Goal: Task Accomplishment & Management: Manage account settings

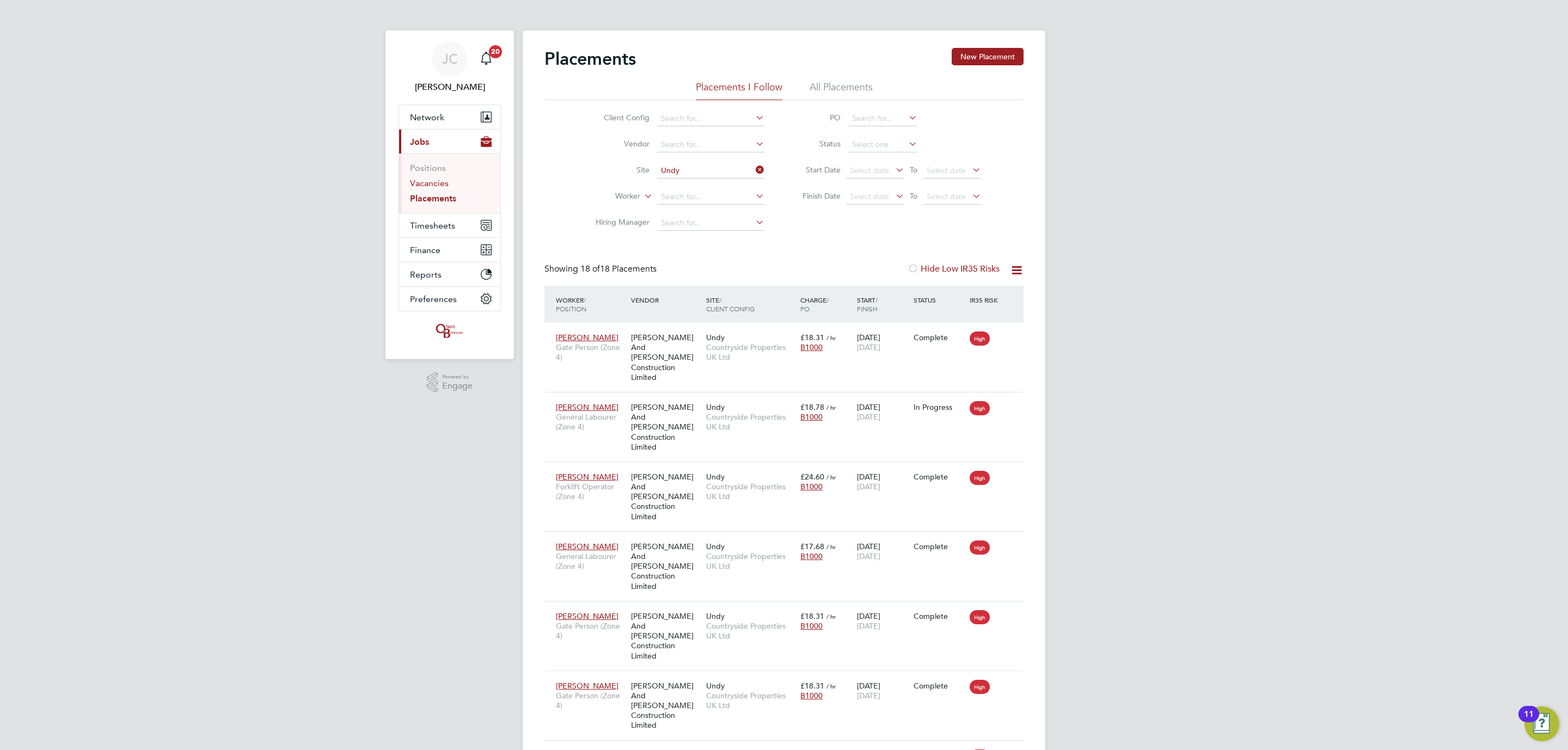
click at [443, 186] on link "Vacancies" at bounding box center [429, 183] width 39 height 10
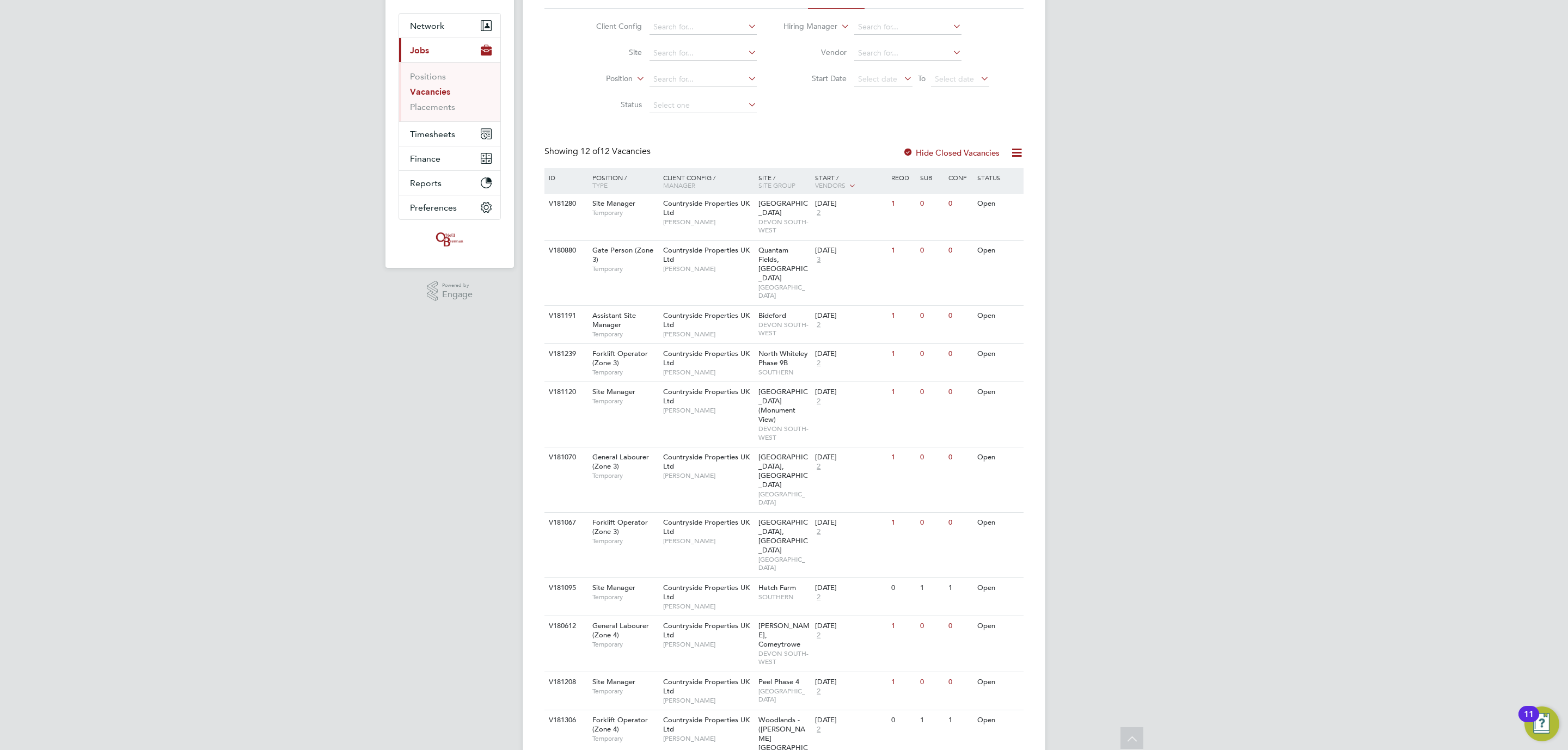
click at [459, 133] on button "Timesheets" at bounding box center [449, 133] width 101 height 24
click at [444, 98] on link "Timesheets" at bounding box center [432, 101] width 45 height 10
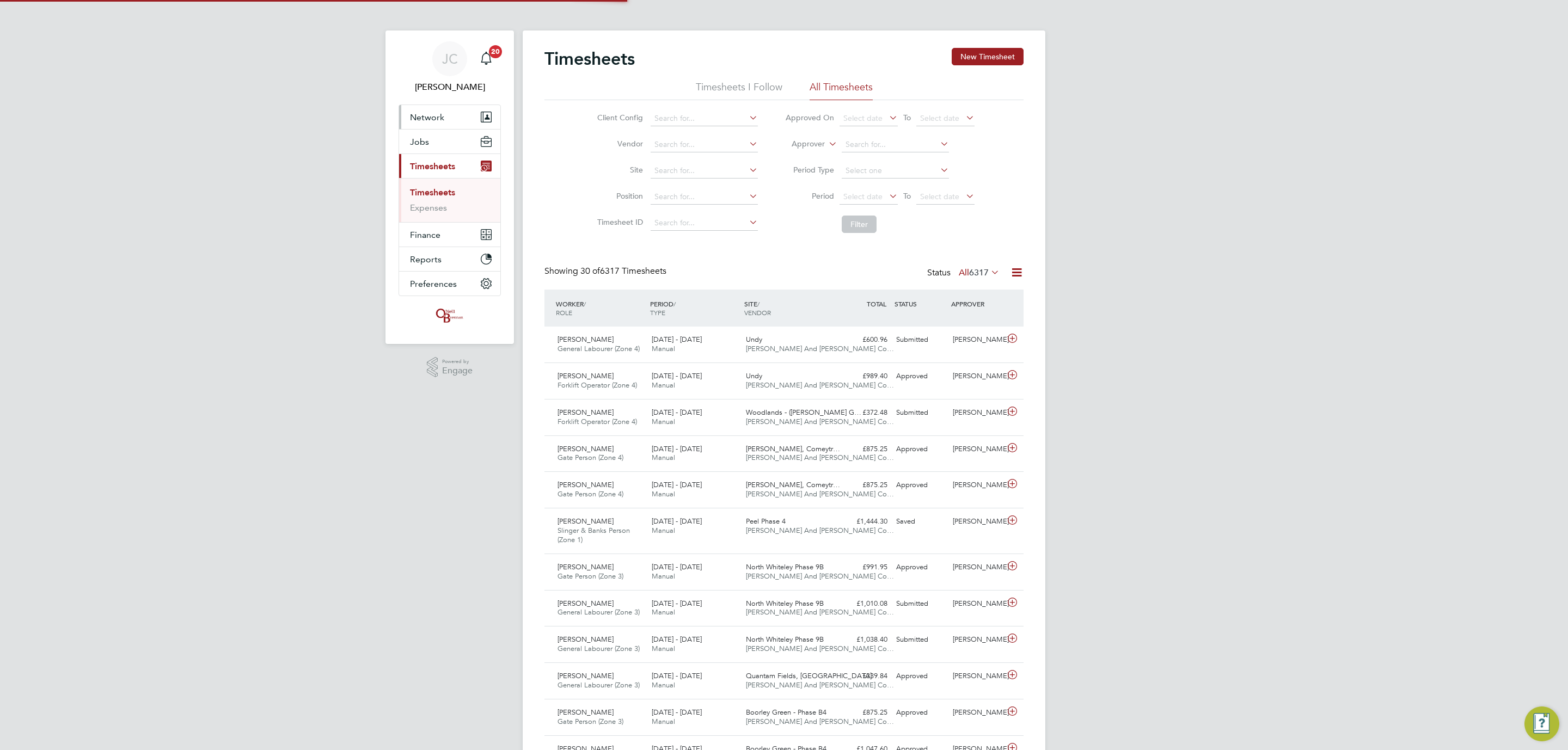
scroll to position [6, 6]
click at [448, 202] on li "Timesheets" at bounding box center [451, 195] width 82 height 15
click at [438, 207] on link "Expenses" at bounding box center [429, 207] width 37 height 10
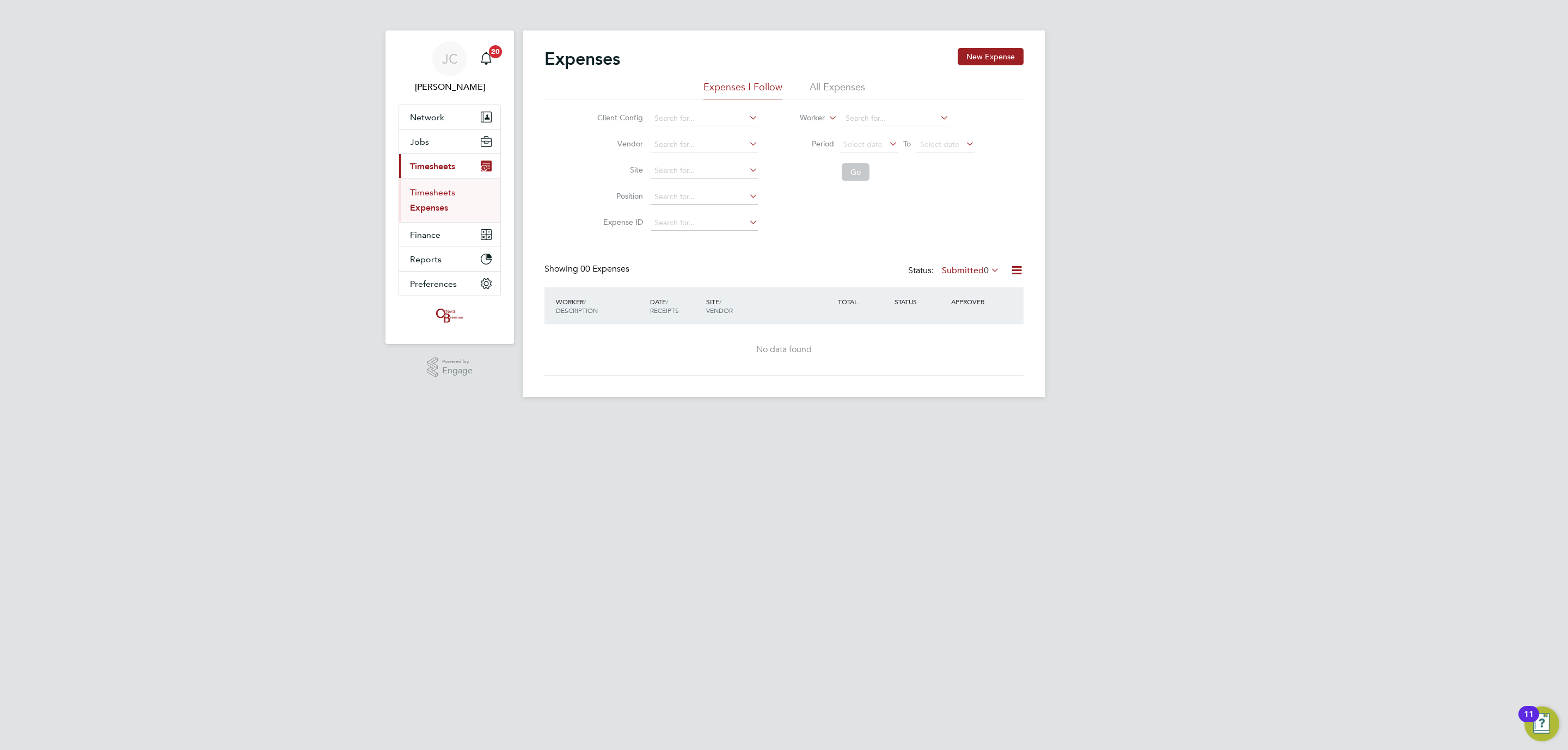
click at [436, 194] on link "Timesheets" at bounding box center [432, 192] width 45 height 10
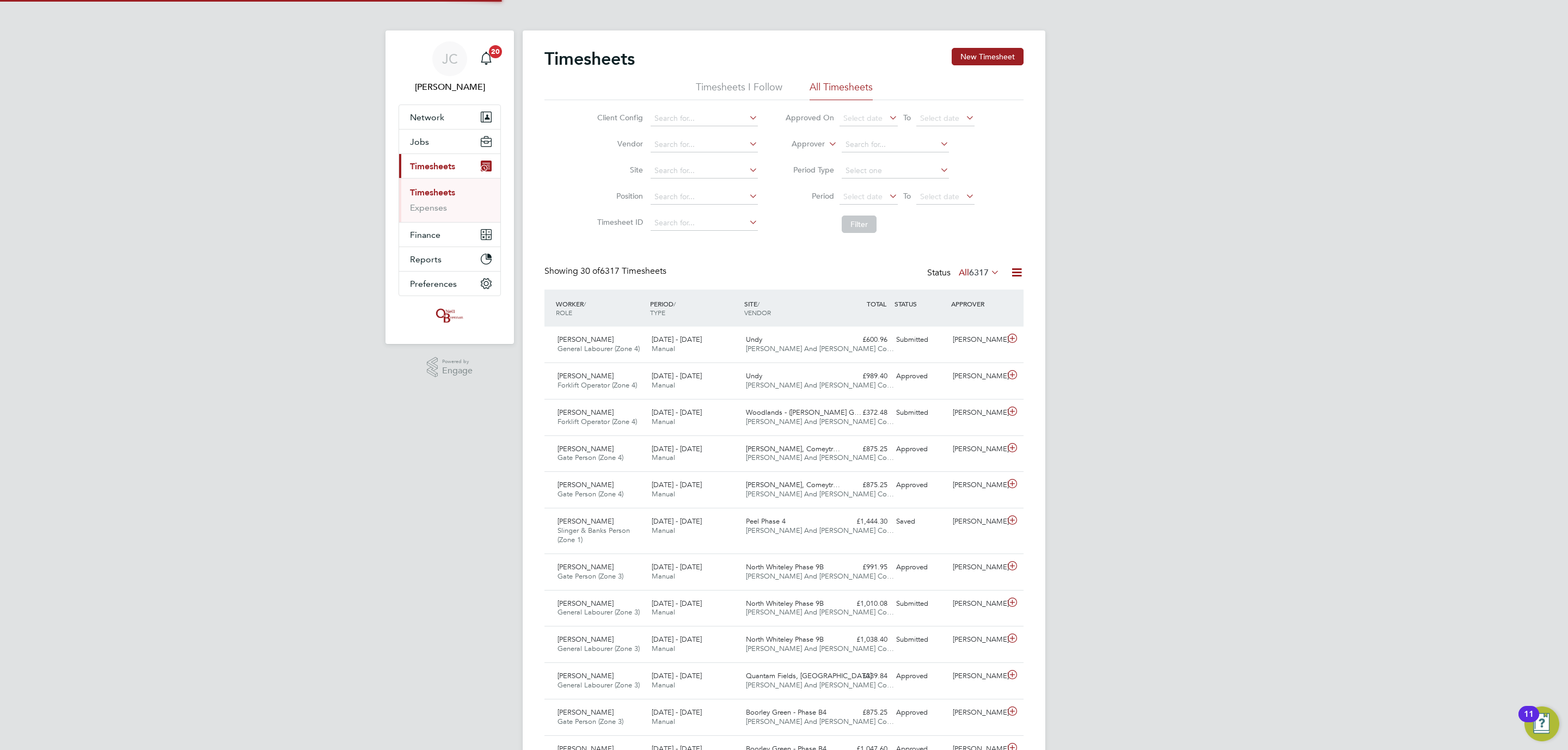
scroll to position [28, 95]
click at [902, 345] on div "Submitted" at bounding box center [920, 339] width 57 height 18
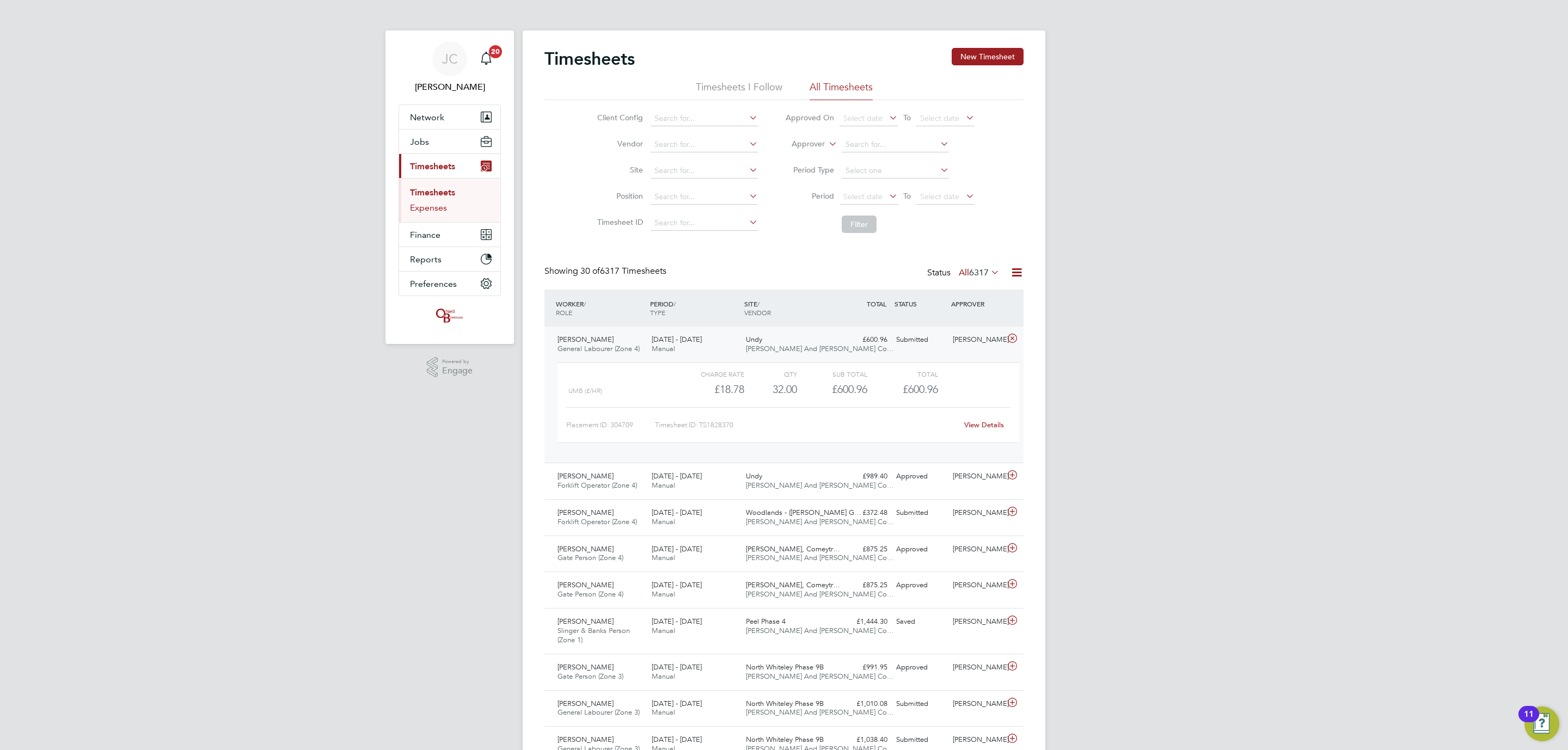
click at [445, 213] on link "Expenses" at bounding box center [429, 207] width 37 height 10
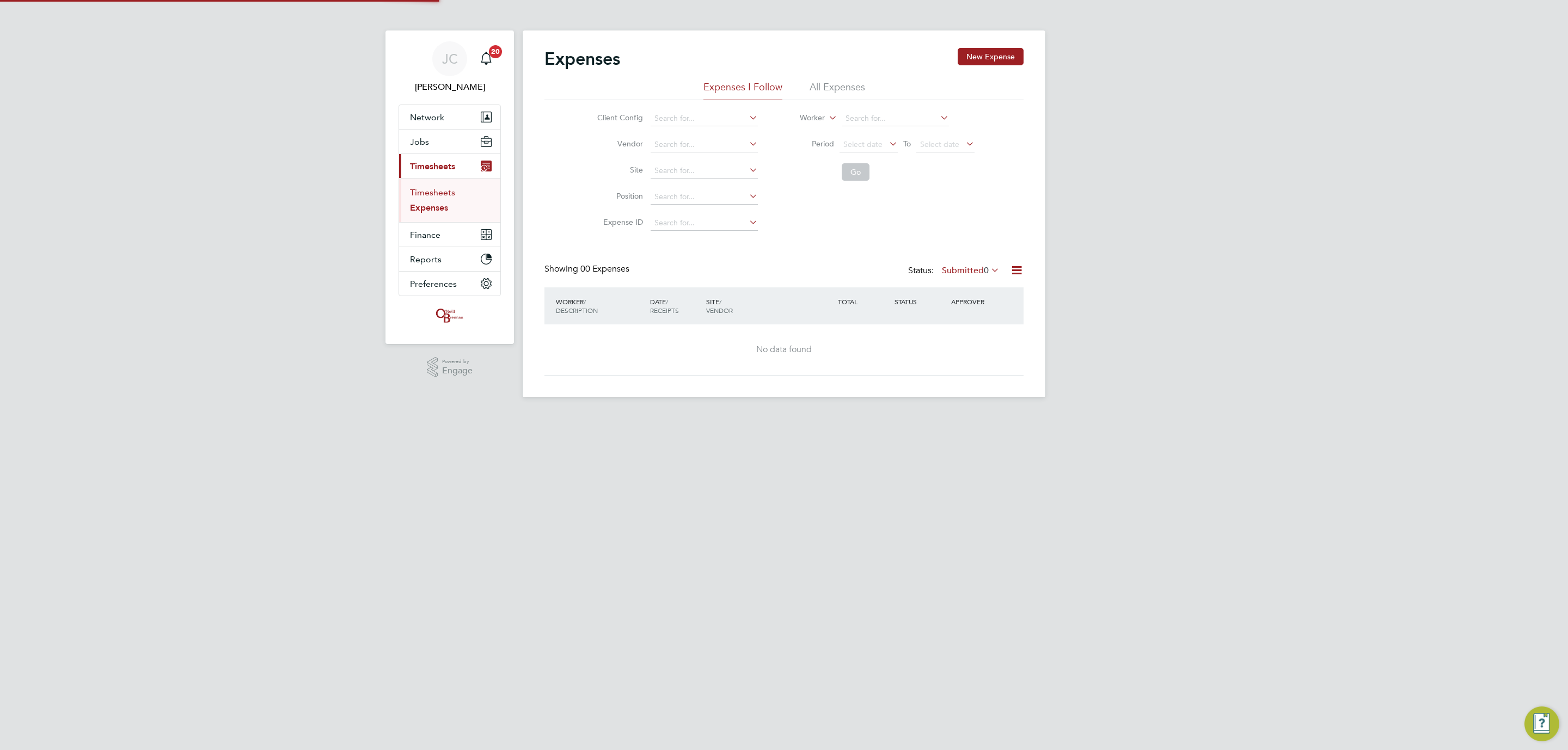
click at [430, 190] on link "Timesheets" at bounding box center [432, 192] width 45 height 10
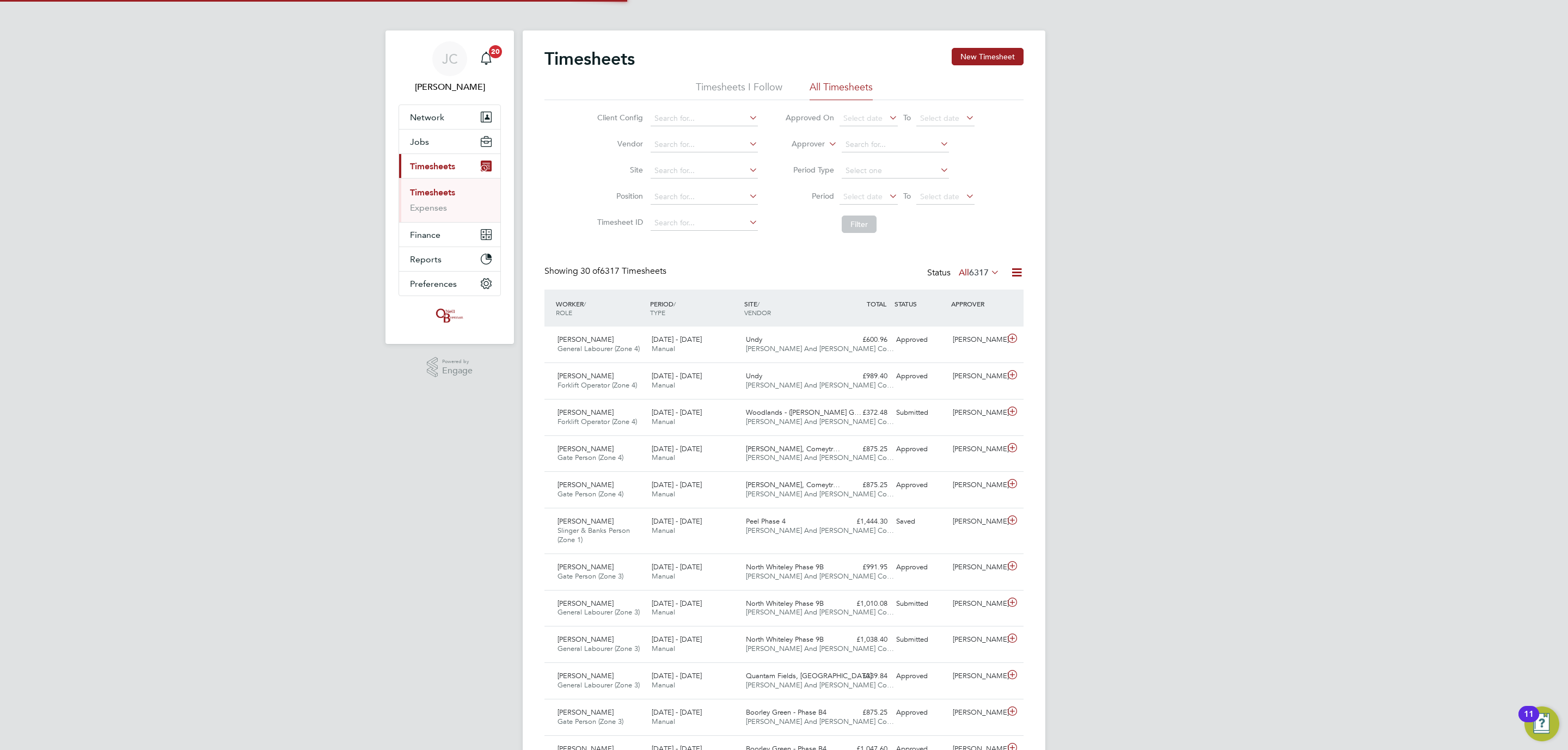
scroll to position [28, 95]
click at [844, 340] on div "£600.96 Approved" at bounding box center [863, 339] width 57 height 18
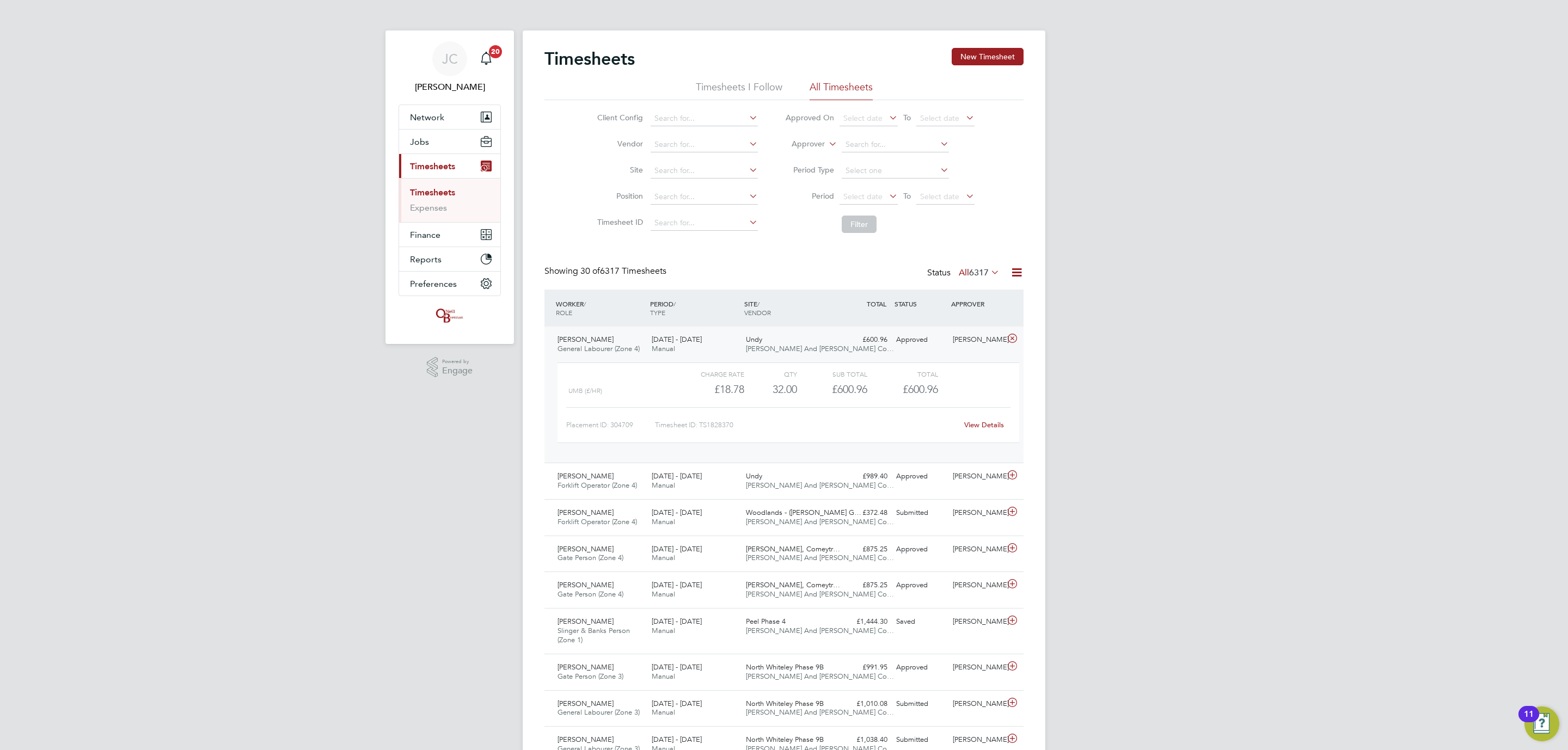
click at [999, 421] on link "View Details" at bounding box center [984, 425] width 40 height 9
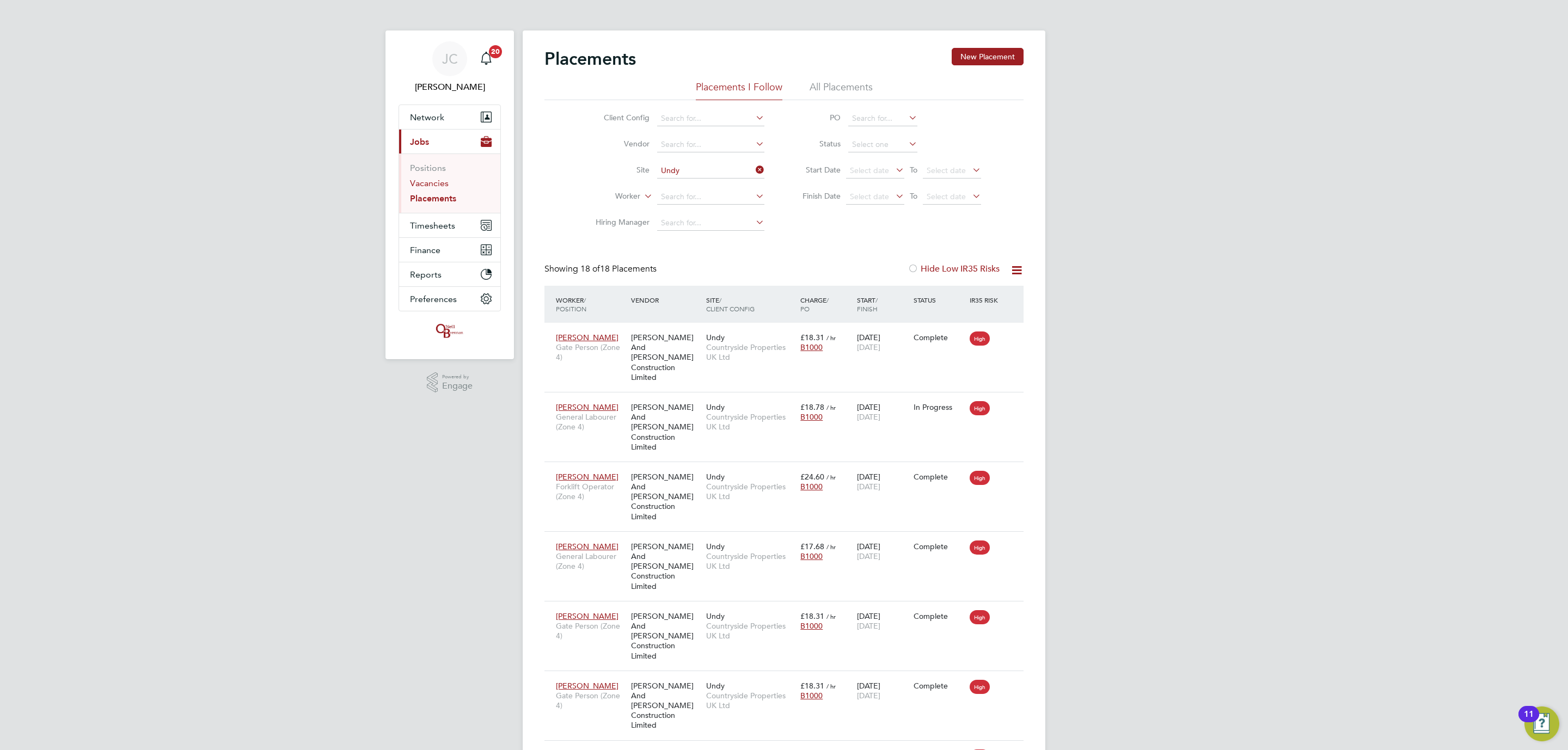
click at [432, 183] on link "Vacancies" at bounding box center [429, 183] width 39 height 10
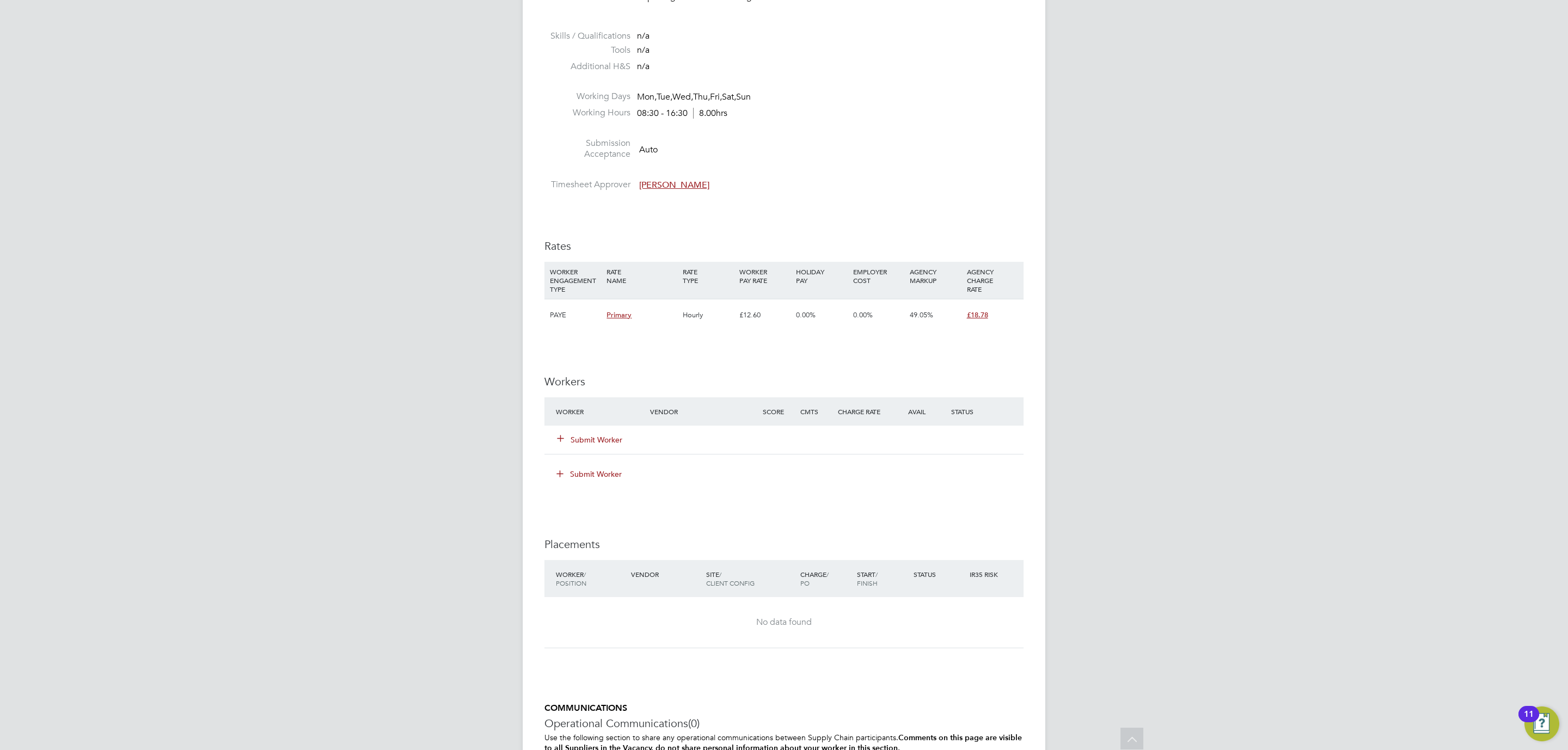
scroll to position [773, 0]
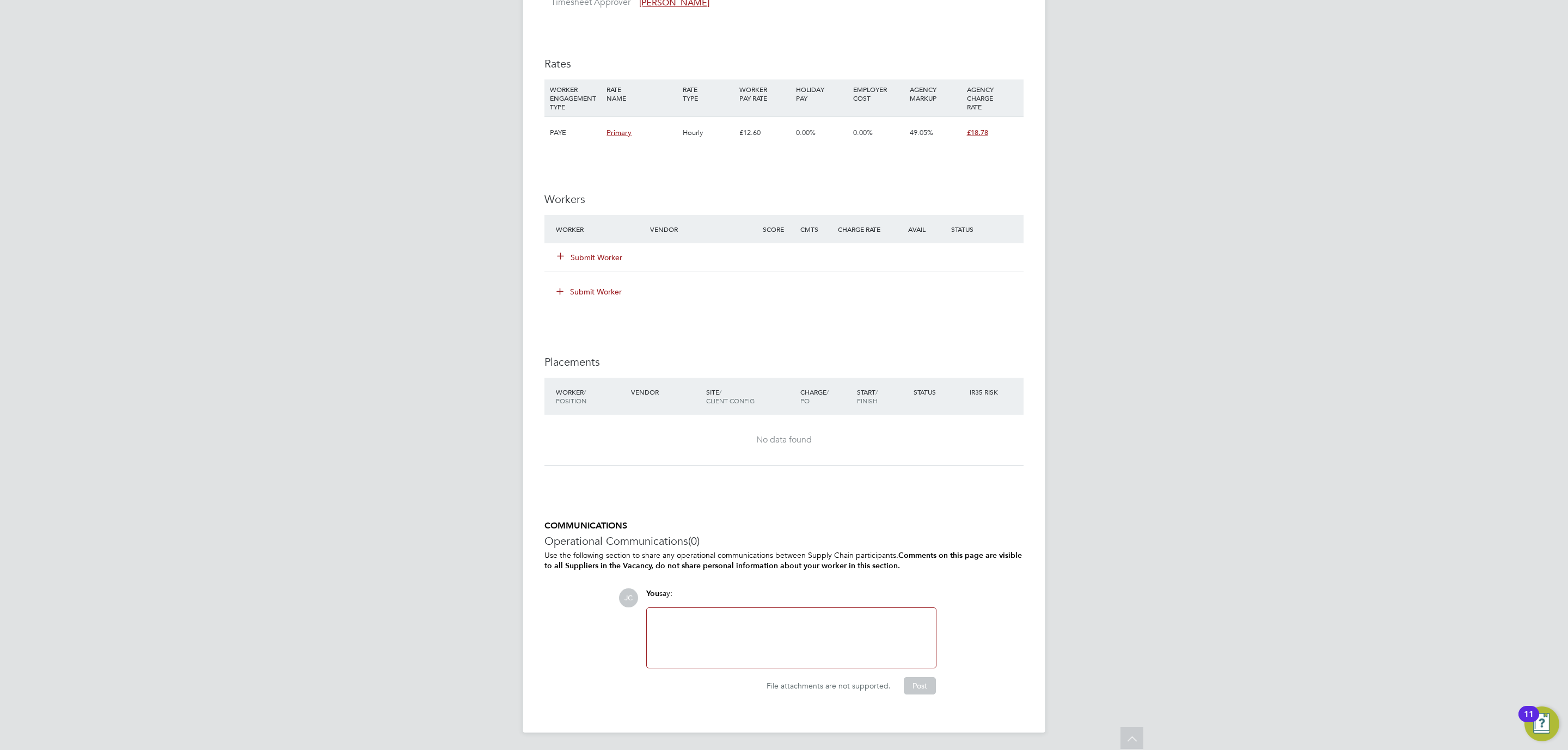
click at [582, 255] on button "Submit Worker" at bounding box center [590, 258] width 65 height 11
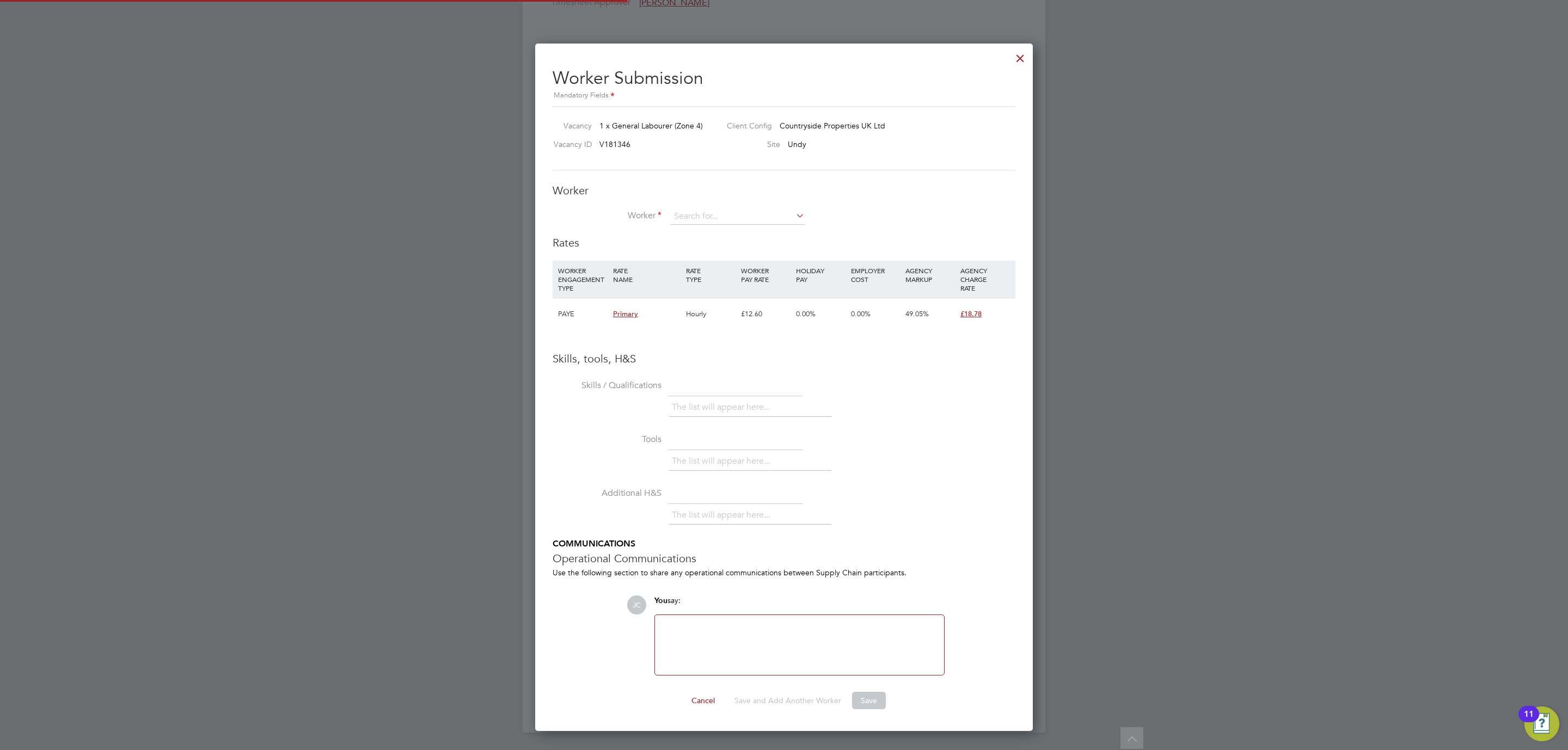
scroll to position [690, 498]
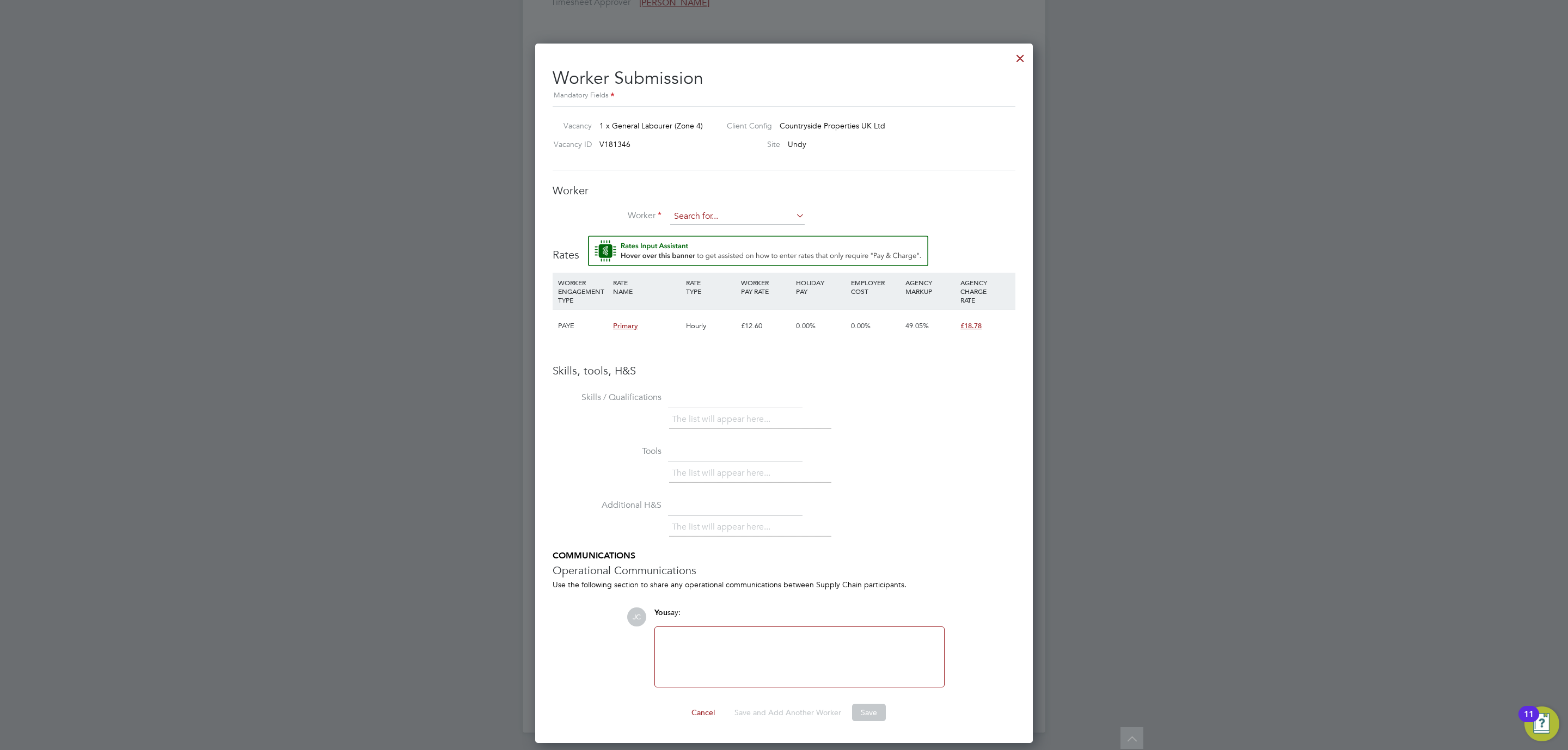
click at [712, 211] on input at bounding box center [737, 216] width 135 height 17
type input "joe m"
click at [702, 244] on li "+ Add new" at bounding box center [737, 247] width 135 height 15
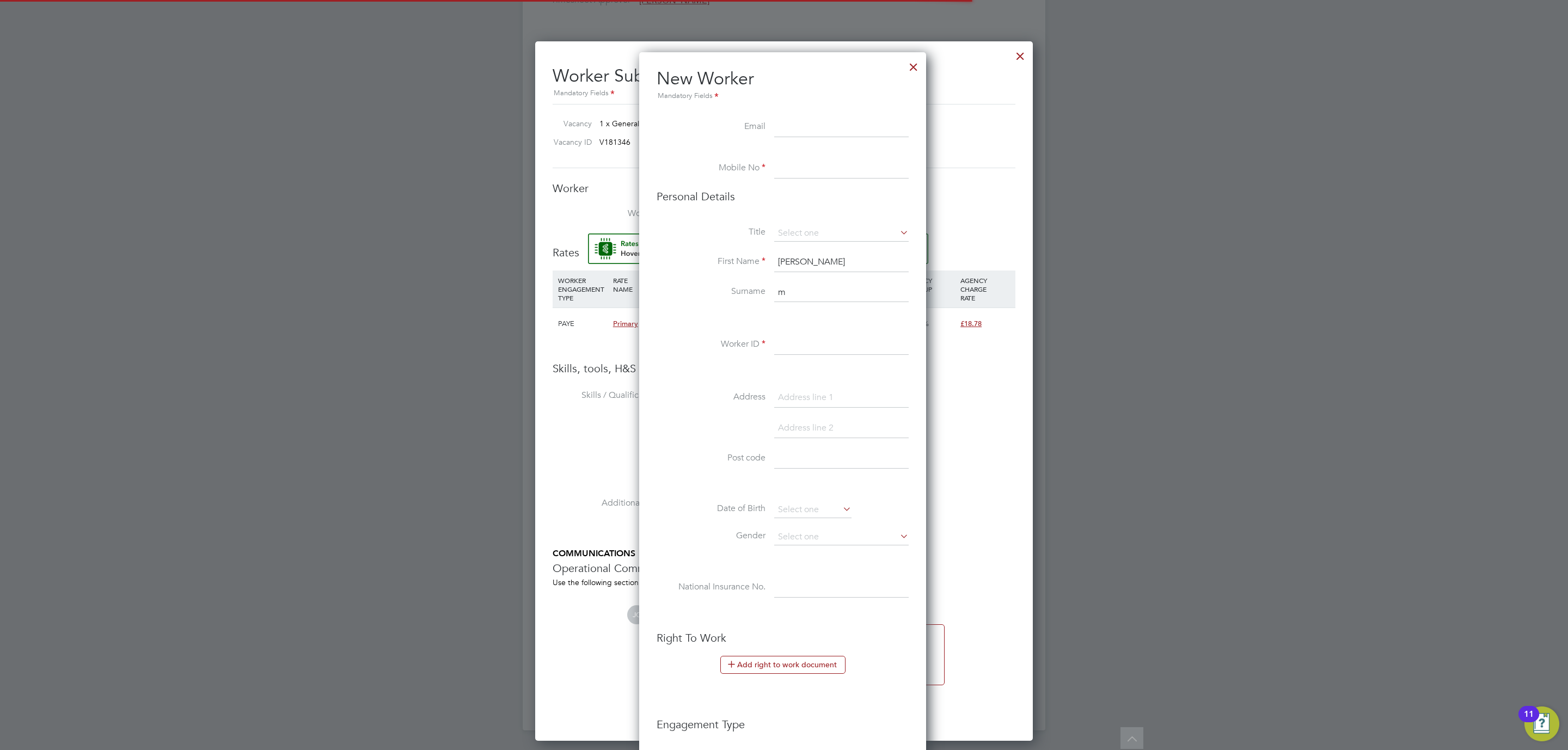
scroll to position [924, 290]
click at [855, 168] on input at bounding box center [841, 169] width 135 height 20
drag, startPoint x: 840, startPoint y: 125, endPoint x: 836, endPoint y: 130, distance: 6.4
click at [840, 125] on input at bounding box center [841, 127] width 135 height 20
paste input "josephford1@icloud.com"
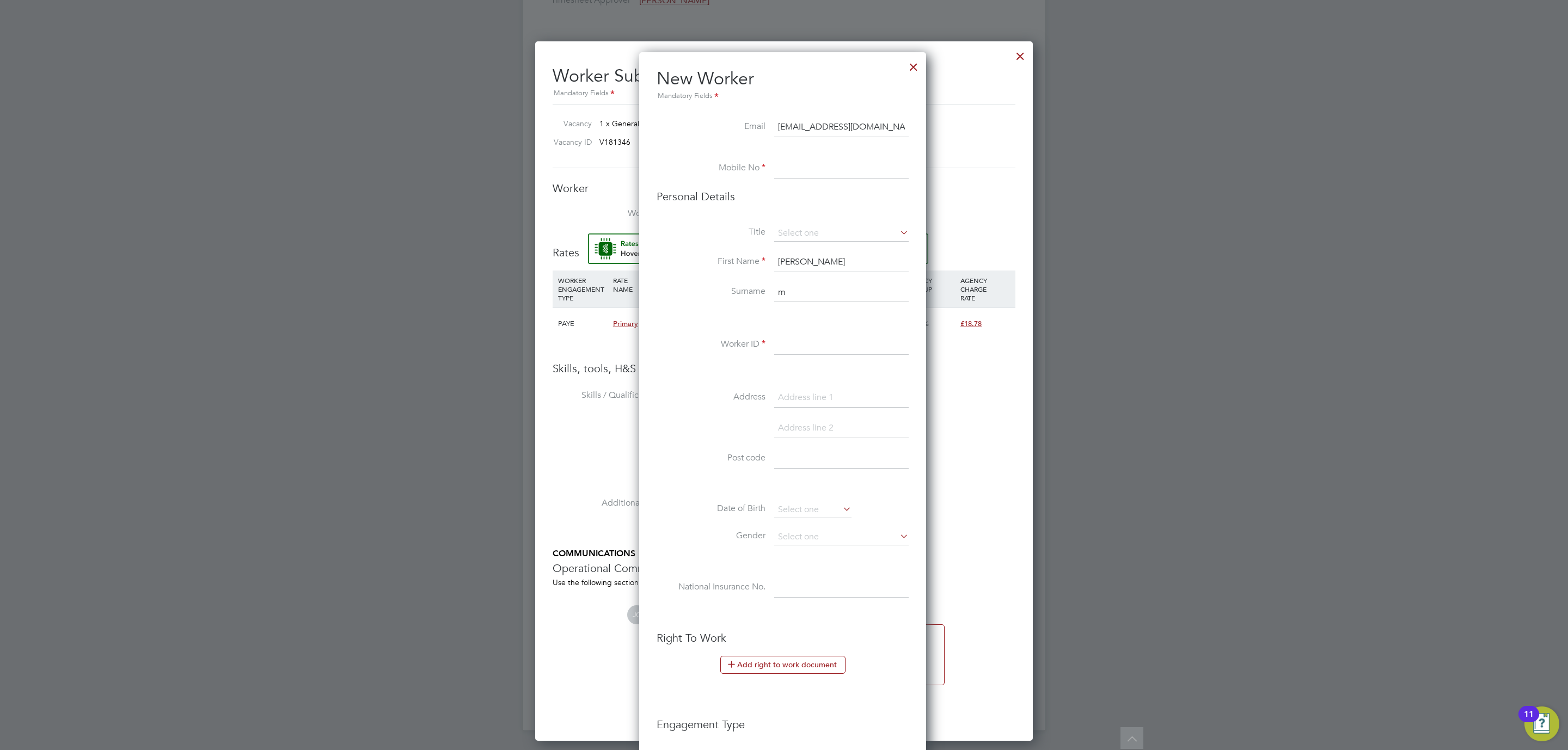
type input "josephford1@icloud.com"
click at [825, 175] on input at bounding box center [841, 169] width 135 height 20
paste input "+44 7538 627591"
drag, startPoint x: 797, startPoint y: 165, endPoint x: 675, endPoint y: 180, distance: 122.9
click at [677, 180] on li "Mobile No +44 7538 627591" at bounding box center [783, 175] width 252 height 31
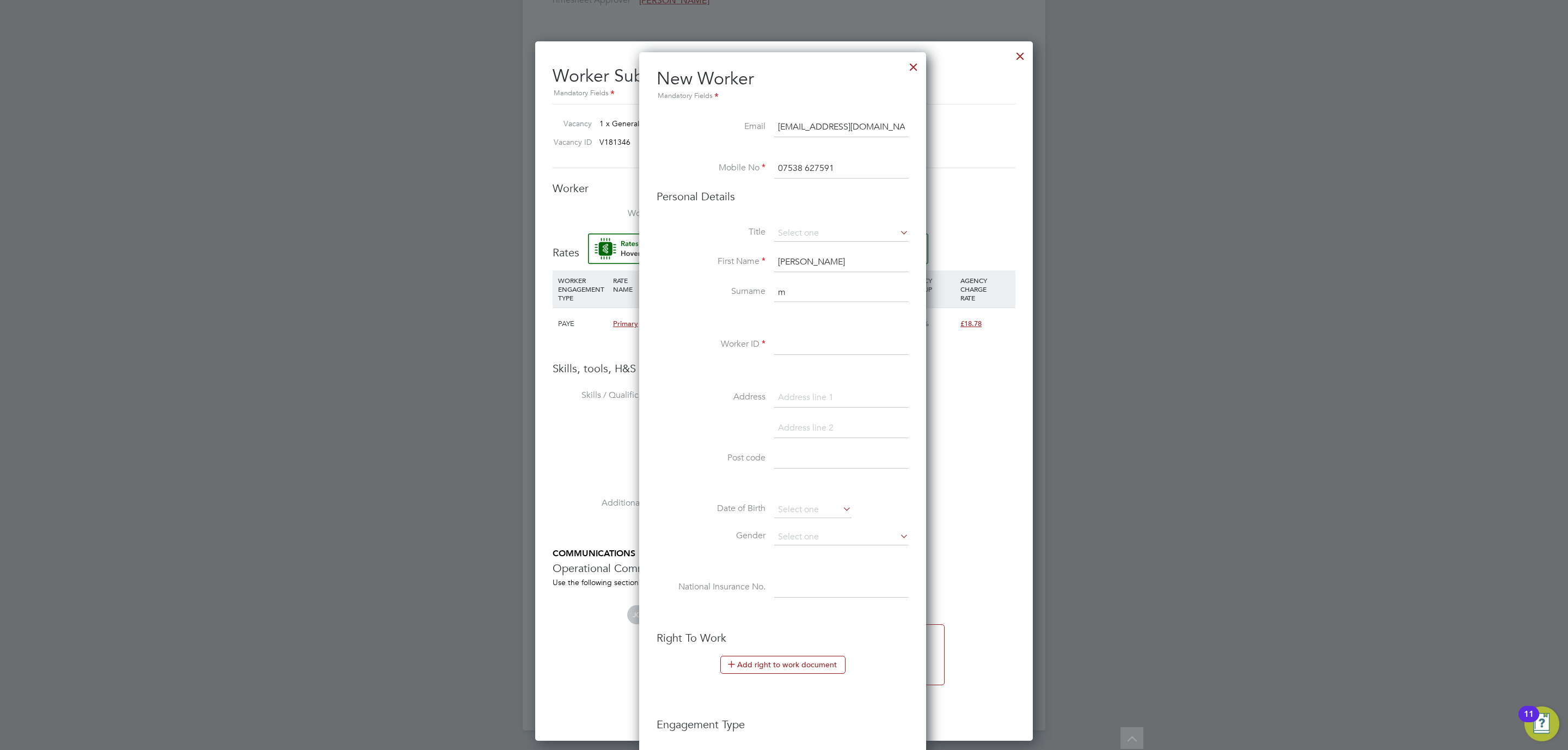
drag, startPoint x: 806, startPoint y: 165, endPoint x: 834, endPoint y: 202, distance: 46.4
click at [806, 165] on input "07538 627591" at bounding box center [841, 169] width 135 height 20
type input "07538627591"
click at [812, 227] on input at bounding box center [841, 234] width 135 height 17
click at [802, 247] on li "Mr" at bounding box center [841, 248] width 135 height 14
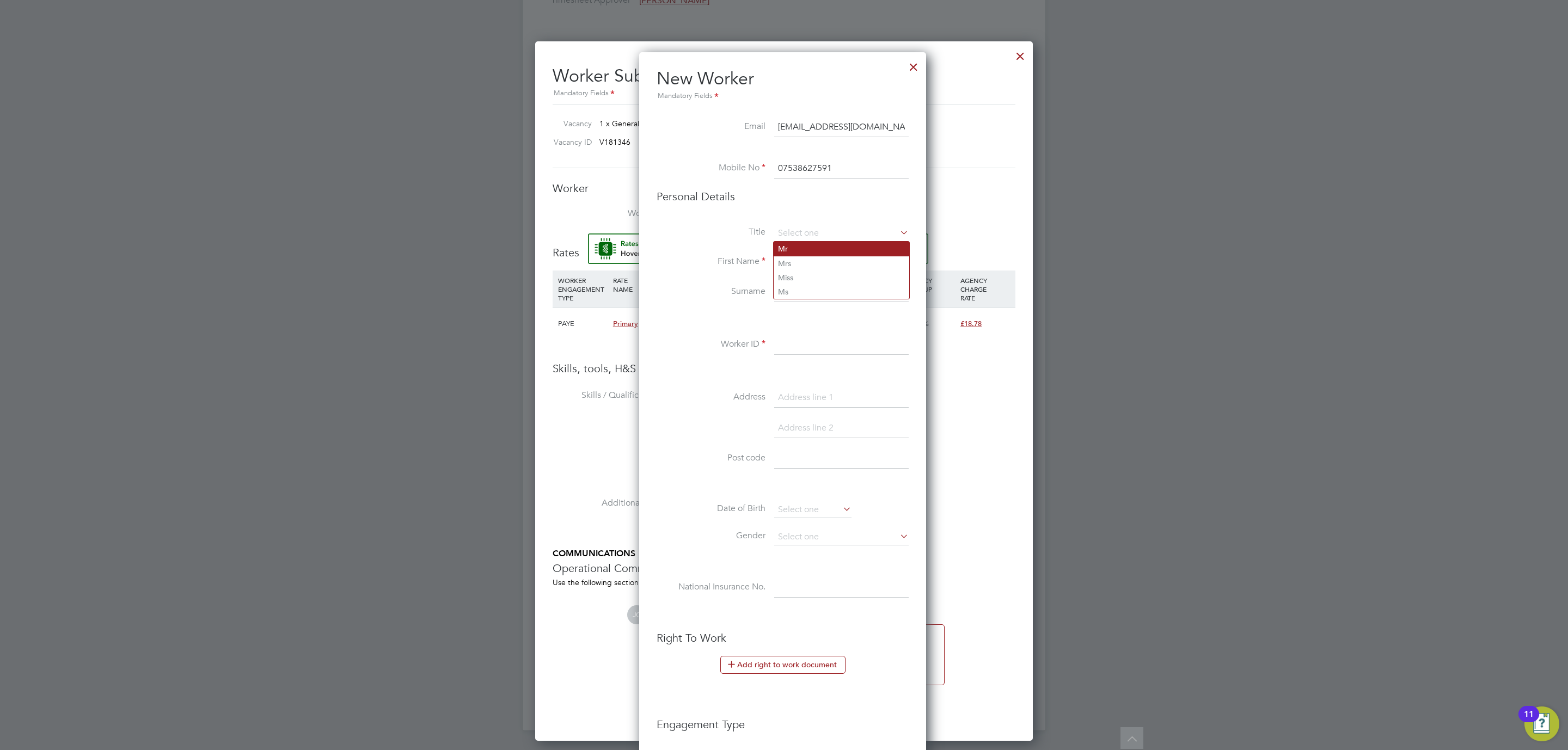
type input "Mr"
drag, startPoint x: 791, startPoint y: 258, endPoint x: 802, endPoint y: 259, distance: 11.0
click at [794, 259] on input "joe" at bounding box center [841, 262] width 135 height 20
drag, startPoint x: 826, startPoint y: 292, endPoint x: 804, endPoint y: 250, distance: 47.4
click at [806, 249] on div "Title Mr First Name joe Surname m Worker ID Address Post code Date of Birth Gen…" at bounding box center [783, 423] width 252 height 395
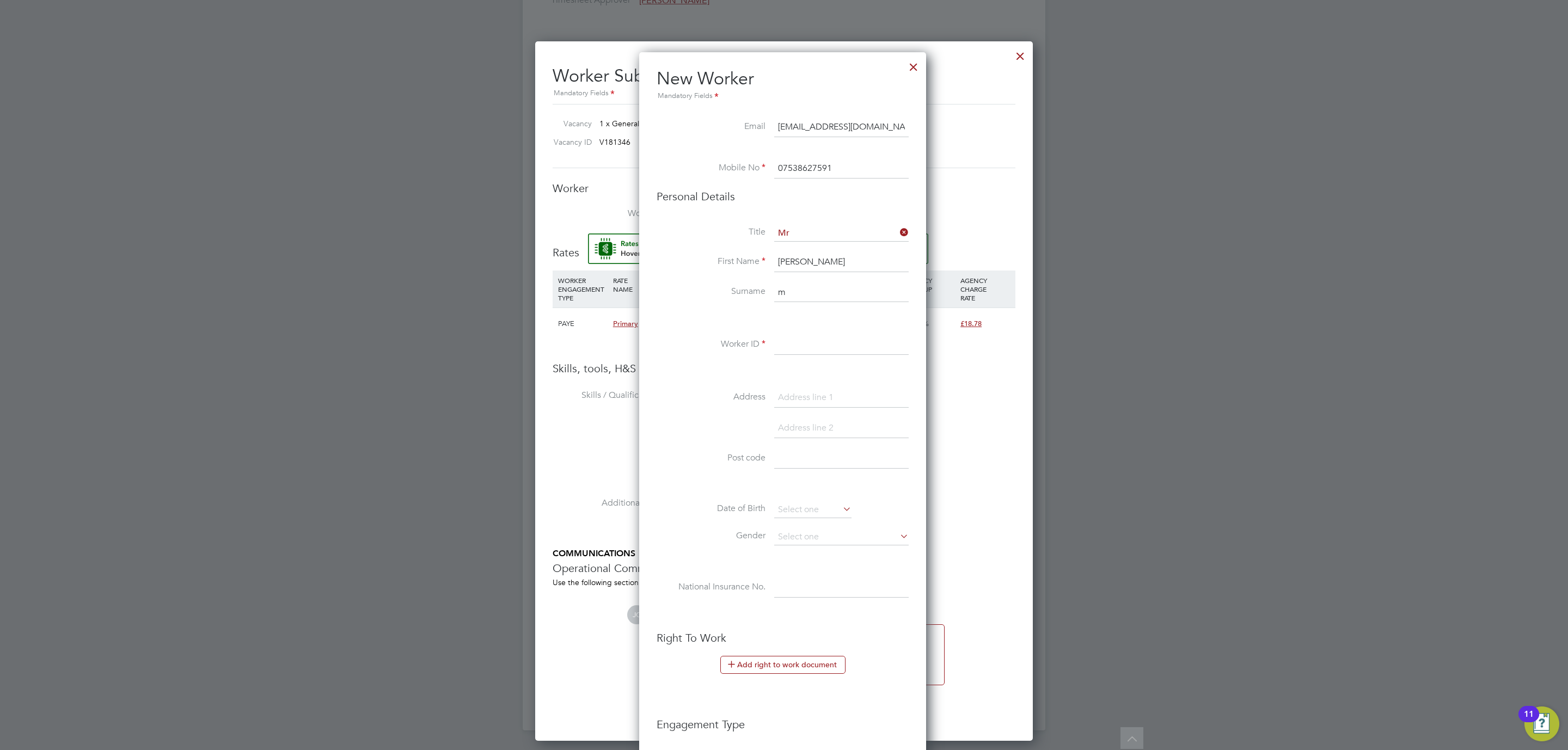
drag, startPoint x: 804, startPoint y: 253, endPoint x: 742, endPoint y: 255, distance: 62.0
click at [747, 255] on li "First Name joe" at bounding box center [783, 268] width 252 height 31
type input "Joe"
type input "Mail-Ford"
click at [806, 345] on input at bounding box center [841, 345] width 135 height 20
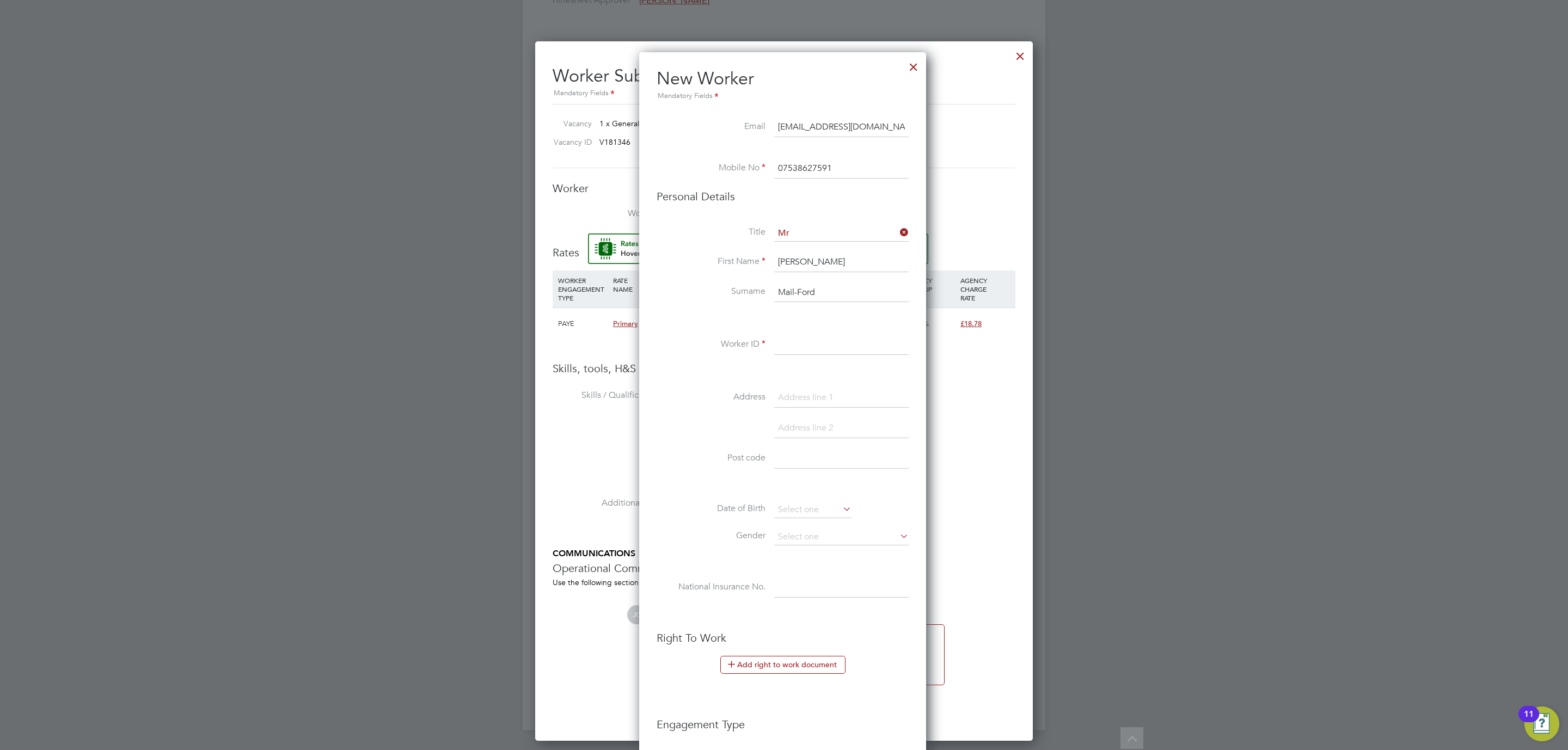
click at [776, 342] on input at bounding box center [841, 345] width 135 height 20
paste input "811353"
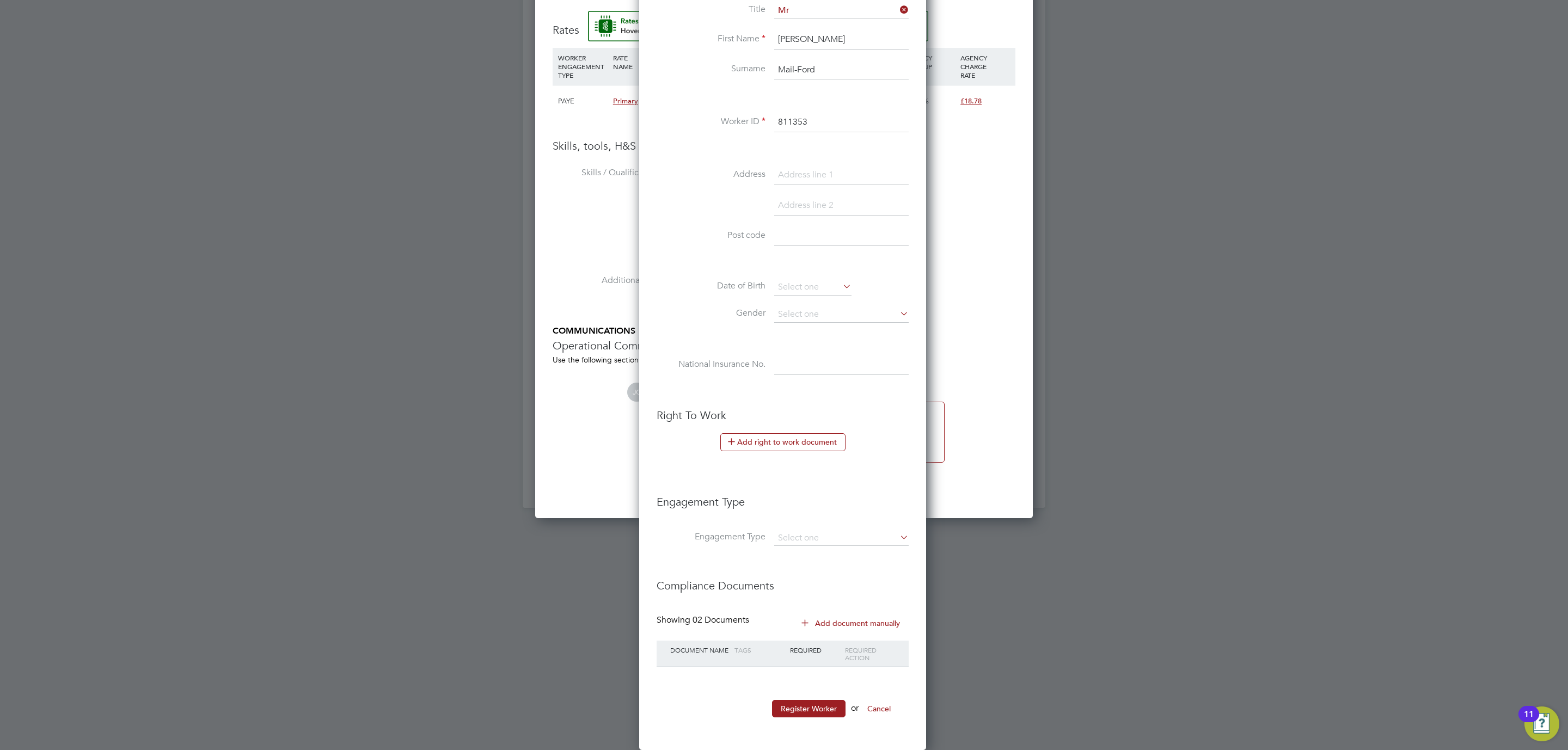
scroll to position [1000, 0]
type input "811353"
click at [804, 535] on input at bounding box center [841, 538] width 135 height 15
click at [822, 598] on li "Umbrella" at bounding box center [841, 604] width 135 height 16
type input "Umbrella"
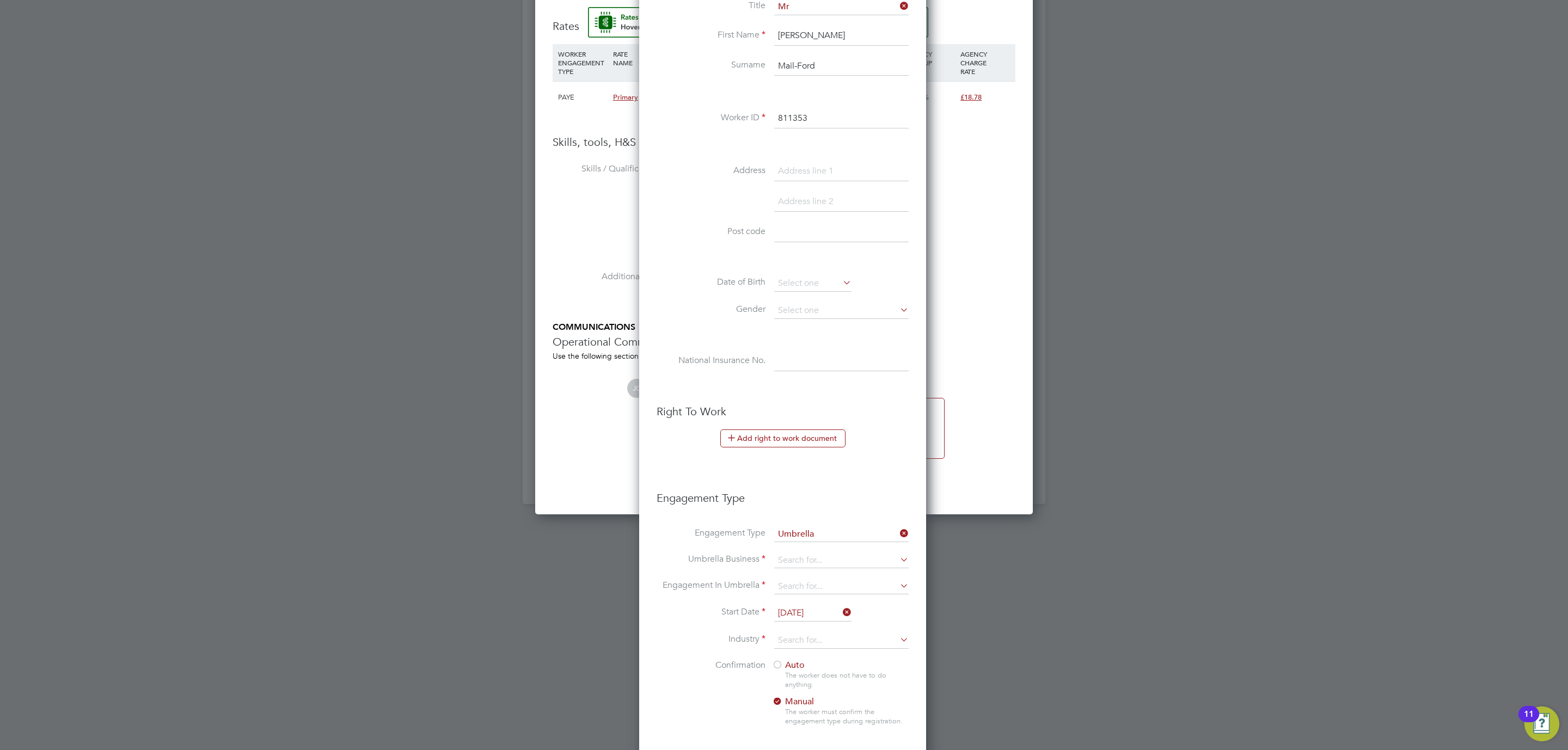
scroll to position [1126, 290]
click at [799, 567] on input at bounding box center [841, 561] width 135 height 15
click at [840, 582] on li "Sapp hire DNP Limited" at bounding box center [847, 579] width 148 height 16
type input "Sapphire DNP Limited"
click at [825, 594] on input at bounding box center [841, 586] width 135 height 15
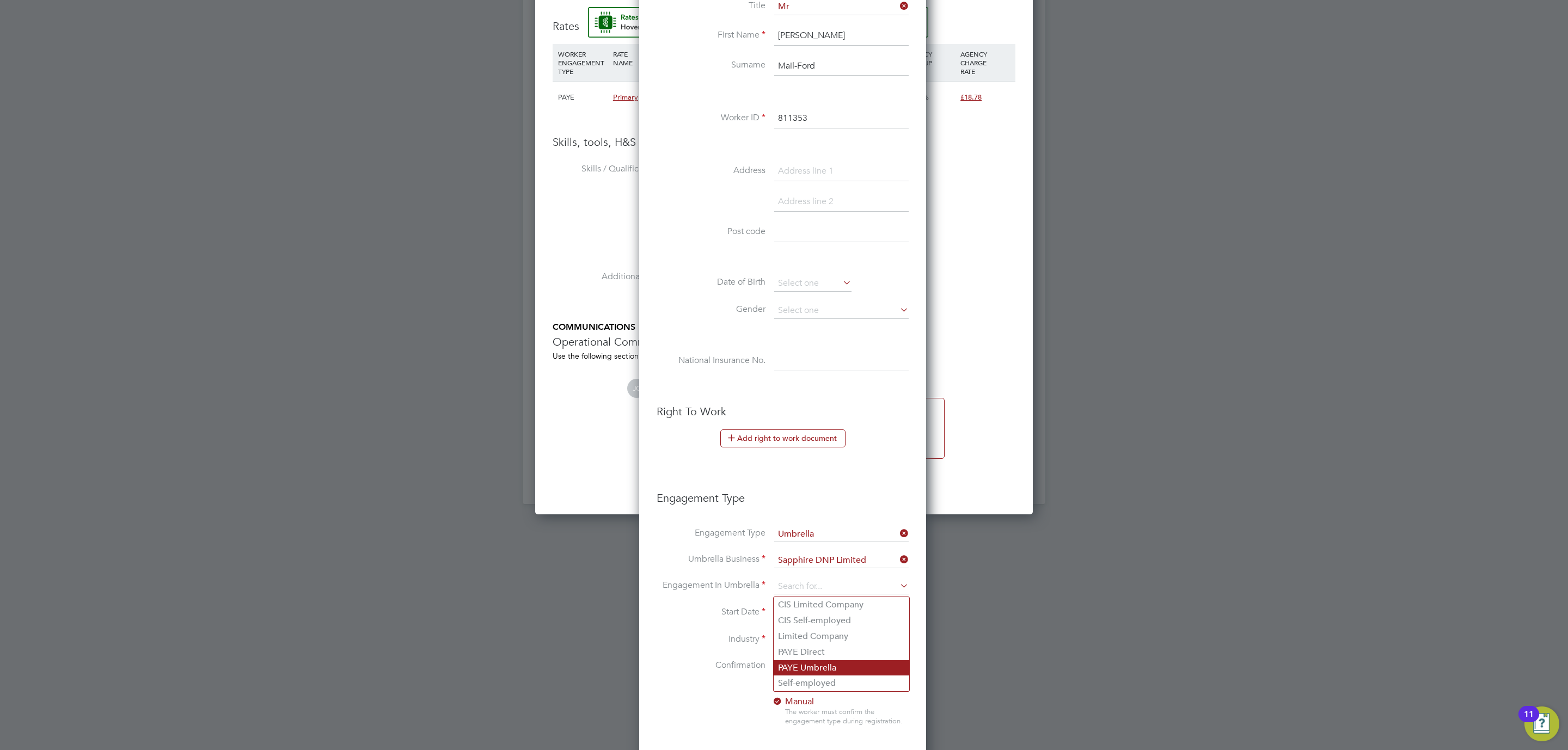
click at [837, 666] on li "PAYE Umbrella" at bounding box center [841, 668] width 135 height 16
type input "PAYE Umbrella"
click at [841, 617] on icon at bounding box center [841, 612] width 0 height 15
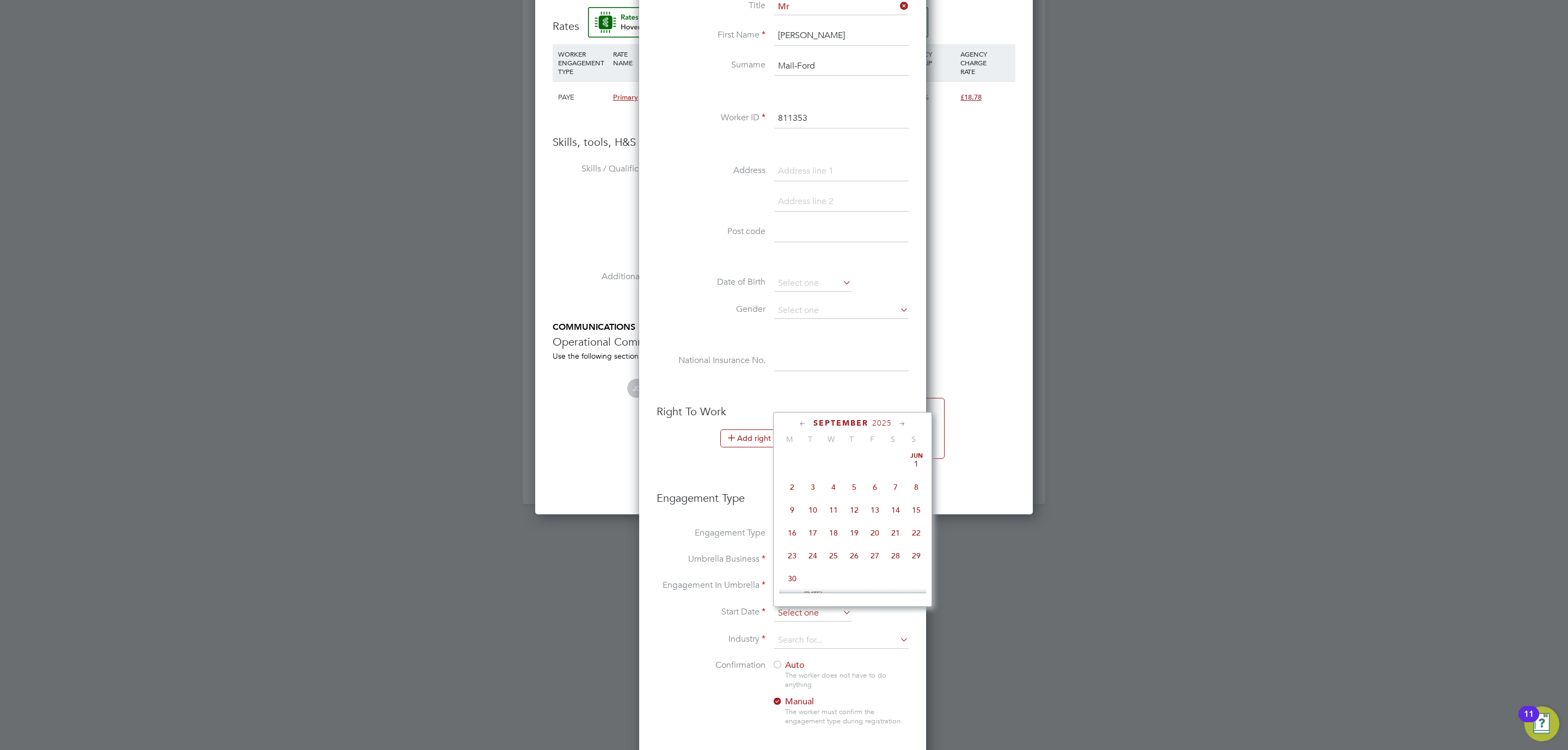
scroll to position [395, 0]
click at [791, 488] on span "15" at bounding box center [792, 483] width 21 height 21
type input "[DATE]"
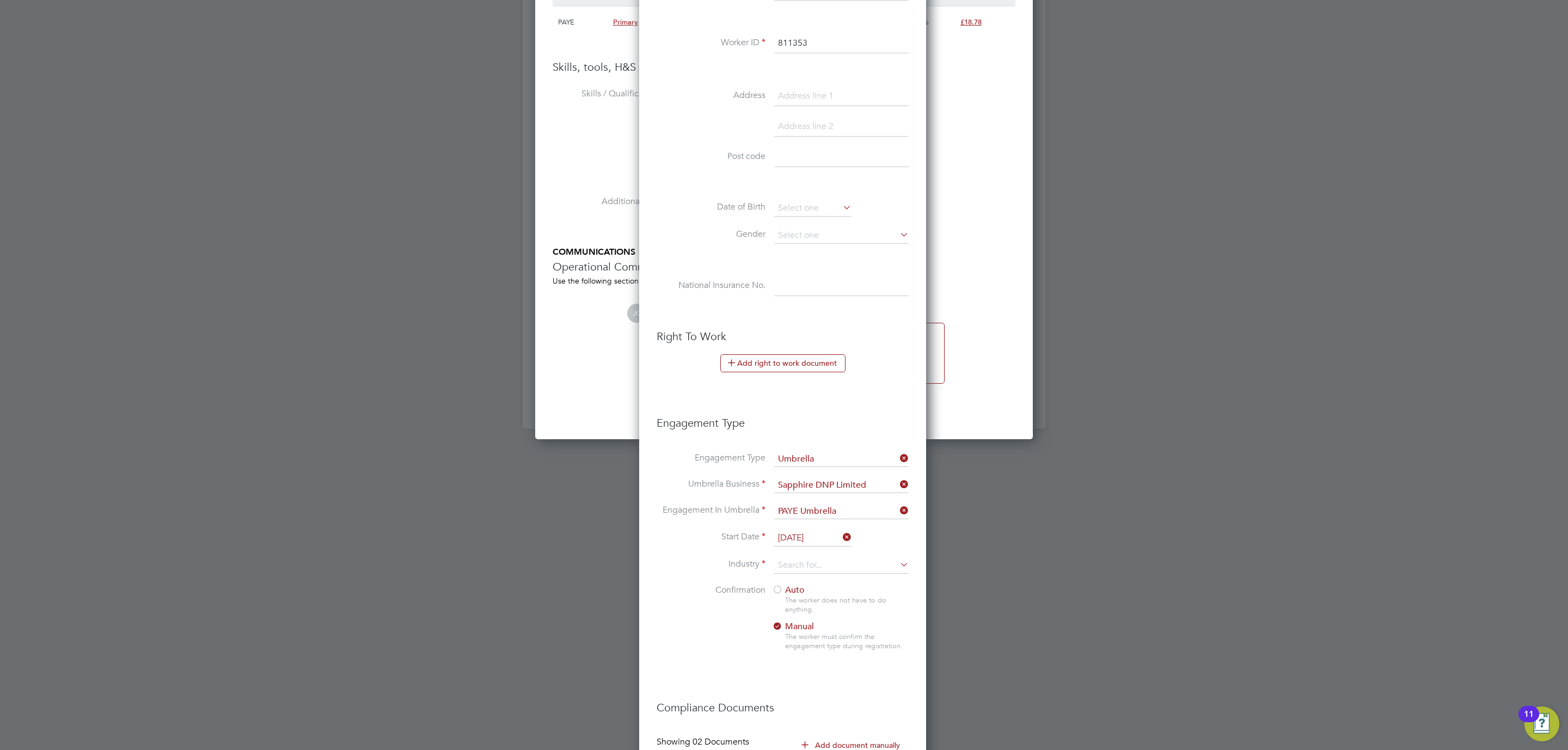
scroll to position [1162, 0]
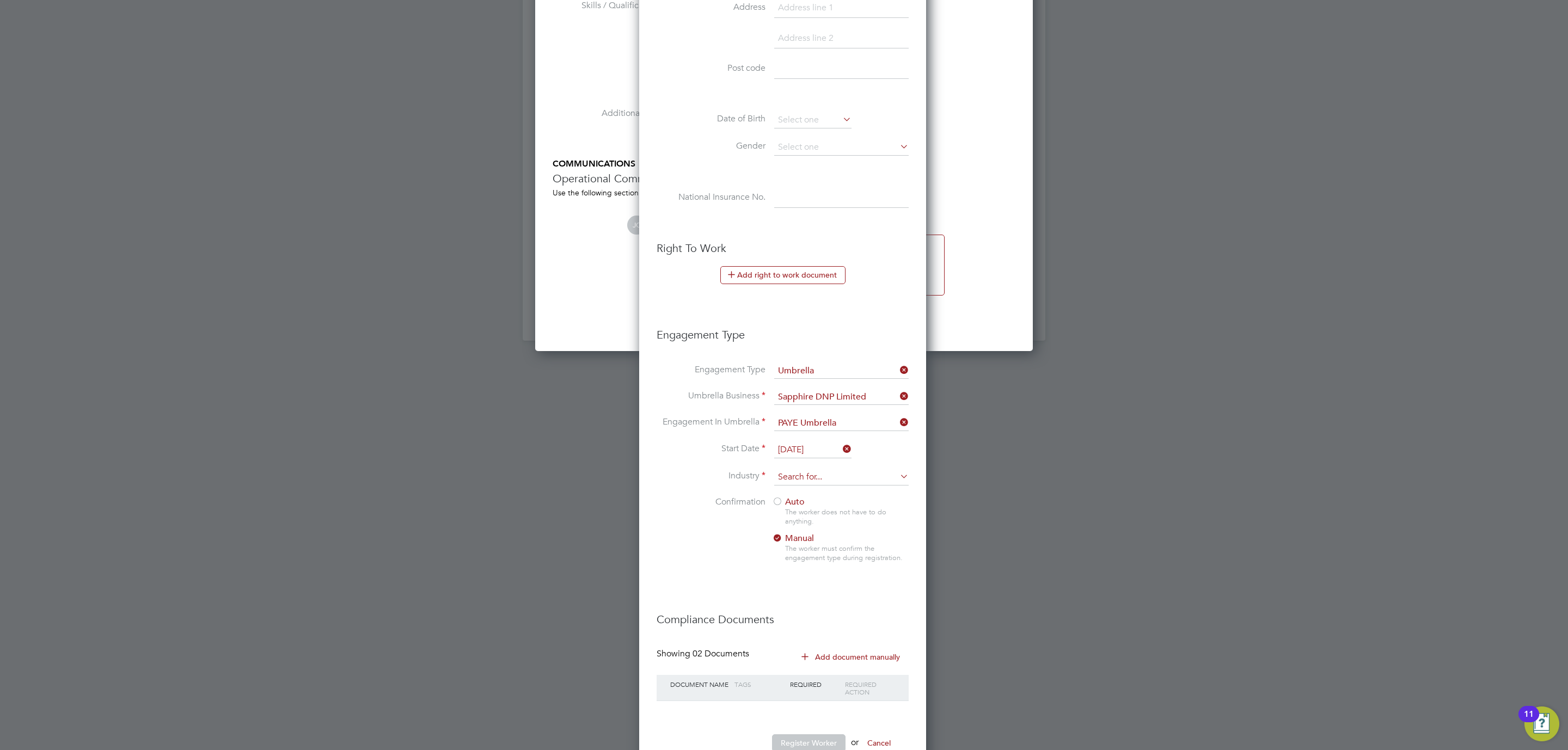
click at [802, 480] on input at bounding box center [841, 477] width 135 height 17
click at [819, 568] on li "Construction" at bounding box center [841, 570] width 135 height 15
type input "Construction"
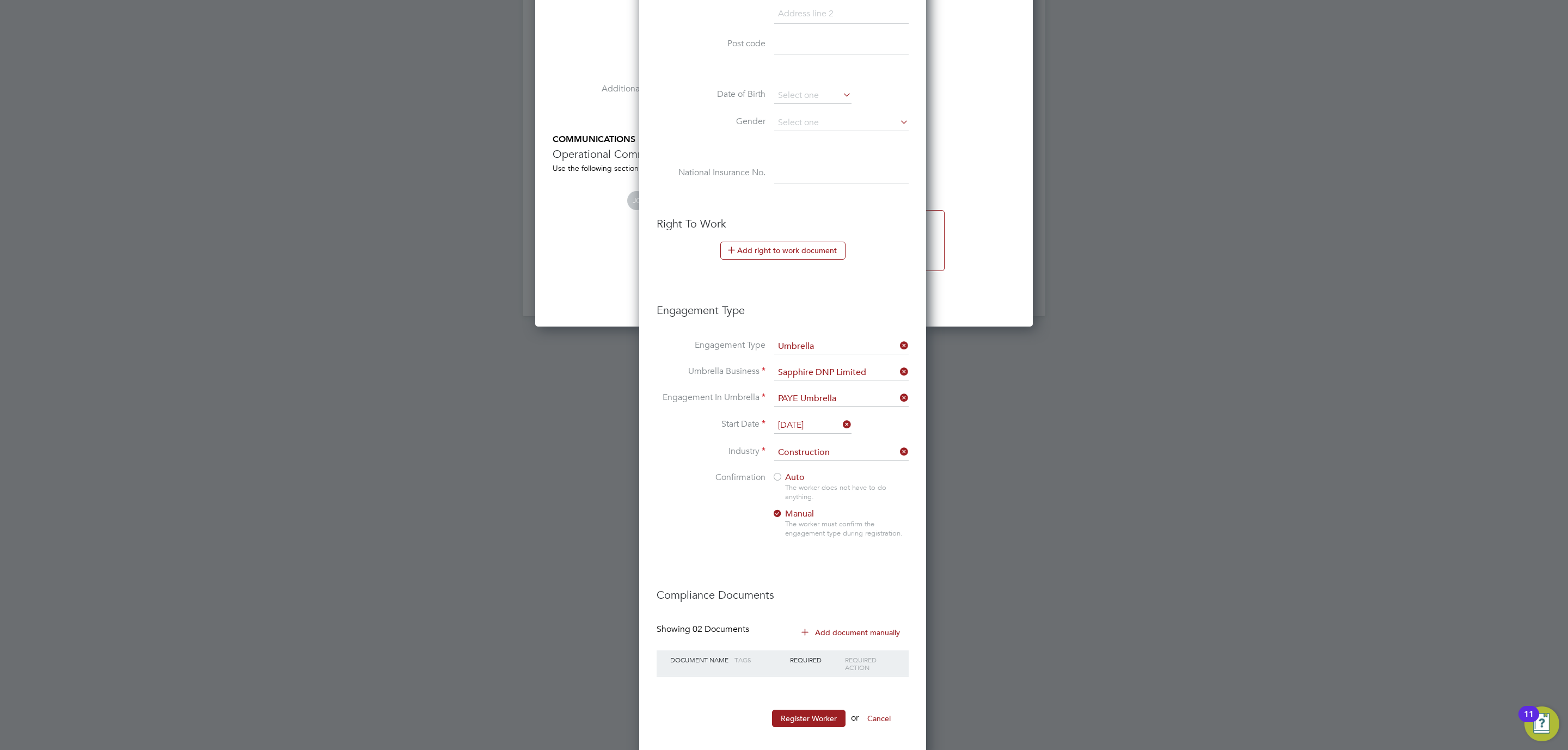
scroll to position [1201, 0]
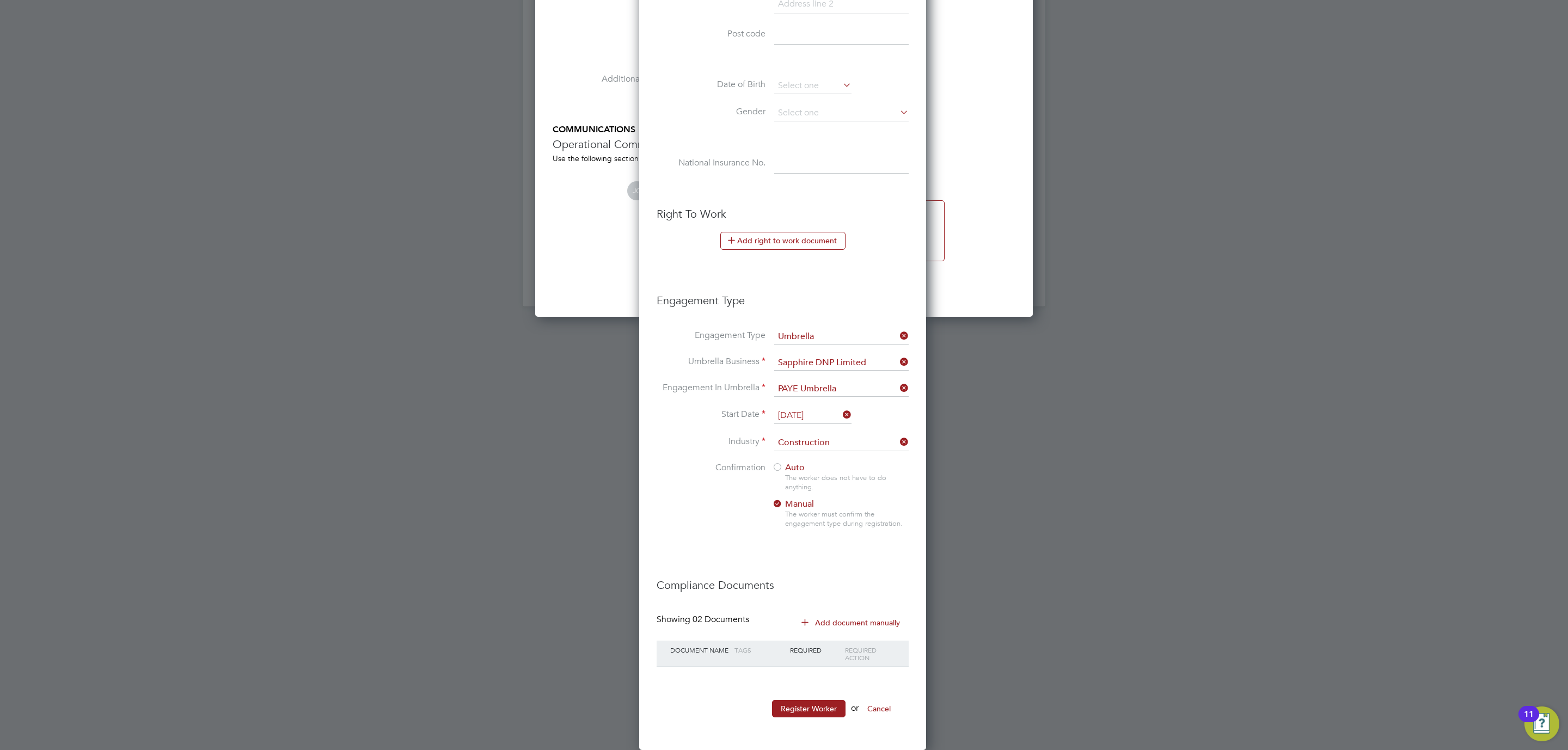
click at [782, 464] on div at bounding box center [778, 468] width 11 height 11
click at [818, 706] on button "Register Worker" at bounding box center [809, 709] width 74 height 17
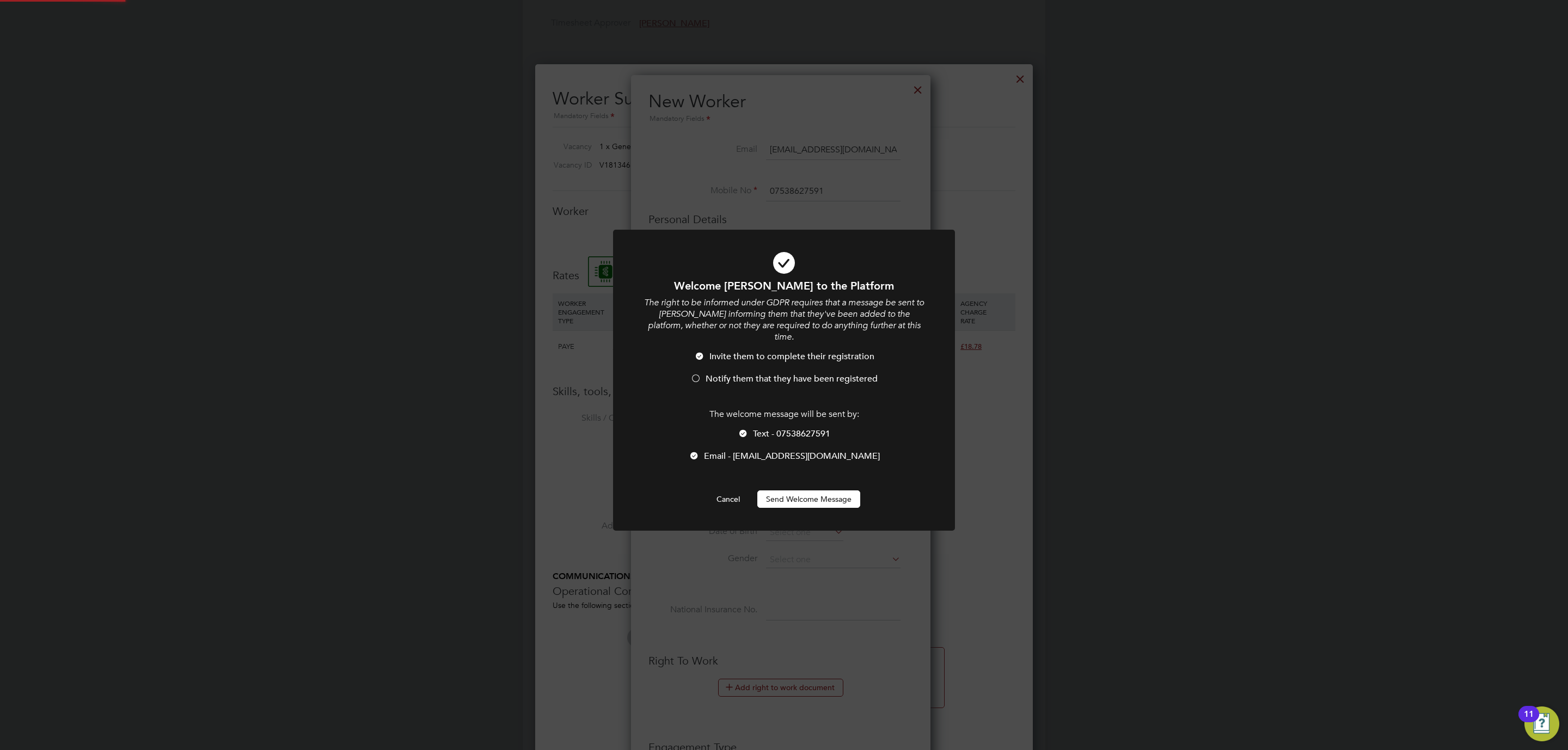
scroll to position [0, 0]
click at [750, 373] on span "Notify them that they have been registered" at bounding box center [791, 379] width 172 height 11
click at [799, 491] on button "Send Welcome Message" at bounding box center [809, 499] width 103 height 17
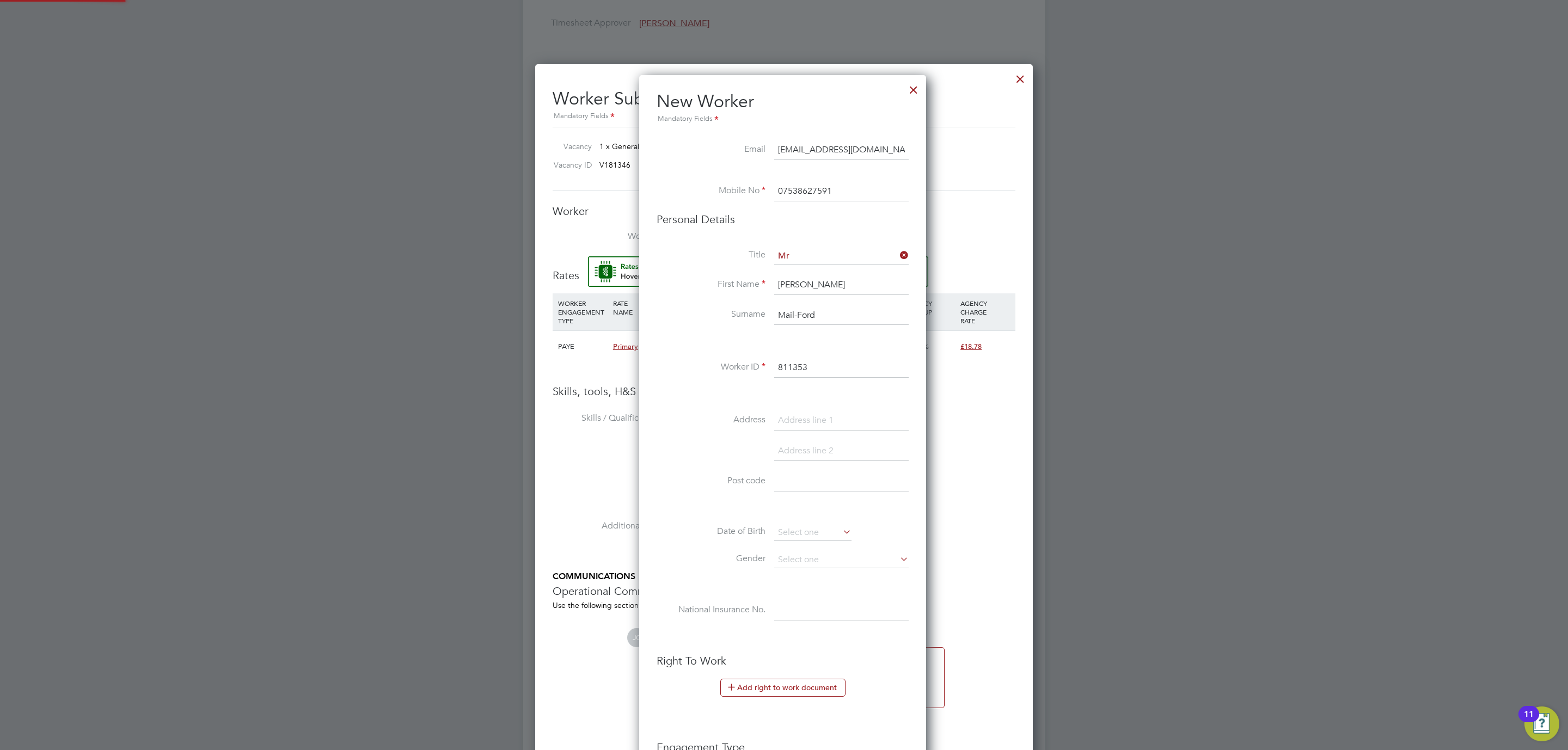
type input "Joe Mail-Ford (811353)"
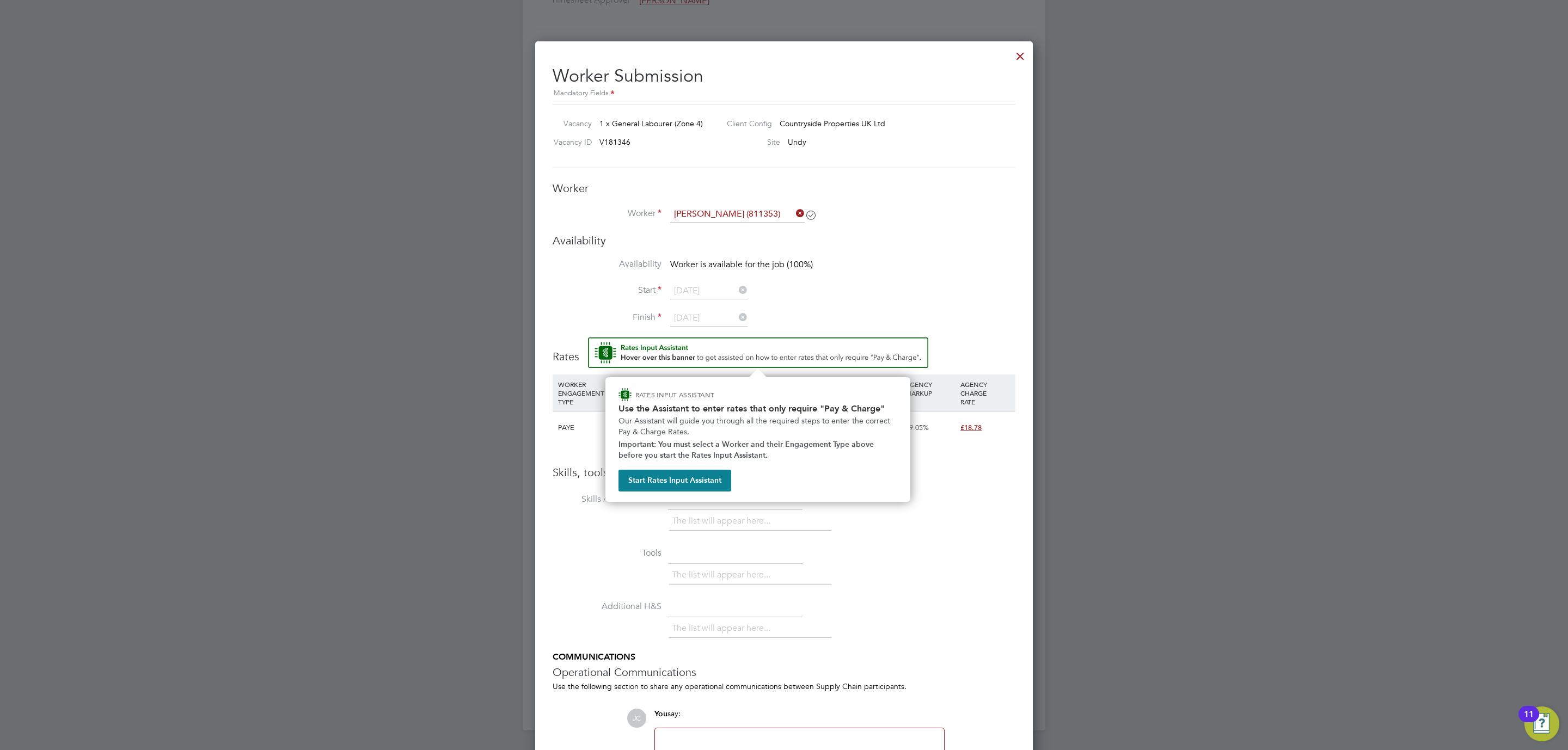
scroll to position [870, 0]
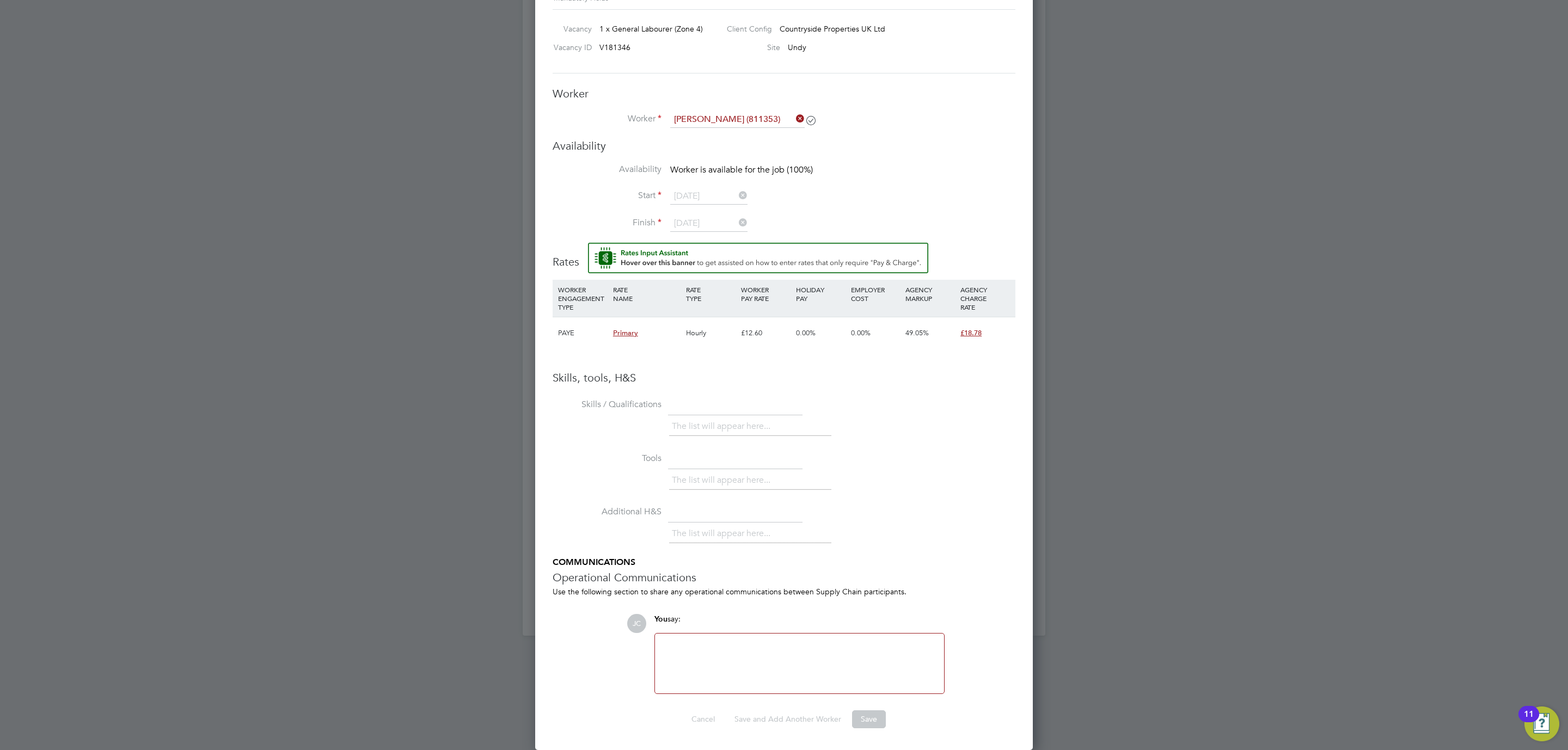
click at [792, 211] on li "Start 15 Sep 2025" at bounding box center [784, 202] width 463 height 27
click at [850, 662] on div at bounding box center [799, 663] width 276 height 47
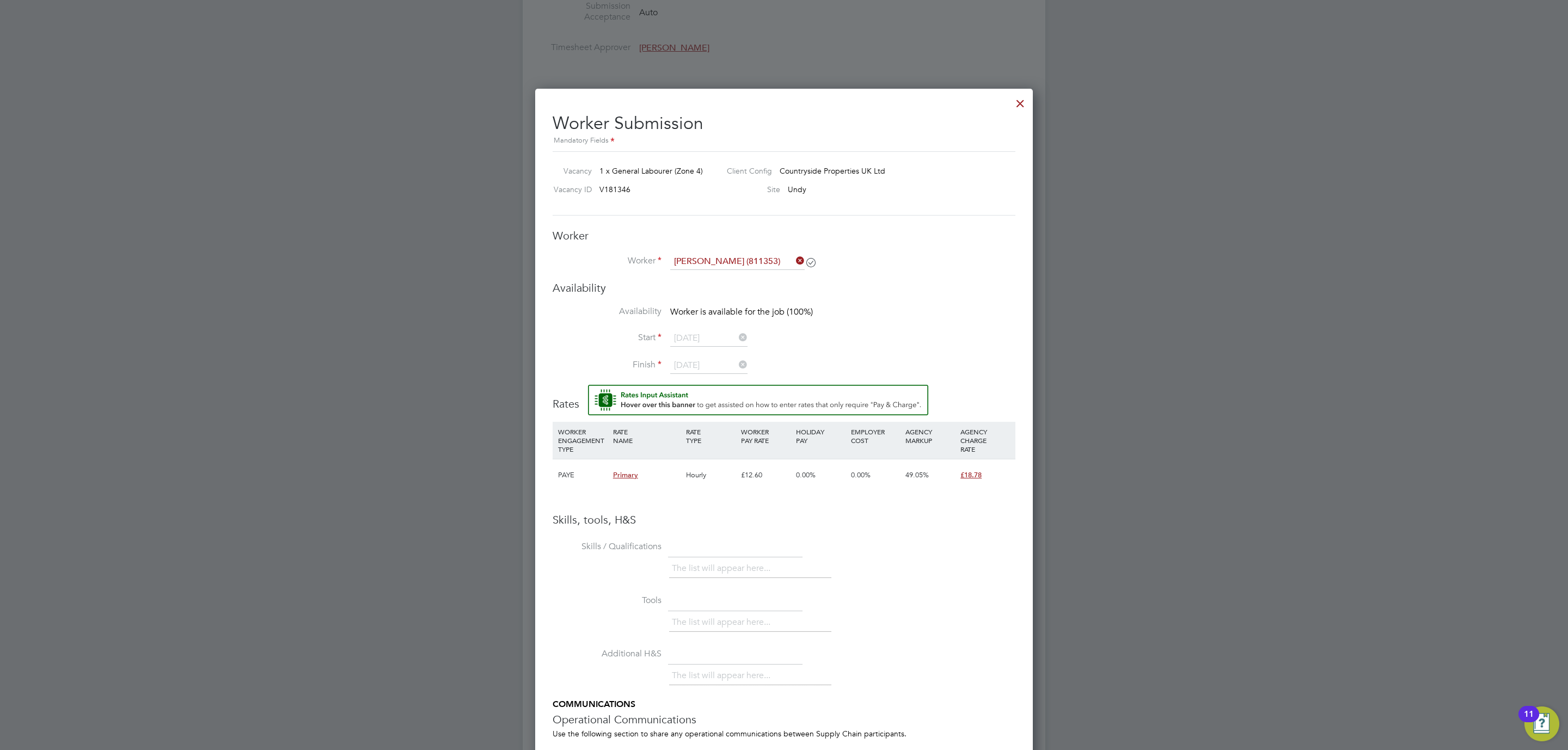
scroll to position [544, 0]
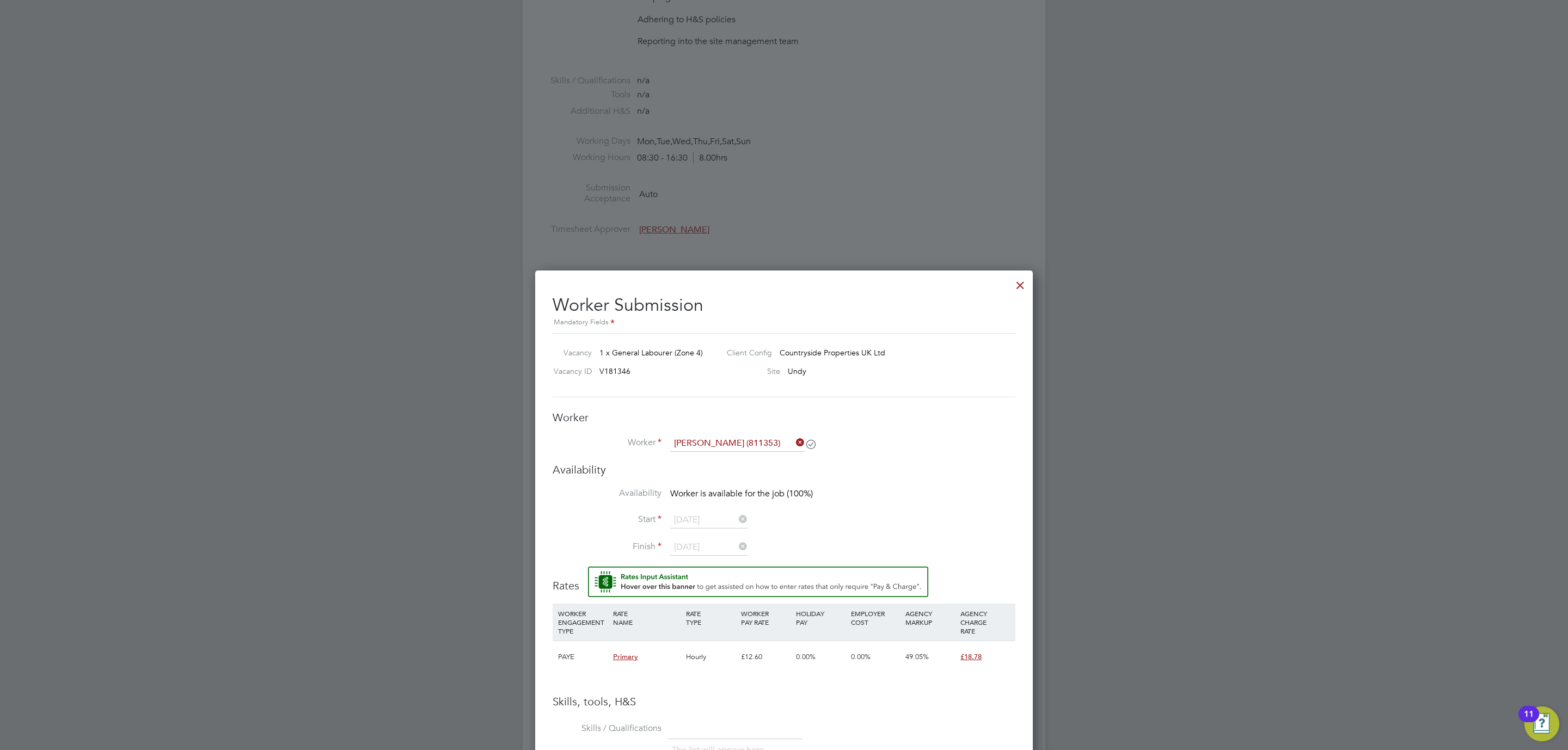
click at [794, 440] on icon at bounding box center [794, 442] width 0 height 15
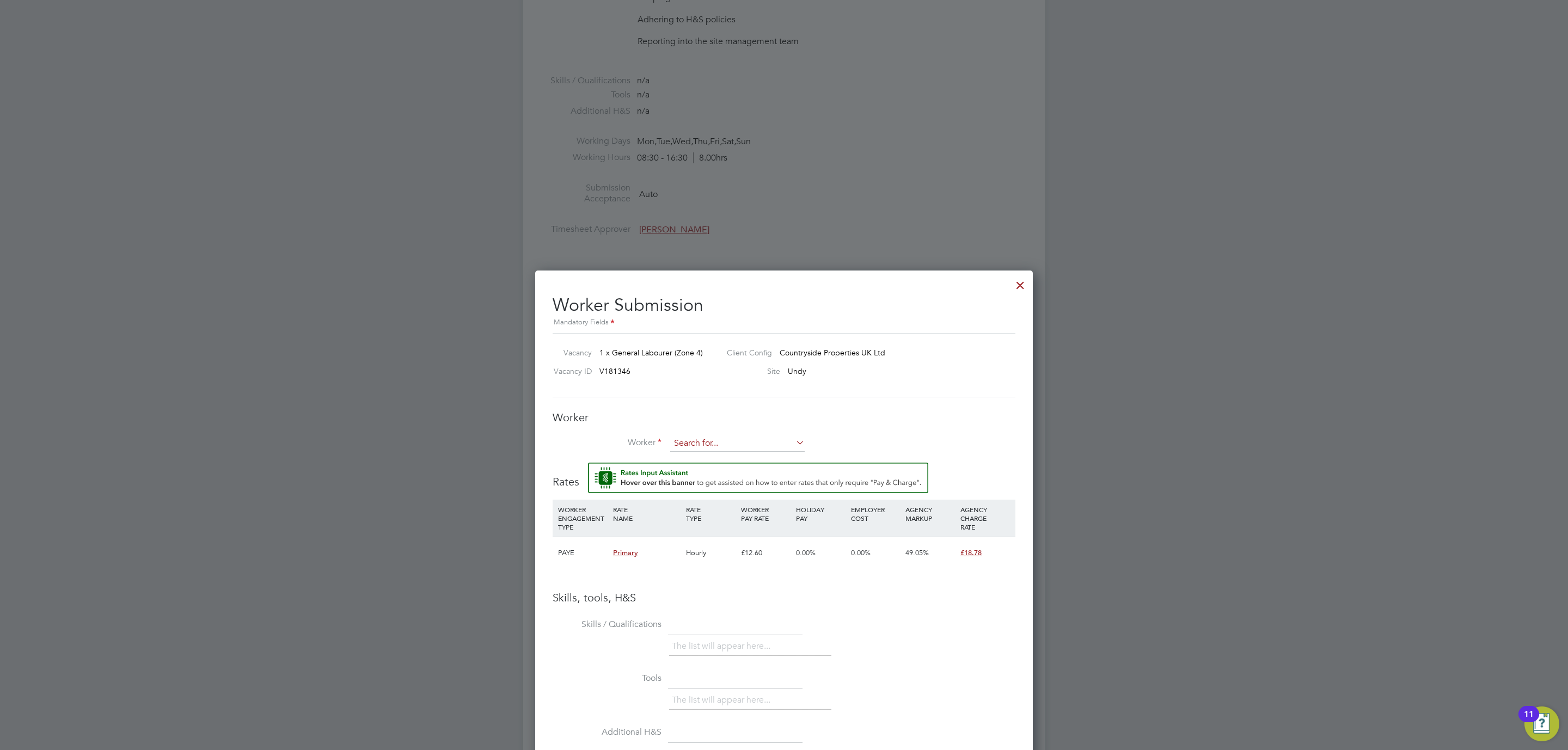
scroll to position [703, 498]
click at [737, 441] on input at bounding box center [737, 443] width 135 height 17
click at [727, 459] on li "Joe Mail -Ford (811353)" at bounding box center [740, 460] width 141 height 15
type input "Joe Mail-Ford (811353)"
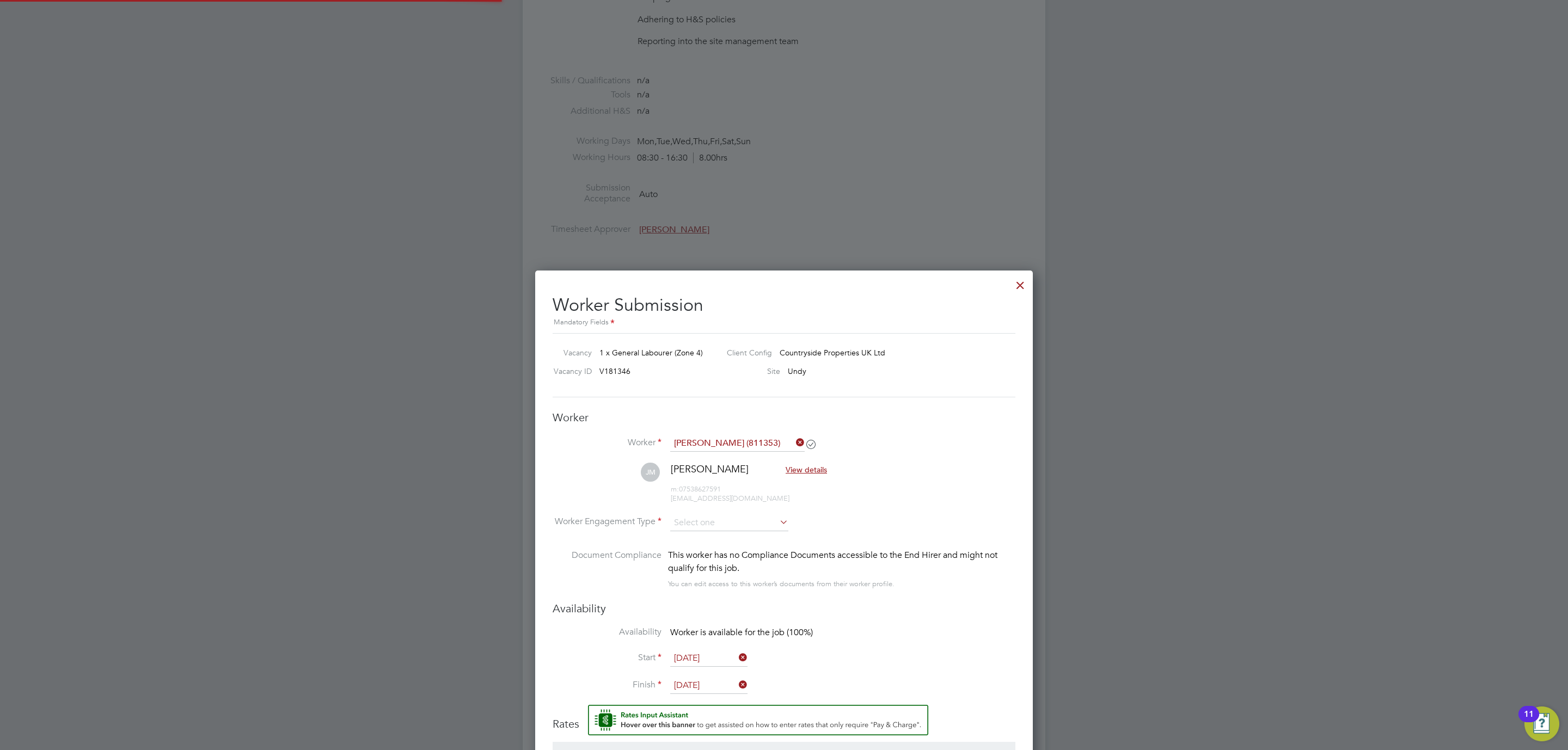
scroll to position [789, 0]
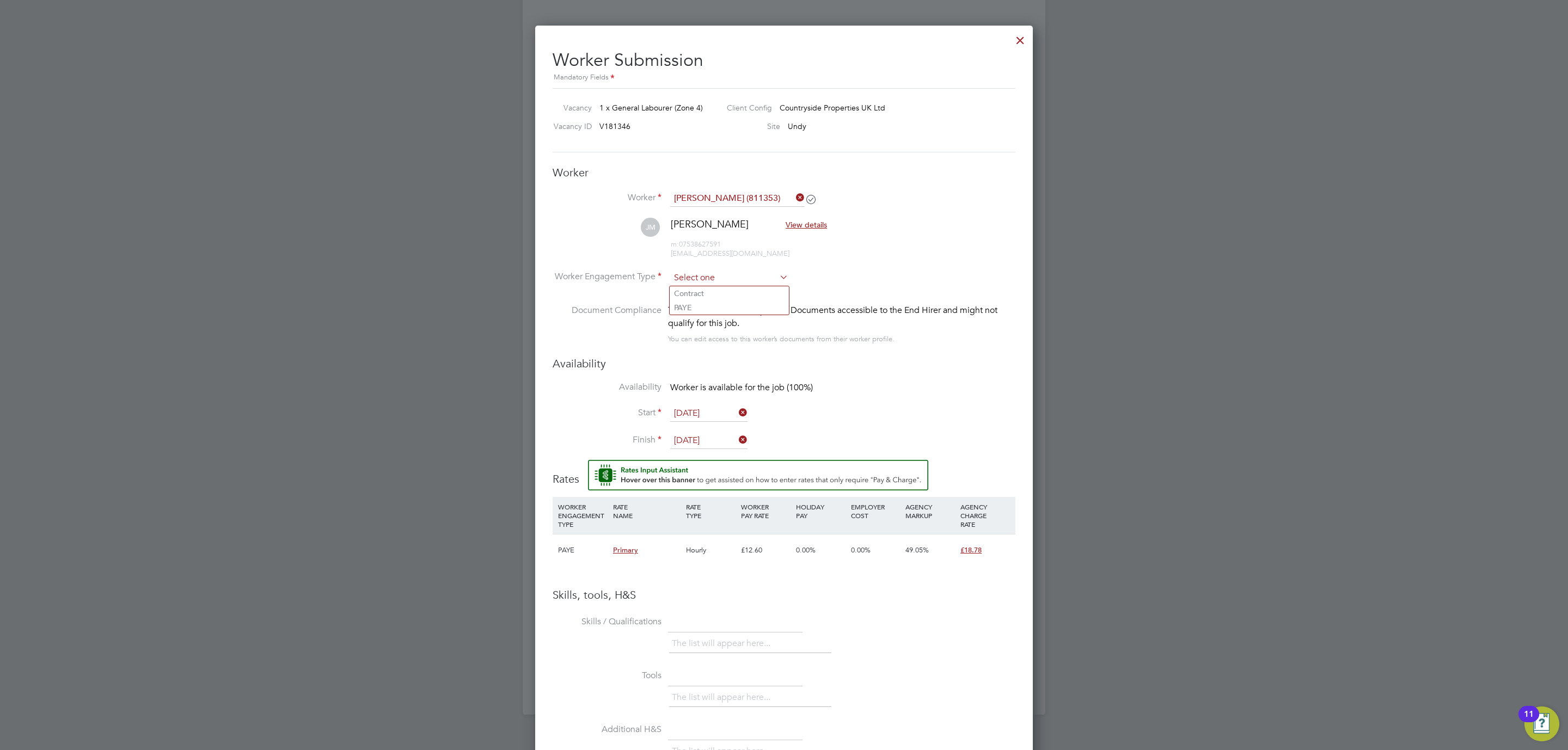
click at [734, 270] on input at bounding box center [729, 278] width 118 height 17
click at [723, 293] on li "Contract" at bounding box center [729, 293] width 119 height 14
type input "Contract"
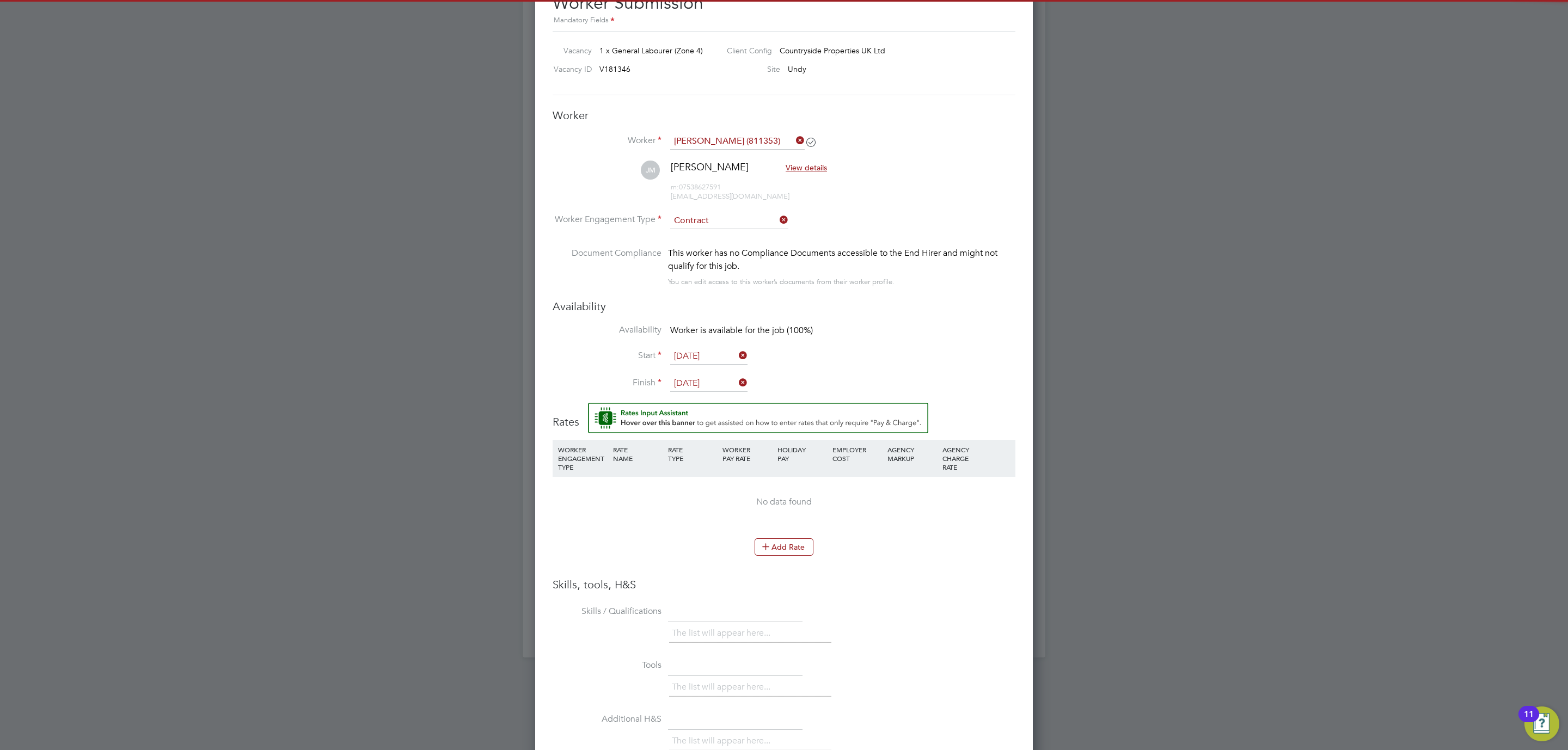
scroll to position [870, 0]
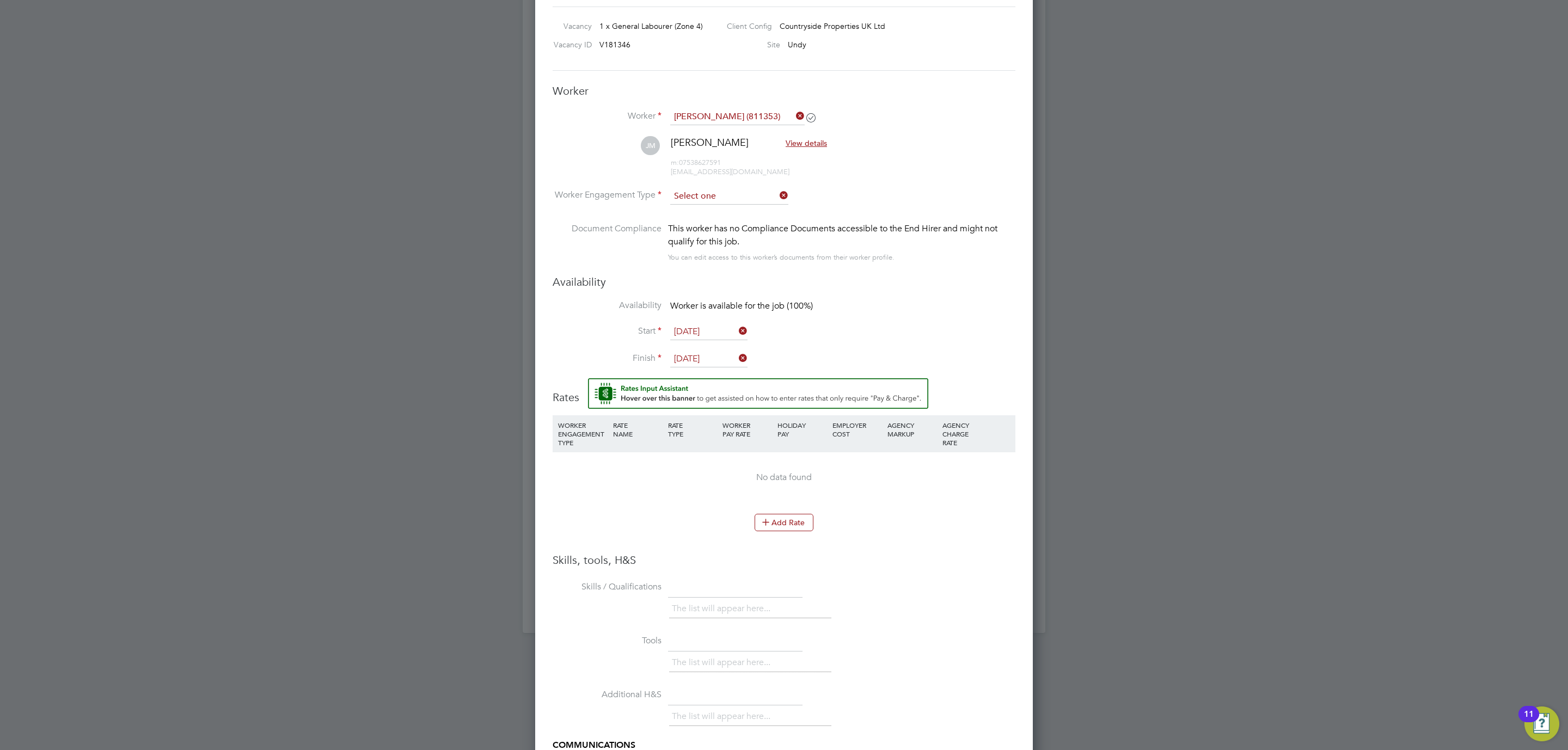
click at [726, 196] on input at bounding box center [729, 196] width 118 height 17
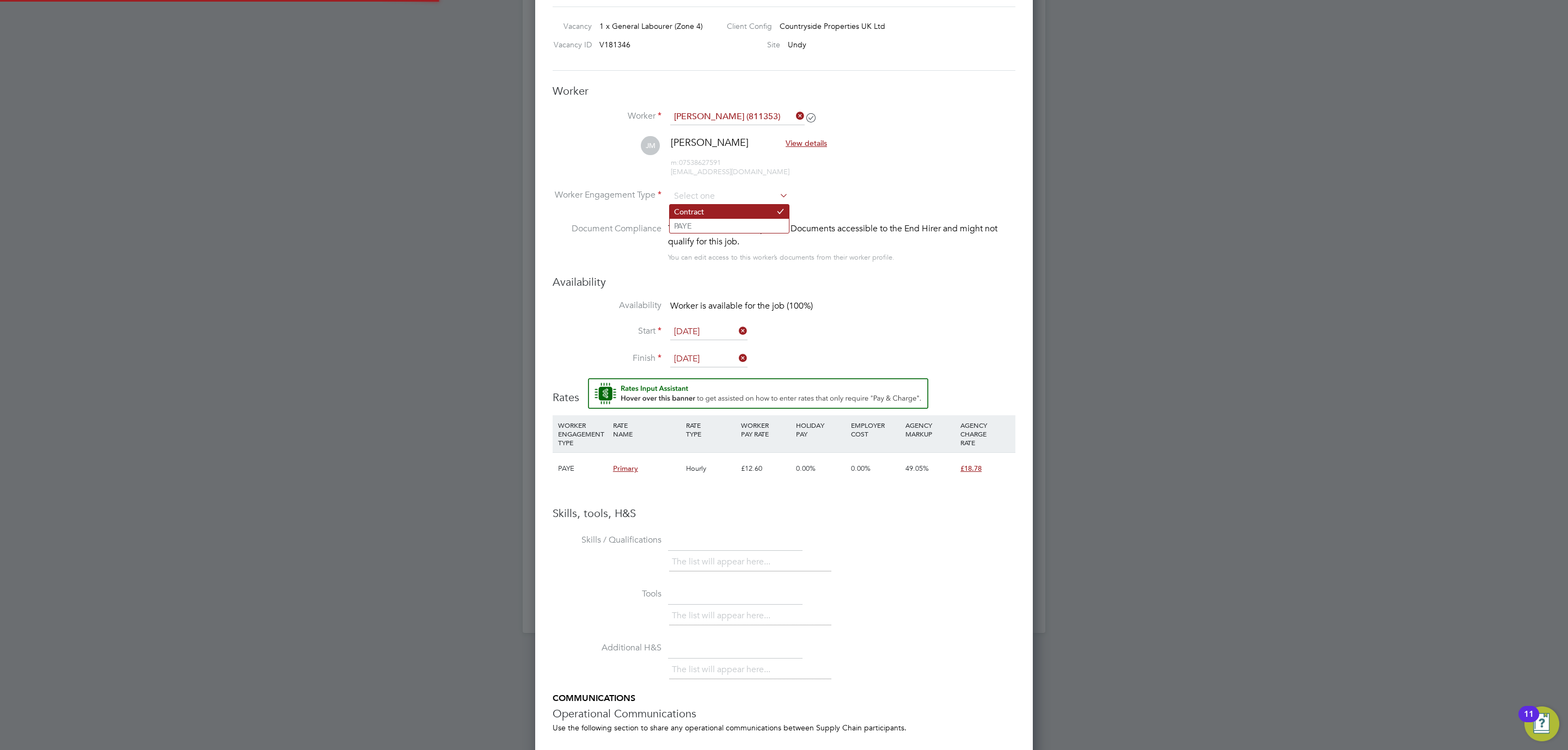
scroll to position [33, 74]
click at [768, 208] on li "Contract" at bounding box center [729, 211] width 119 height 14
type input "Contract"
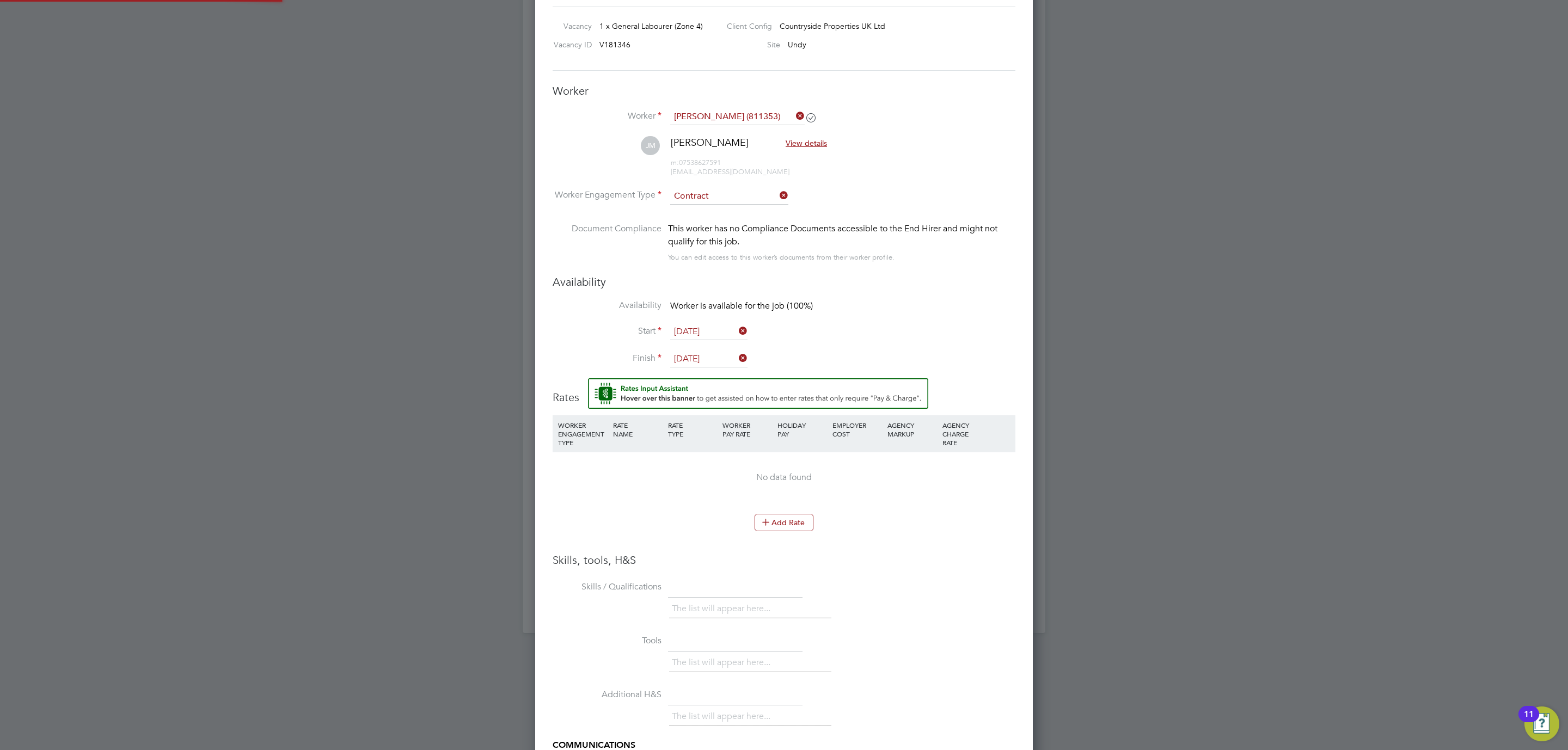
scroll to position [6, 6]
click at [756, 195] on input at bounding box center [729, 196] width 118 height 17
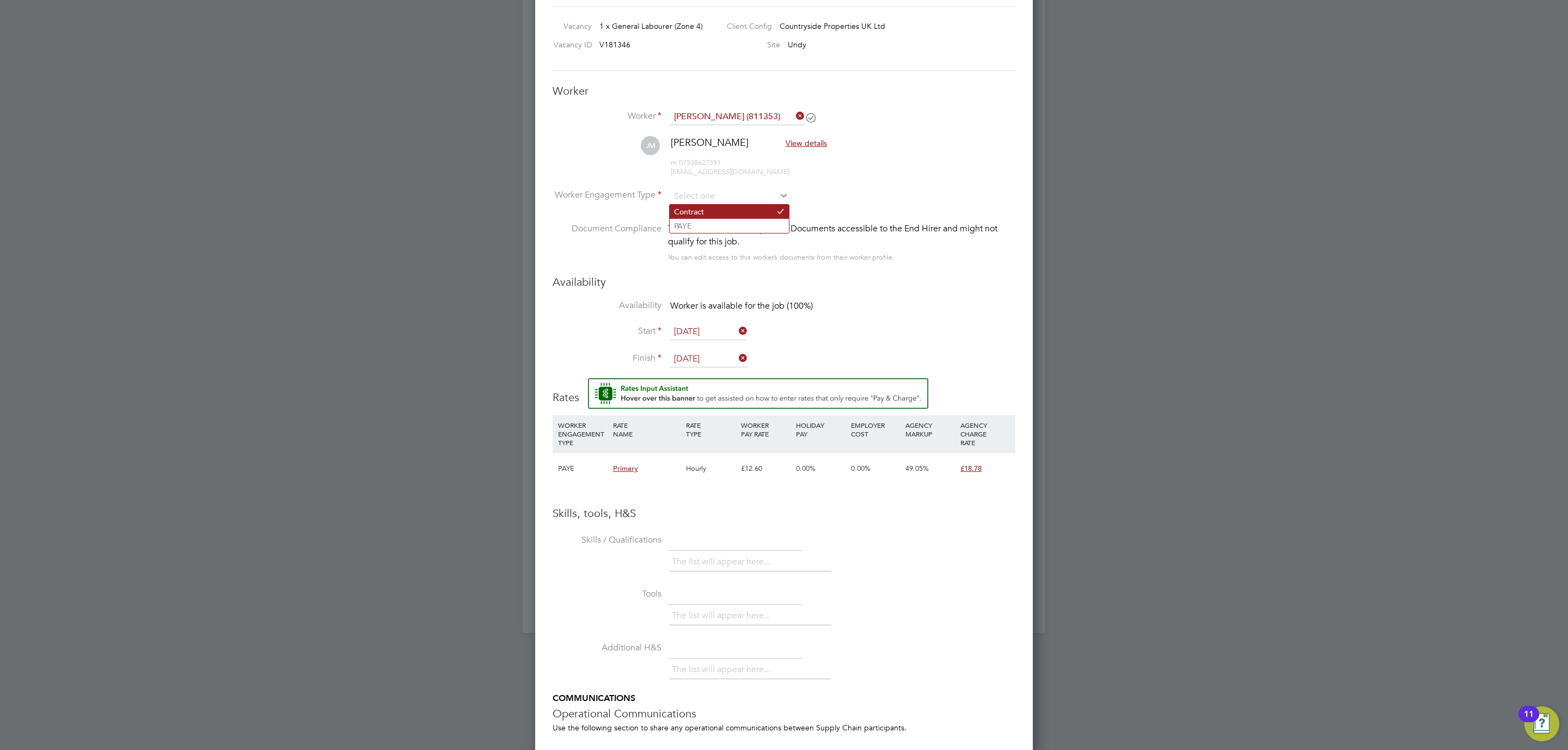
click at [735, 210] on li "Contract" at bounding box center [729, 211] width 119 height 14
type input "Contract"
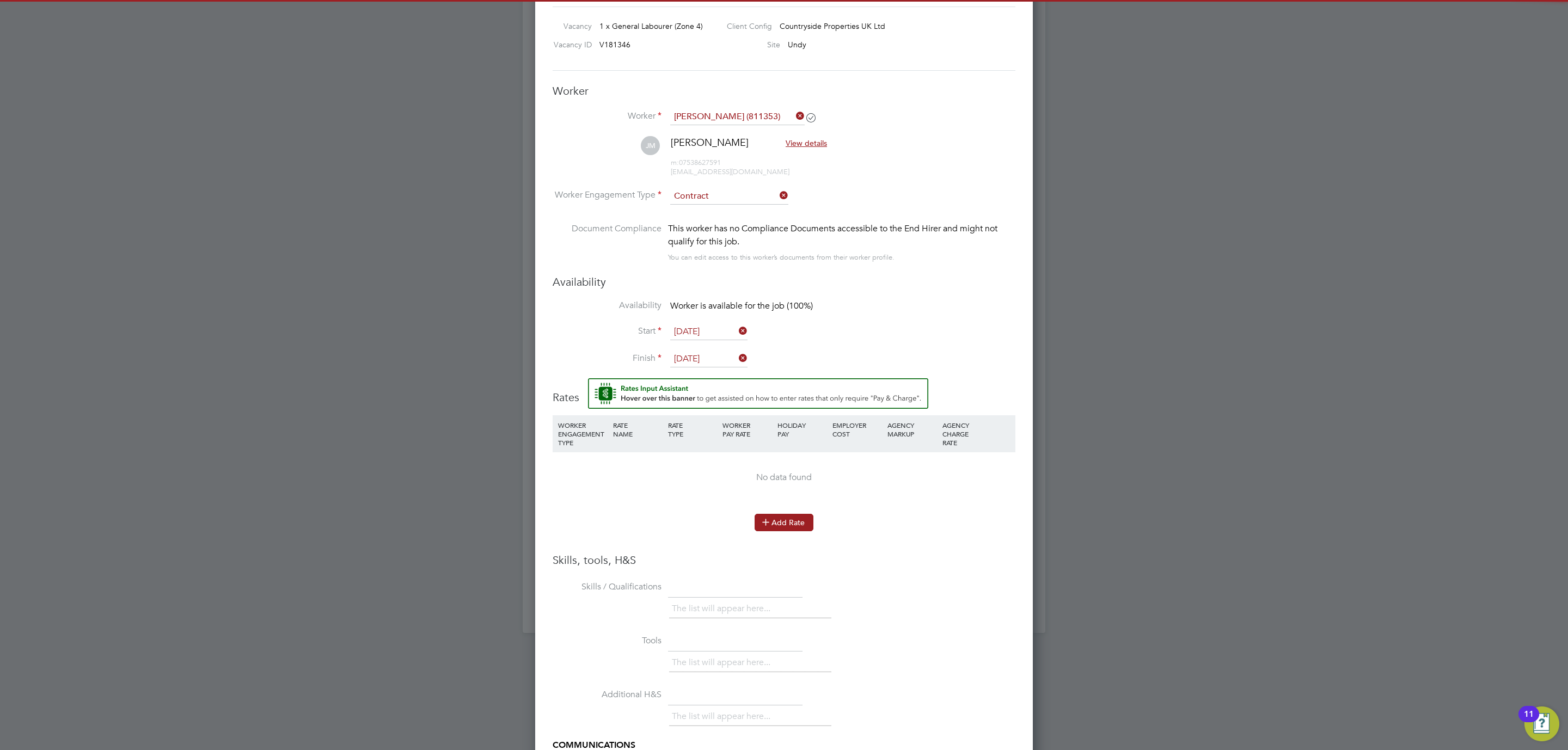
click at [796, 519] on button "Add Rate" at bounding box center [784, 523] width 59 height 17
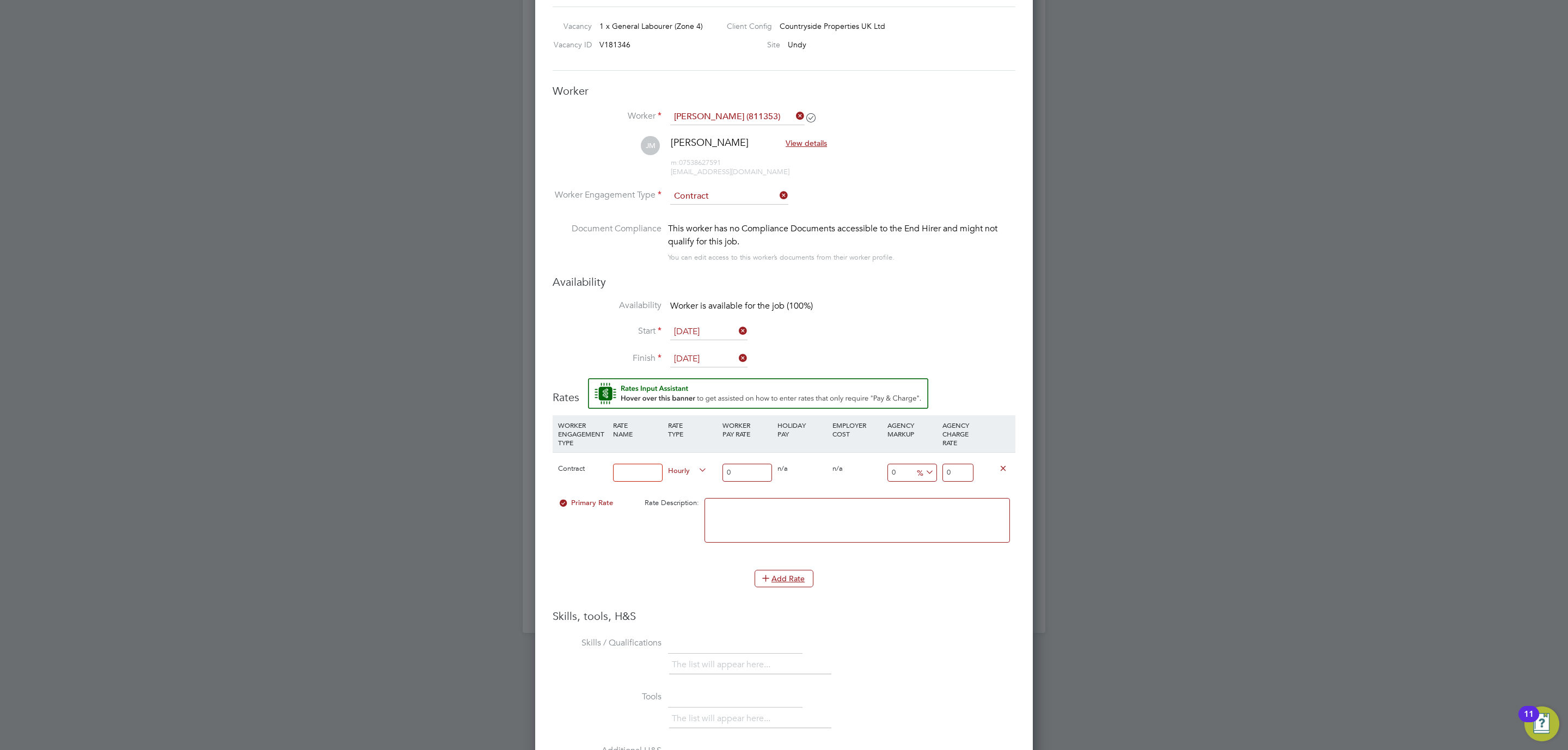
click at [634, 481] on input at bounding box center [638, 472] width 50 height 18
type input "UMB"
drag, startPoint x: 757, startPoint y: 474, endPoint x: 418, endPoint y: 495, distance: 339.6
type input "1"
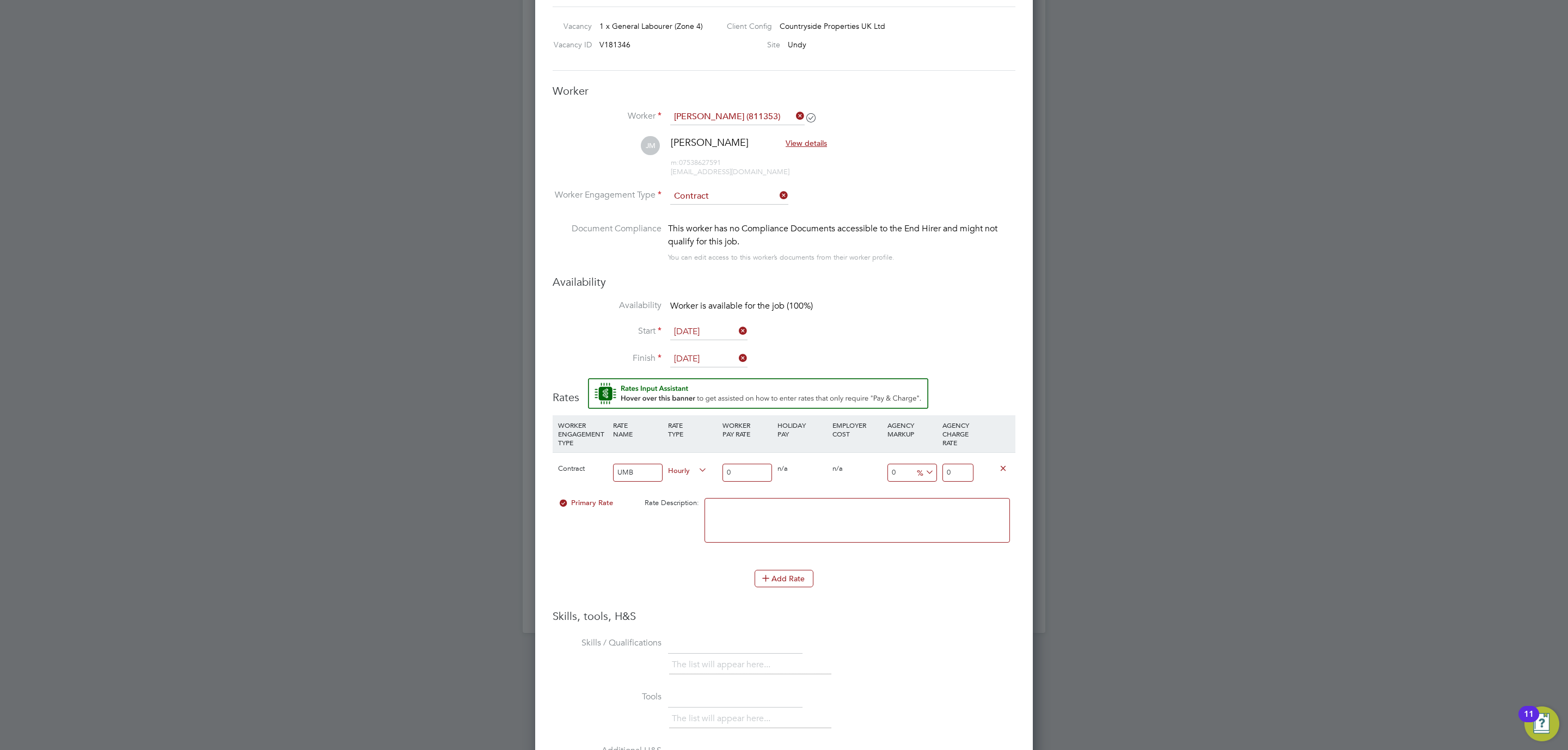
type input "1"
type input "16"
drag, startPoint x: 965, startPoint y: 475, endPoint x: 894, endPoint y: 472, distance: 71.1
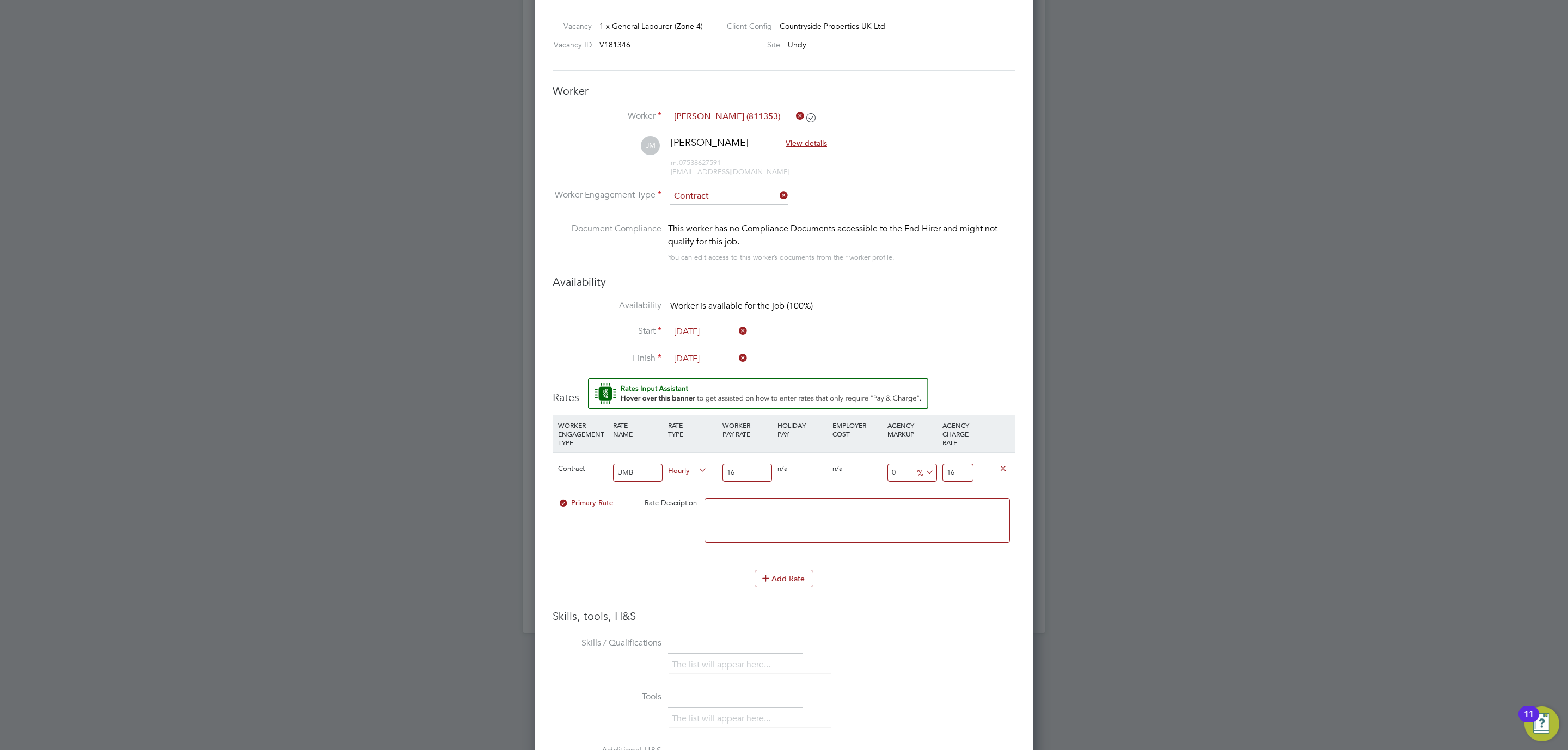
click at [894, 472] on div "Contract UMB Hourly 16 0 n/a 0 n/a 0 0 % 16" at bounding box center [784, 473] width 463 height 41
type input "-93.75"
type input "1"
type input "12.5"
type input "18"
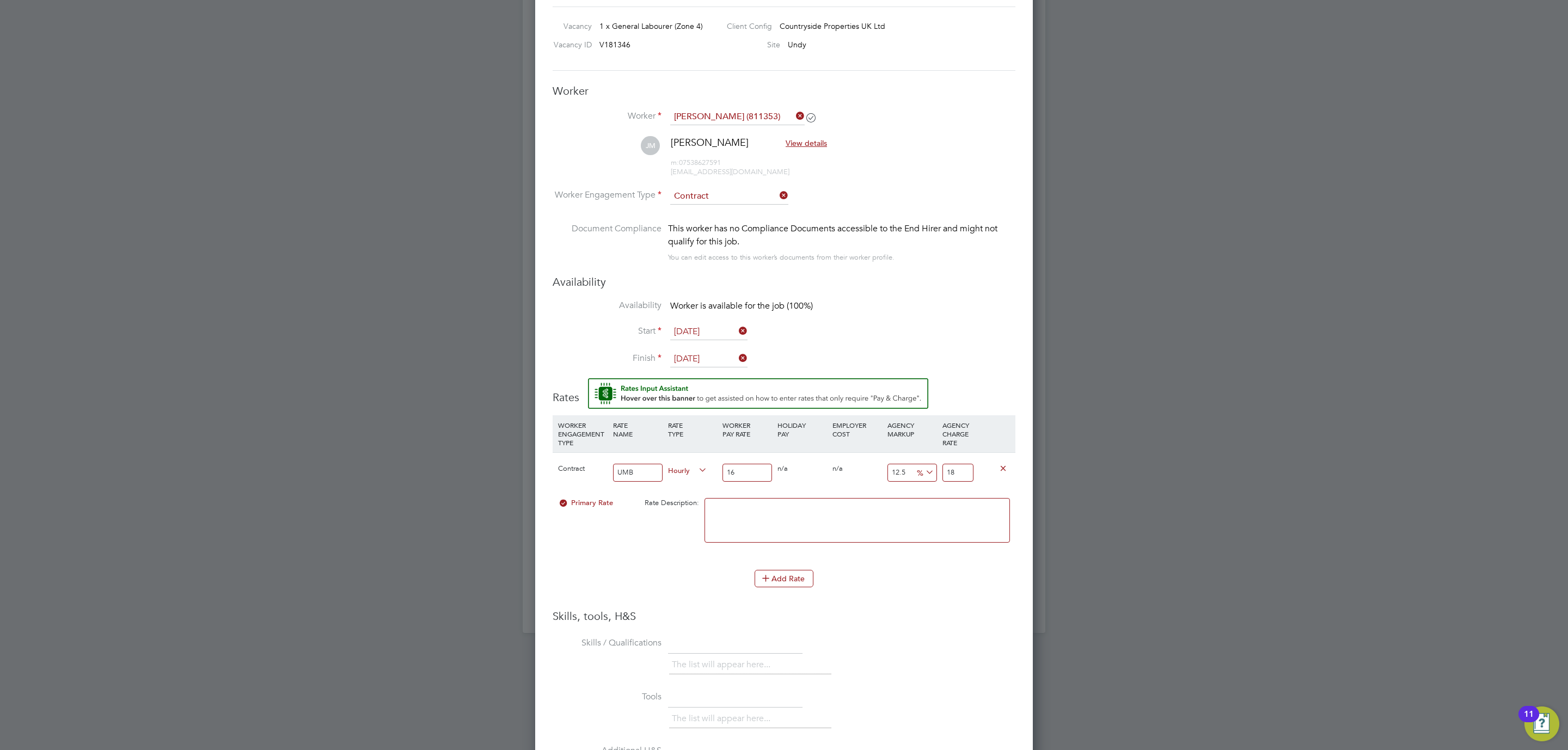
type input "16.875"
type input "18.7"
type input "17.375"
type input "18.78"
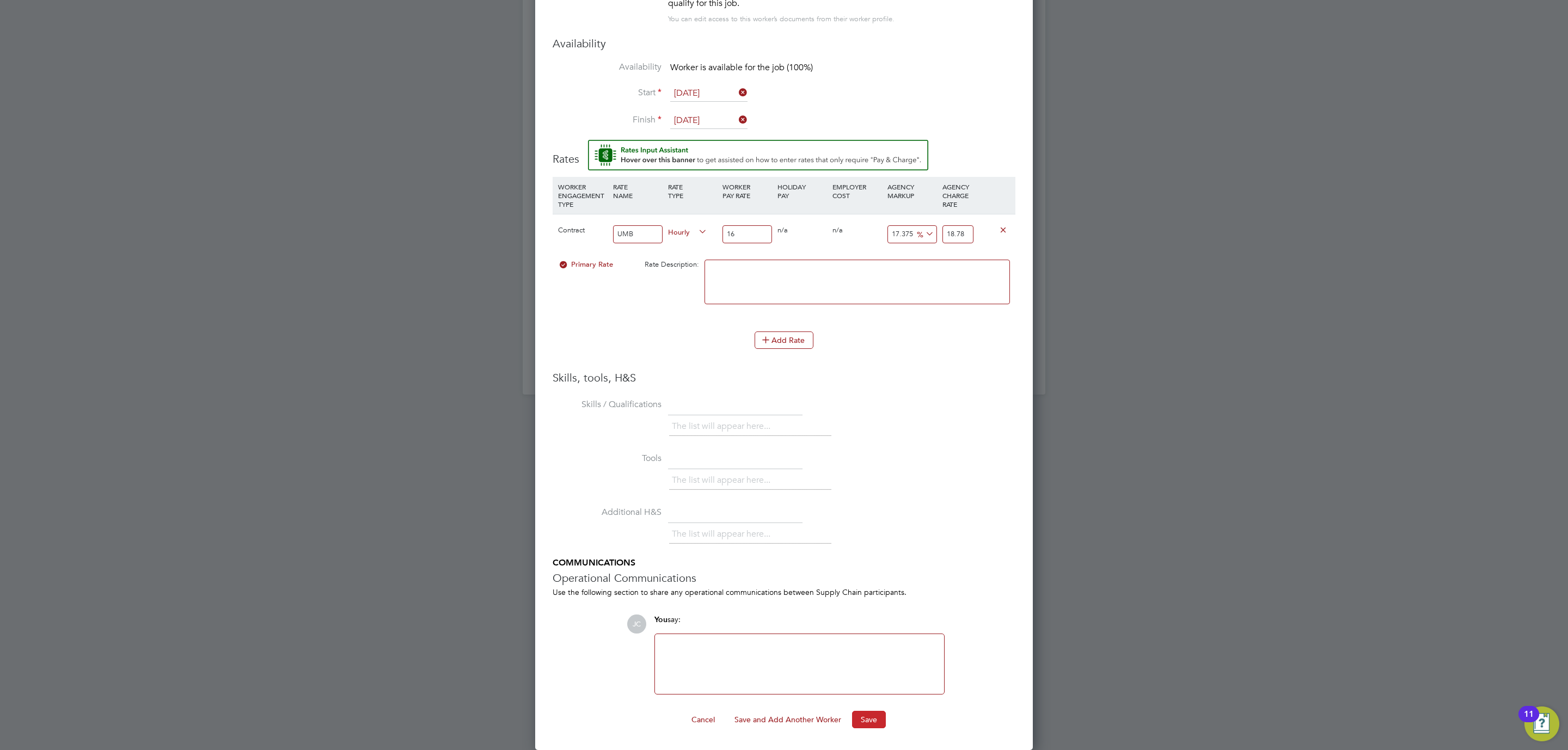
click at [876, 724] on button "Save" at bounding box center [869, 719] width 34 height 17
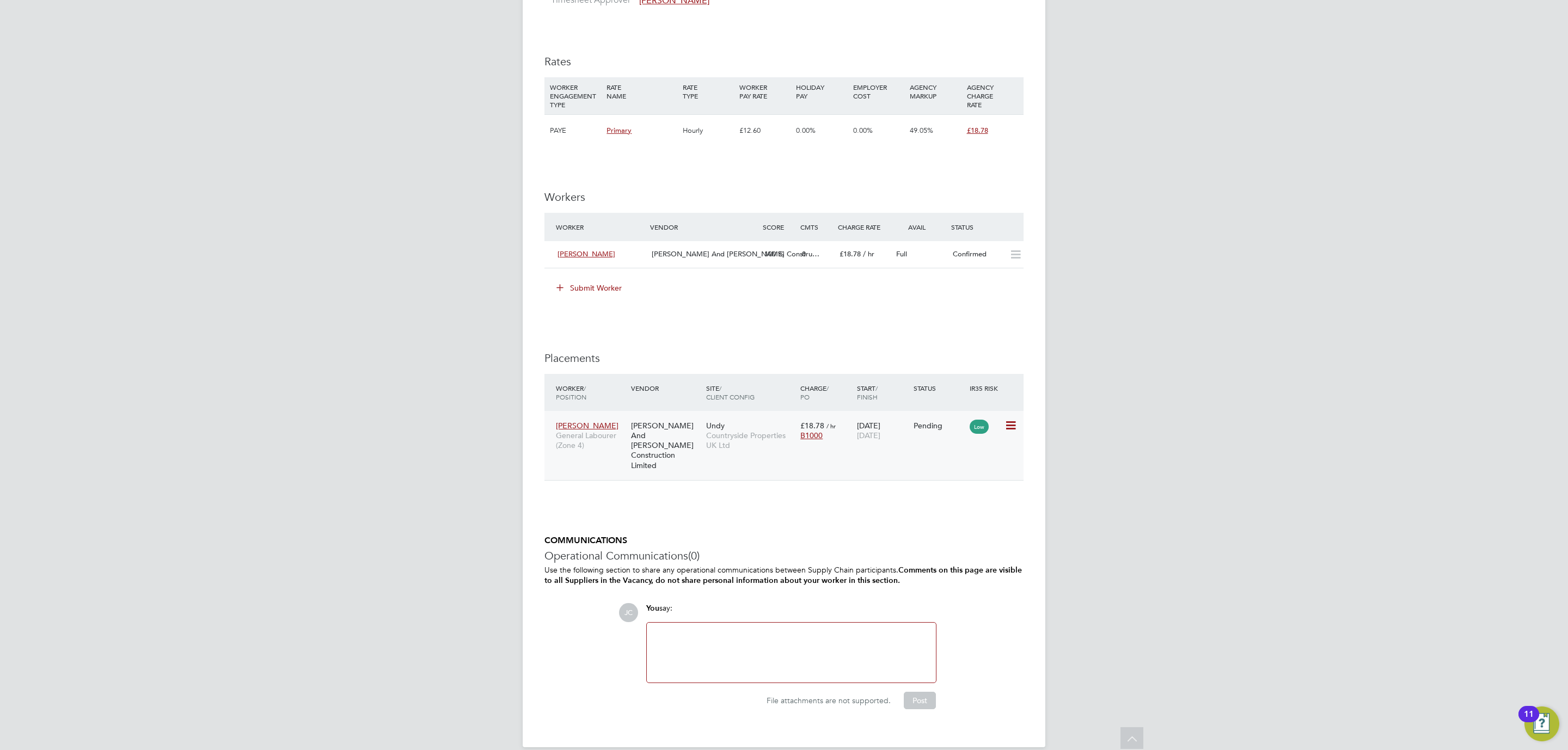
click at [1008, 428] on icon at bounding box center [1010, 425] width 11 height 13
click at [929, 492] on li "Start" at bounding box center [960, 495] width 112 height 15
type input "Nathan Turner"
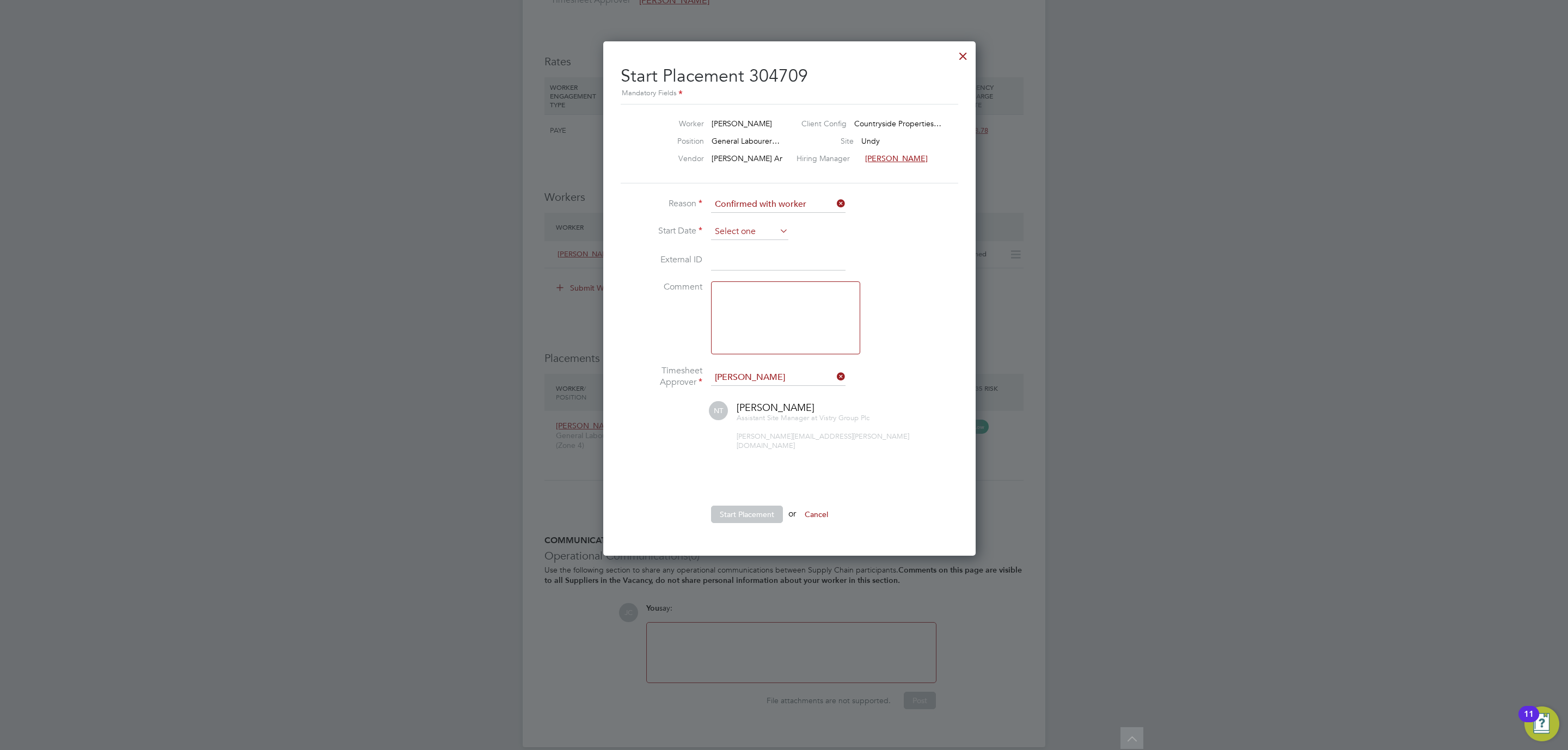
click at [750, 224] on input at bounding box center [750, 232] width 77 height 17
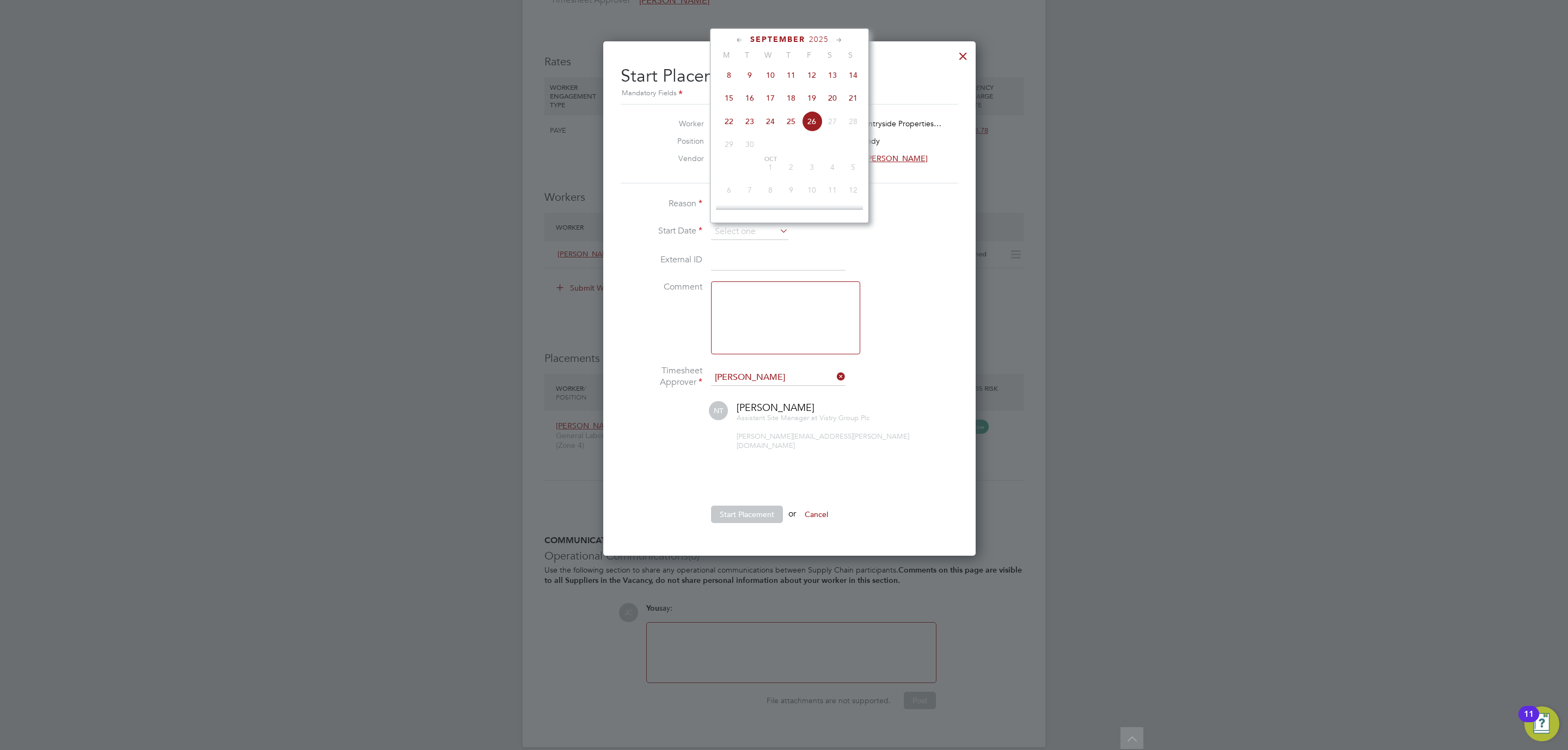
click at [729, 102] on span "15" at bounding box center [729, 98] width 21 height 21
type input "15 Sep 2025"
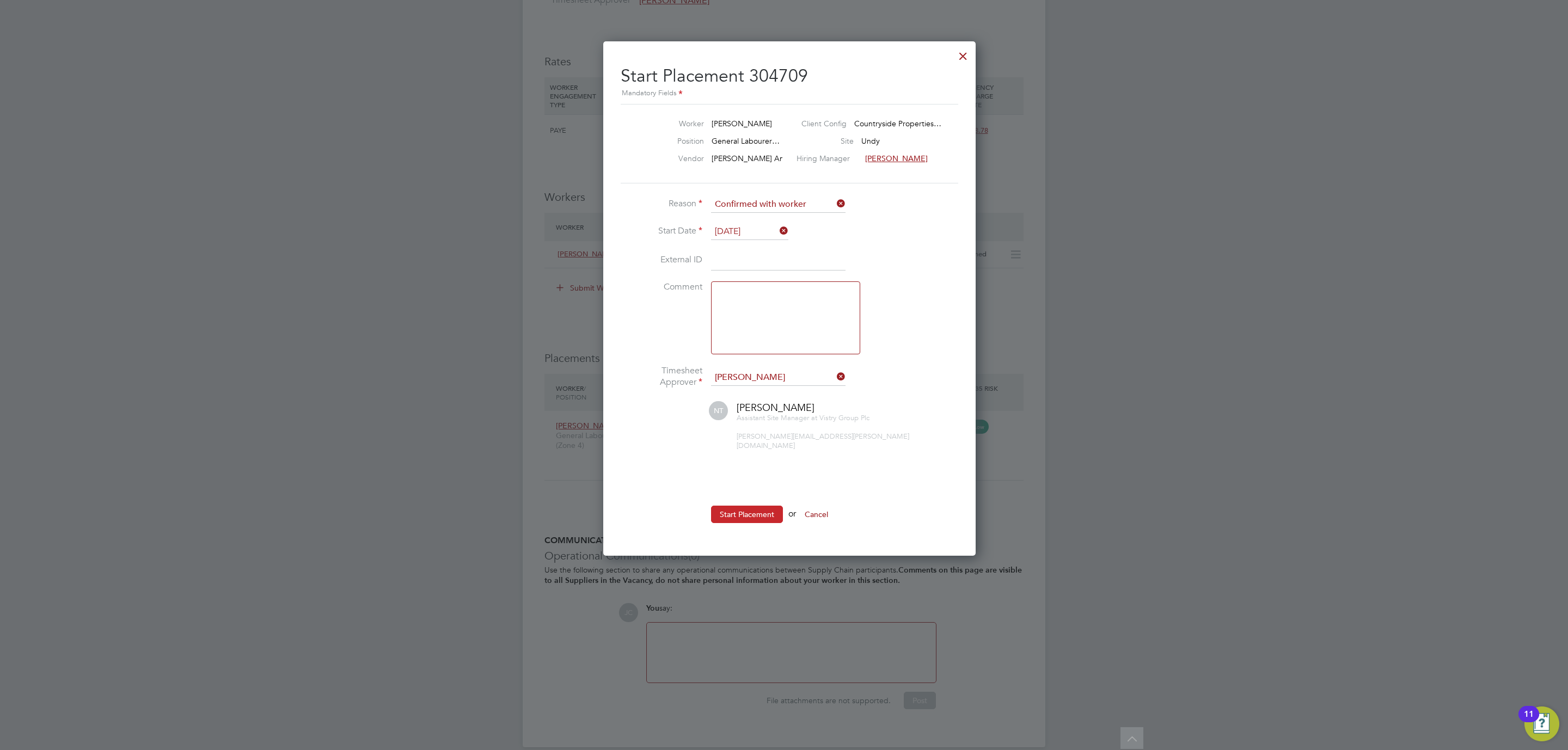
click at [738, 508] on button "Start Placement" at bounding box center [746, 515] width 72 height 17
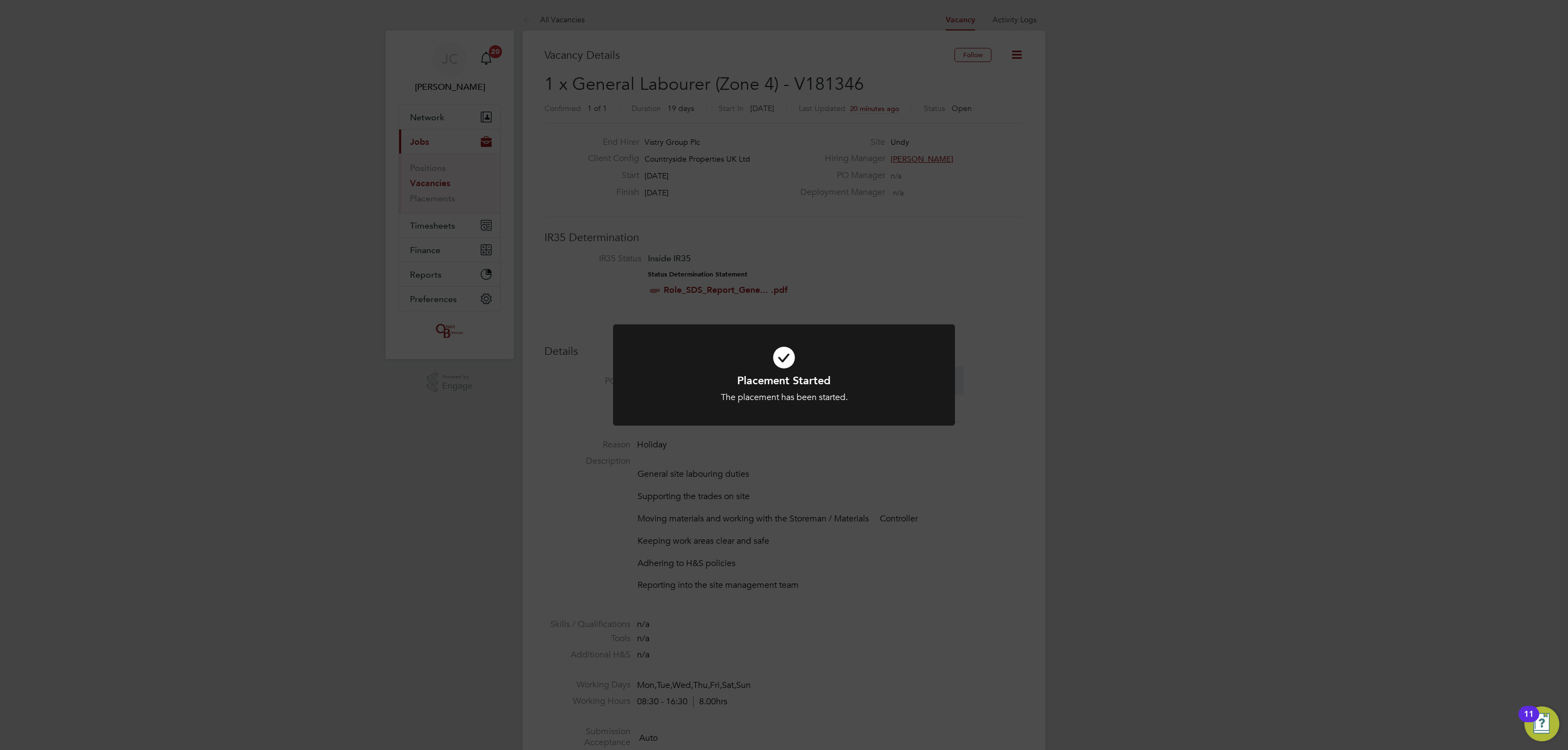
click at [448, 198] on div "Placement Started The placement has been started. Cancel Okay" at bounding box center [784, 375] width 1568 height 750
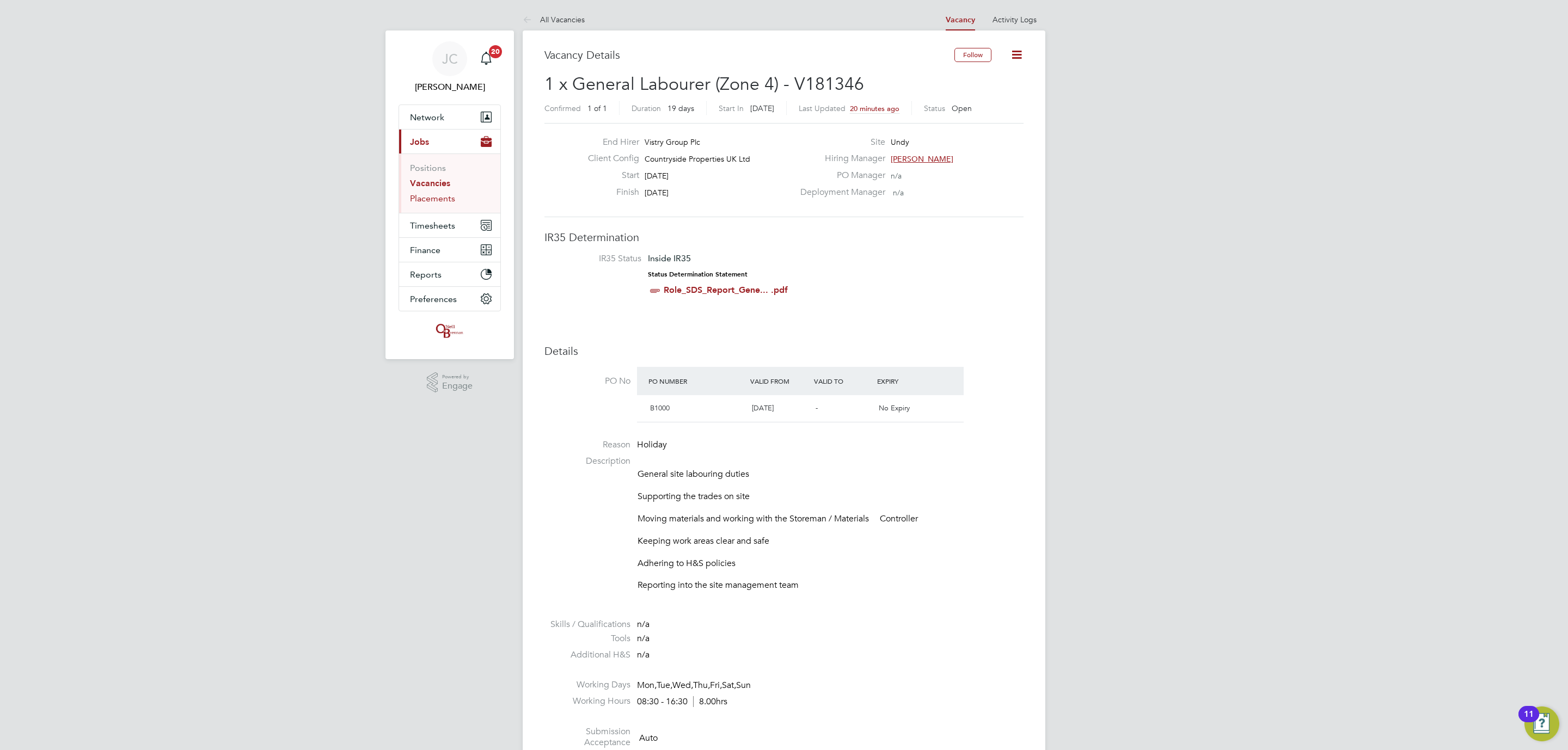
click at [441, 198] on link "Placements" at bounding box center [432, 198] width 45 height 10
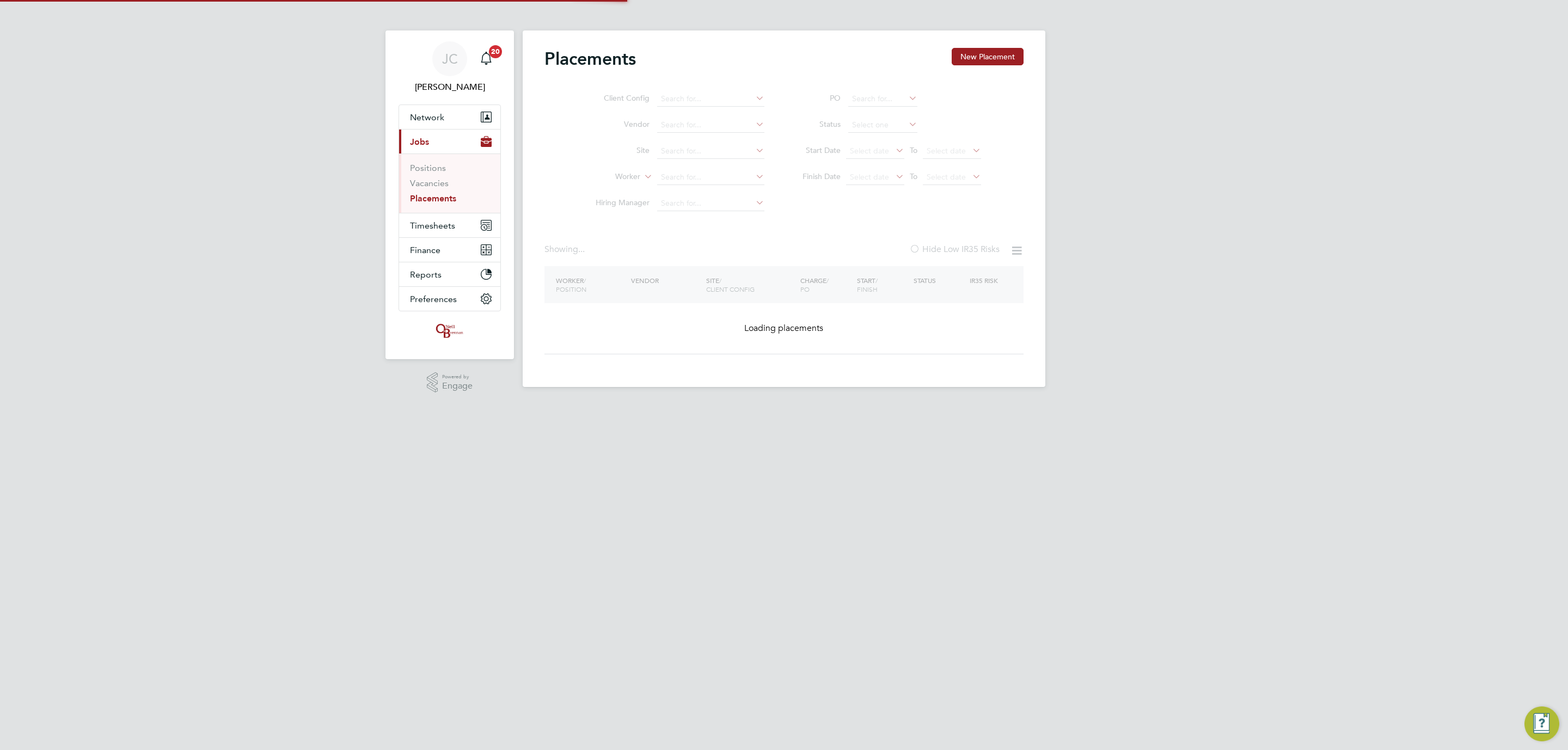
click at [441, 198] on link "Placements" at bounding box center [433, 198] width 46 height 10
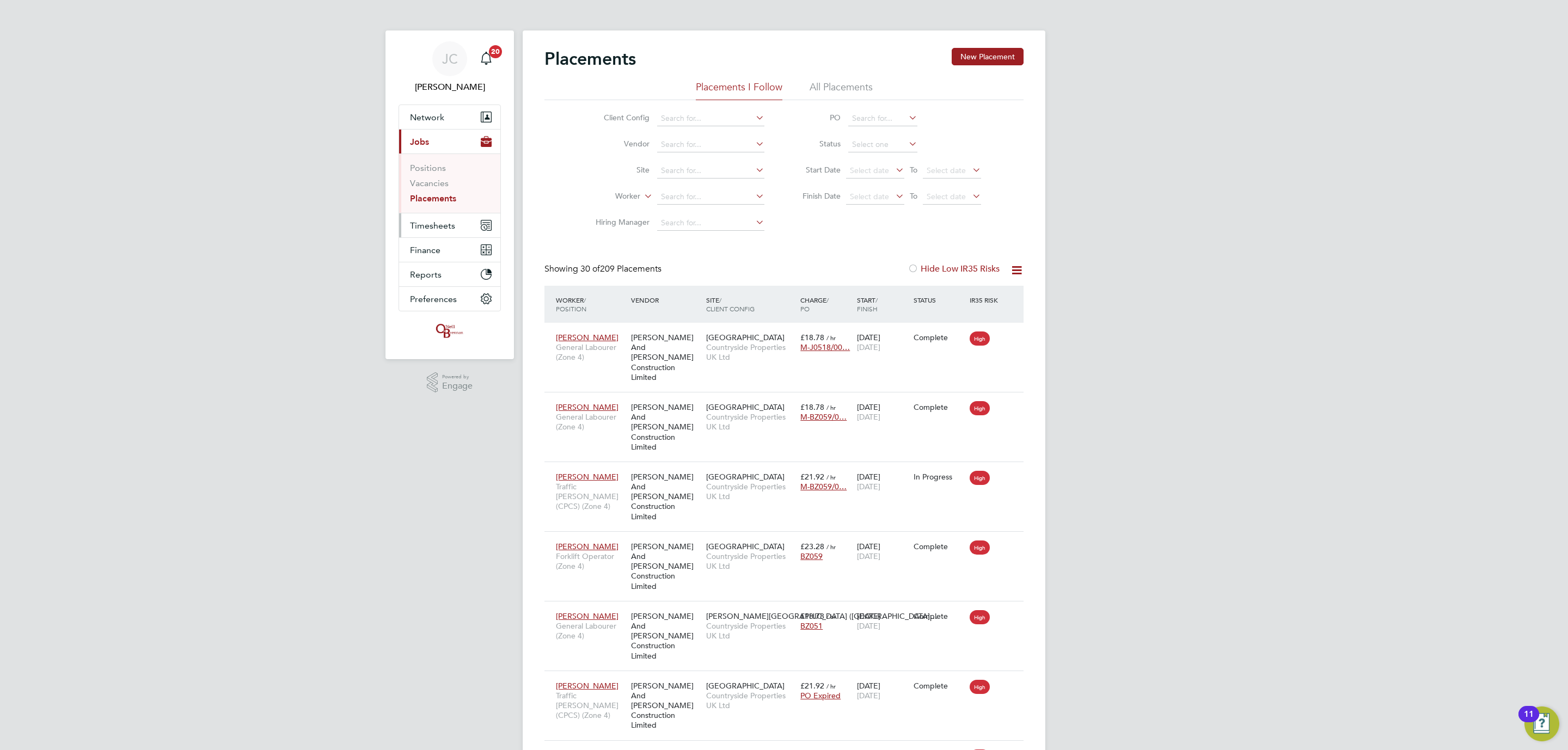
click at [448, 231] on span "Timesheets" at bounding box center [432, 226] width 45 height 10
click at [443, 191] on link "Timesheets" at bounding box center [432, 192] width 45 height 10
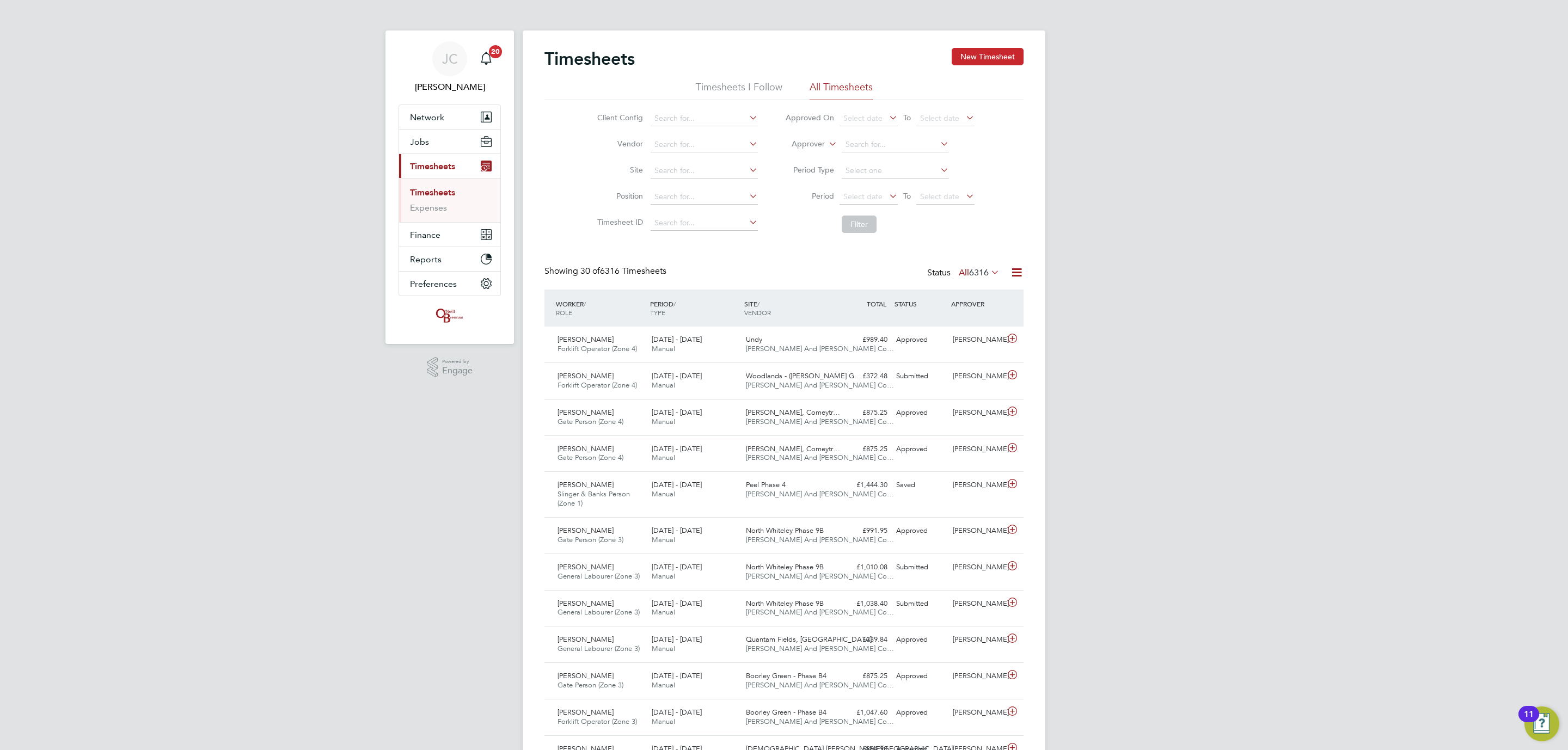
click at [1008, 52] on button "New Timesheet" at bounding box center [988, 57] width 72 height 17
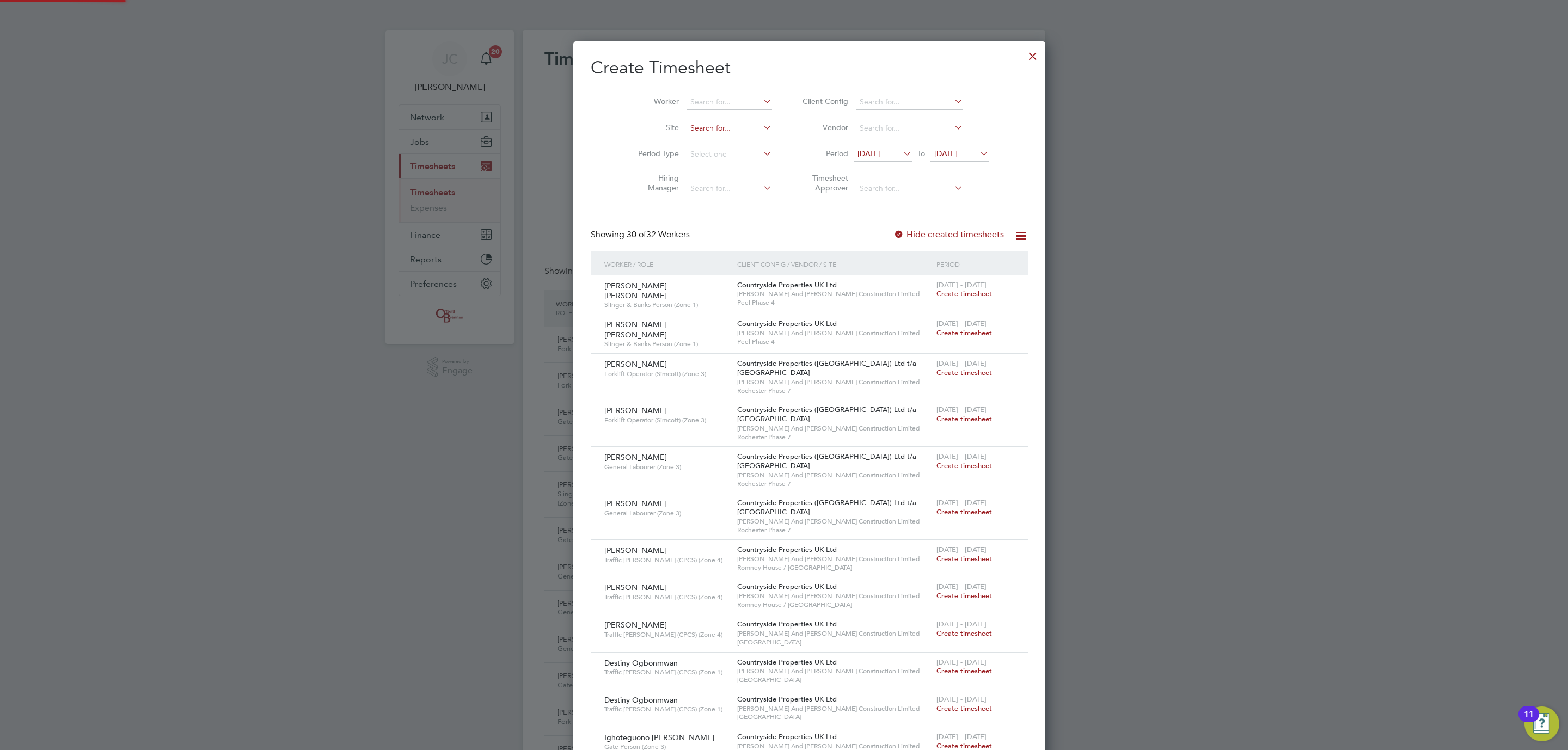
click at [720, 126] on input at bounding box center [729, 128] width 85 height 15
click at [698, 137] on li "Undy" at bounding box center [703, 143] width 87 height 15
type input "Undy"
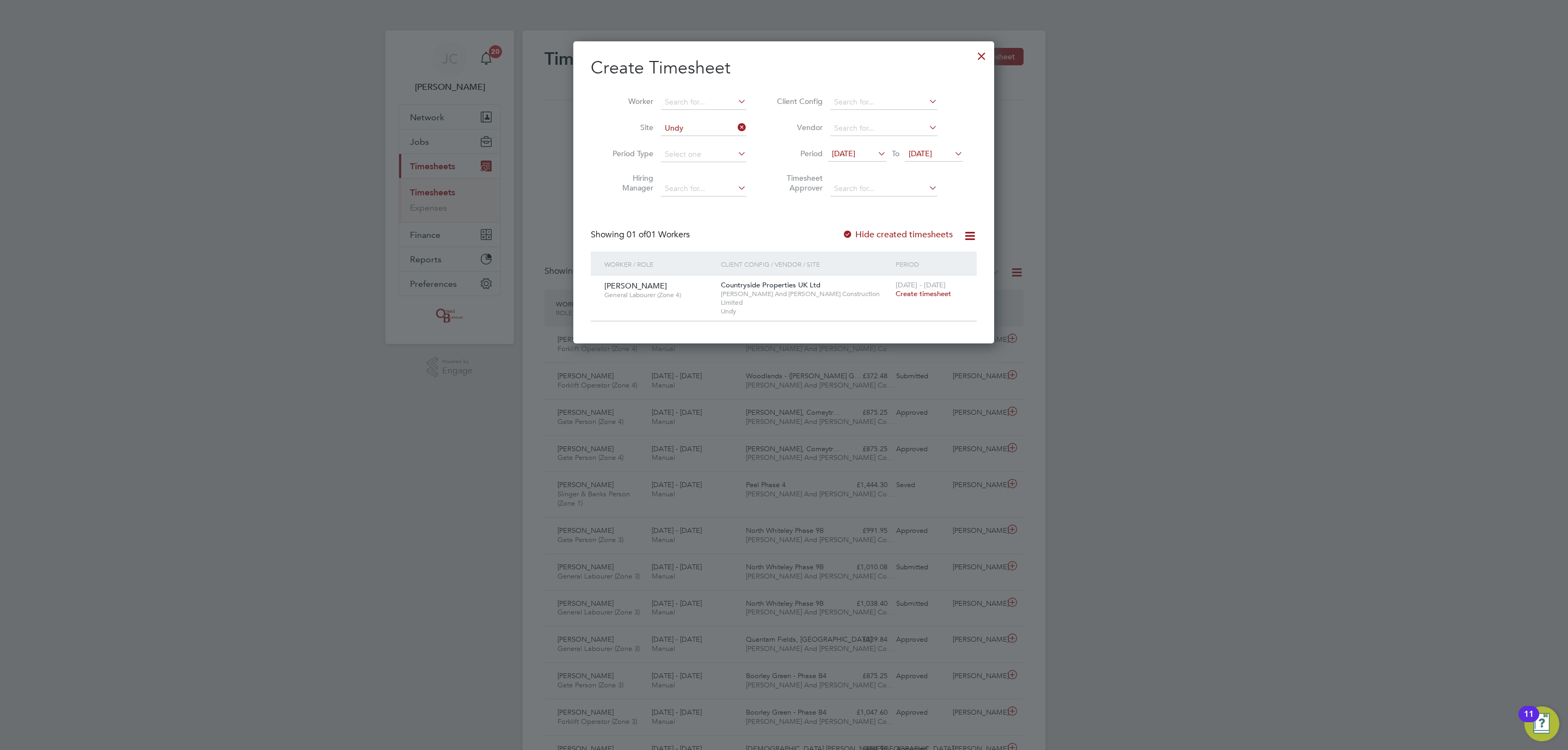
click at [922, 287] on span "15 - 21 Sep 2025" at bounding box center [921, 285] width 50 height 9
click at [921, 296] on span "Create timesheet" at bounding box center [924, 293] width 55 height 9
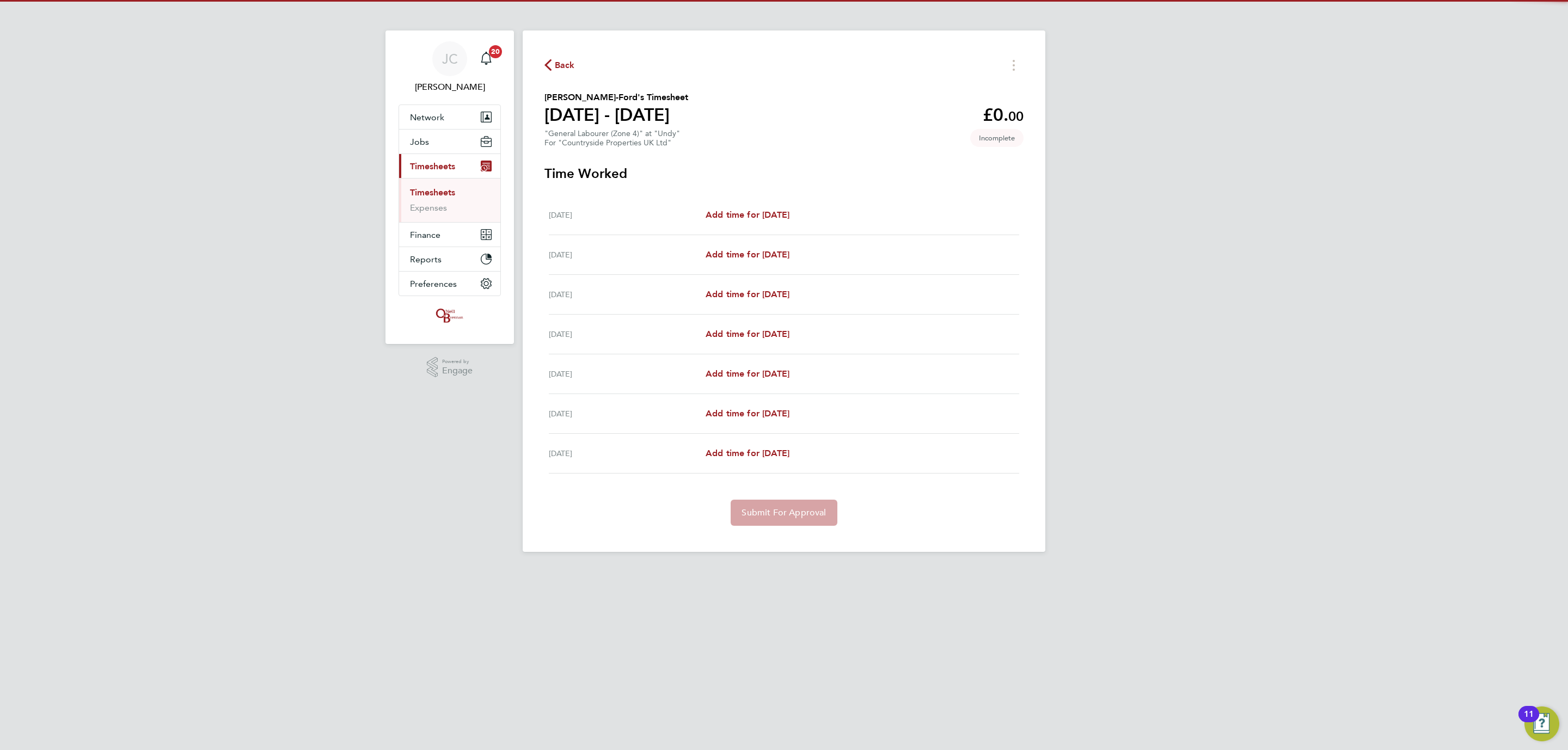
click at [745, 207] on div "Mon 15 Sep Add time for Mon 15 Sep Add time for Mon 15 Sep" at bounding box center [783, 215] width 470 height 40
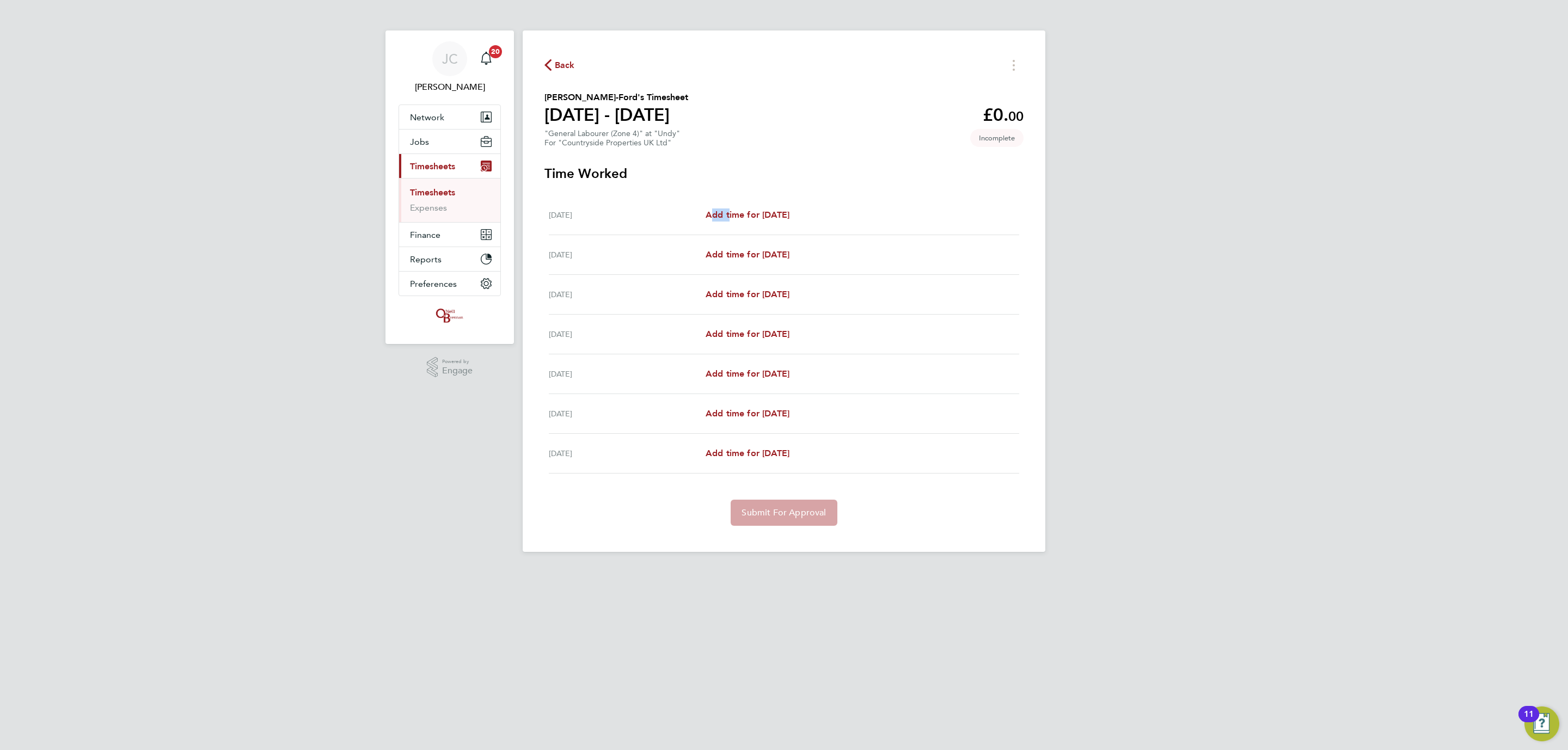
click at [745, 207] on div "Mon 15 Sep Add time for Mon 15 Sep Add time for Mon 15 Sep" at bounding box center [783, 215] width 470 height 40
click at [745, 212] on span "Add time for Mon 15 Sep" at bounding box center [747, 215] width 84 height 10
select select "30"
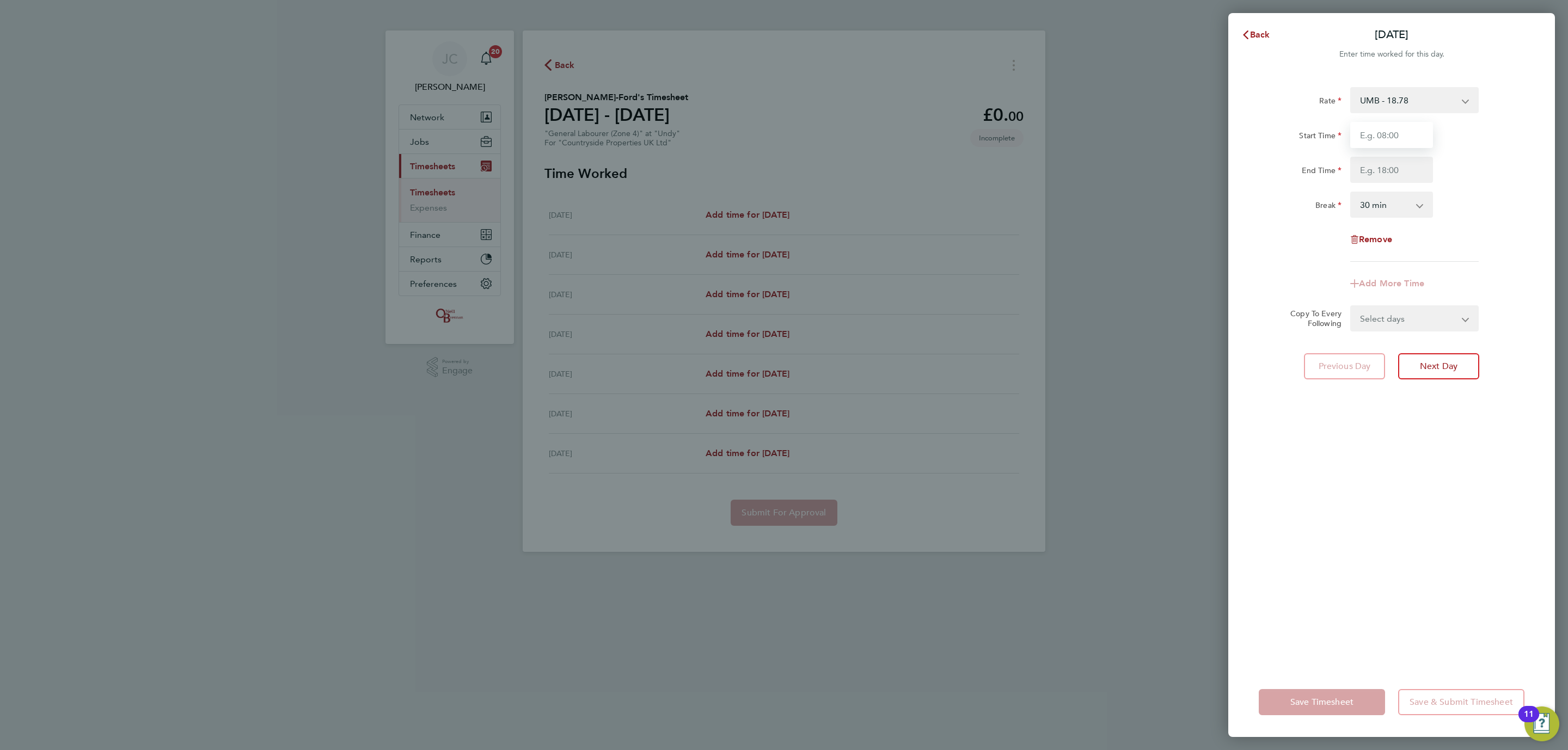
drag, startPoint x: 1409, startPoint y: 133, endPoint x: 1414, endPoint y: 149, distance: 16.8
click at [1409, 133] on input "Start Time" at bounding box center [1392, 135] width 83 height 26
type input "08:00"
click at [1392, 176] on input "End Time" at bounding box center [1392, 170] width 83 height 26
type input "16:30"
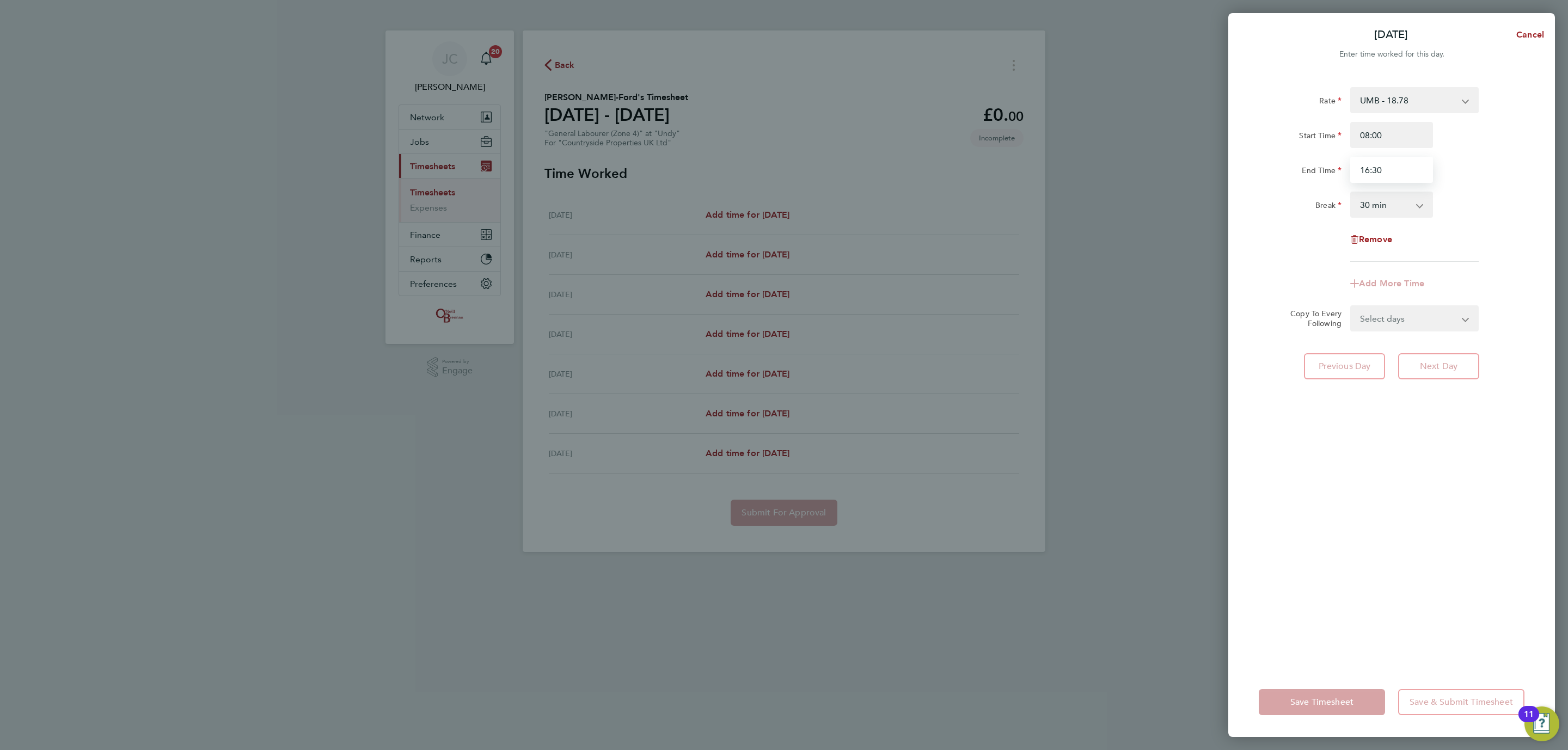
drag, startPoint x: 1392, startPoint y: 172, endPoint x: 1257, endPoint y: 170, distance: 135.0
click at [1257, 170] on div "End Time 16:30" at bounding box center [1392, 170] width 274 height 26
click at [1509, 190] on div "Rate UMB - 18.78 Start Time 08:00 End Time 16:30 Break 0 min 15 min 30 min 45 m…" at bounding box center [1392, 175] width 266 height 175
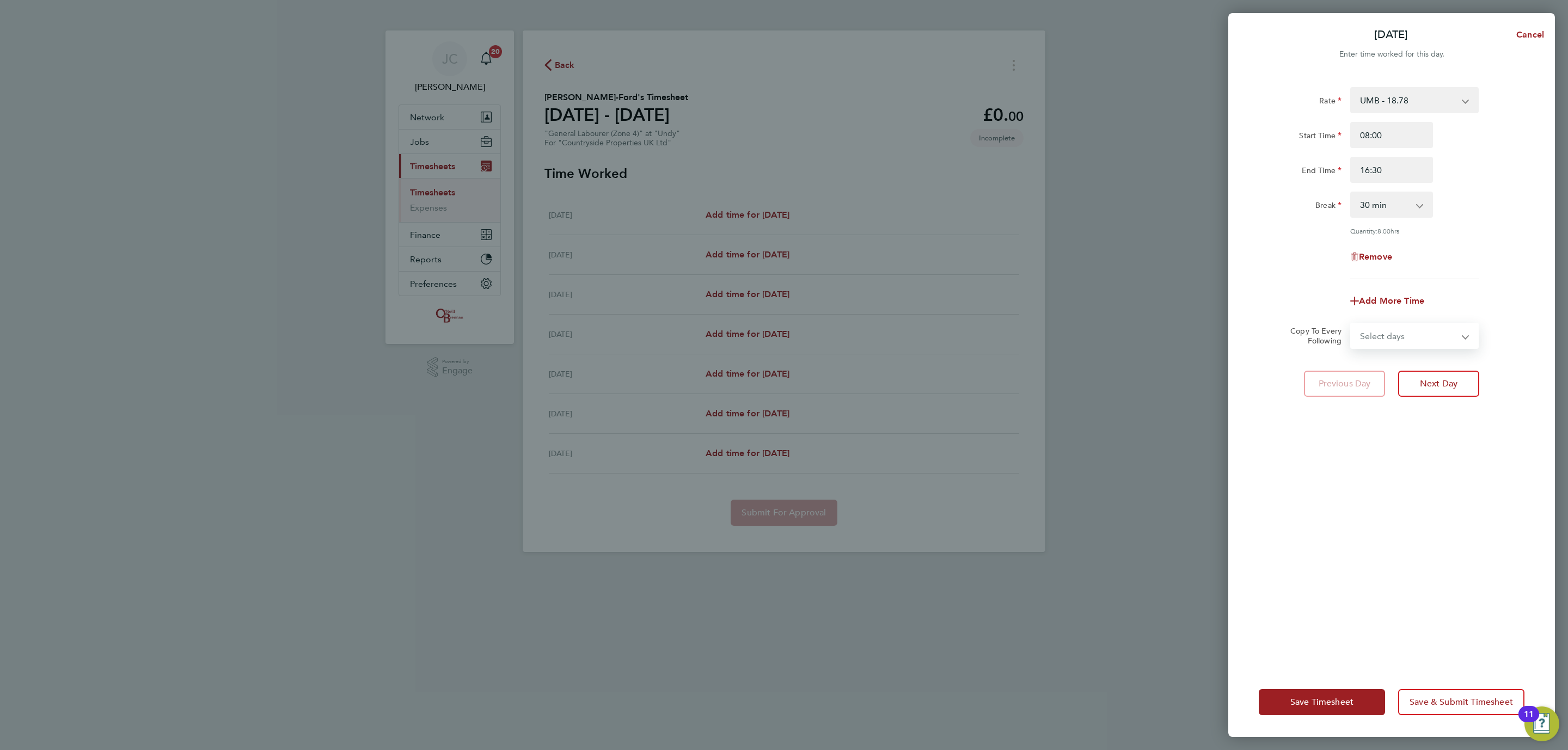
click at [1451, 325] on select "Select days Day Weekday (Mon-Fri) Weekend (Sat-Sun) Tuesday Wednesday Thursday …" at bounding box center [1409, 336] width 114 height 24
click at [1462, 267] on div "Remove" at bounding box center [1392, 257] width 274 height 26
click at [1455, 385] on span "Next Day" at bounding box center [1438, 384] width 38 height 11
select select "30"
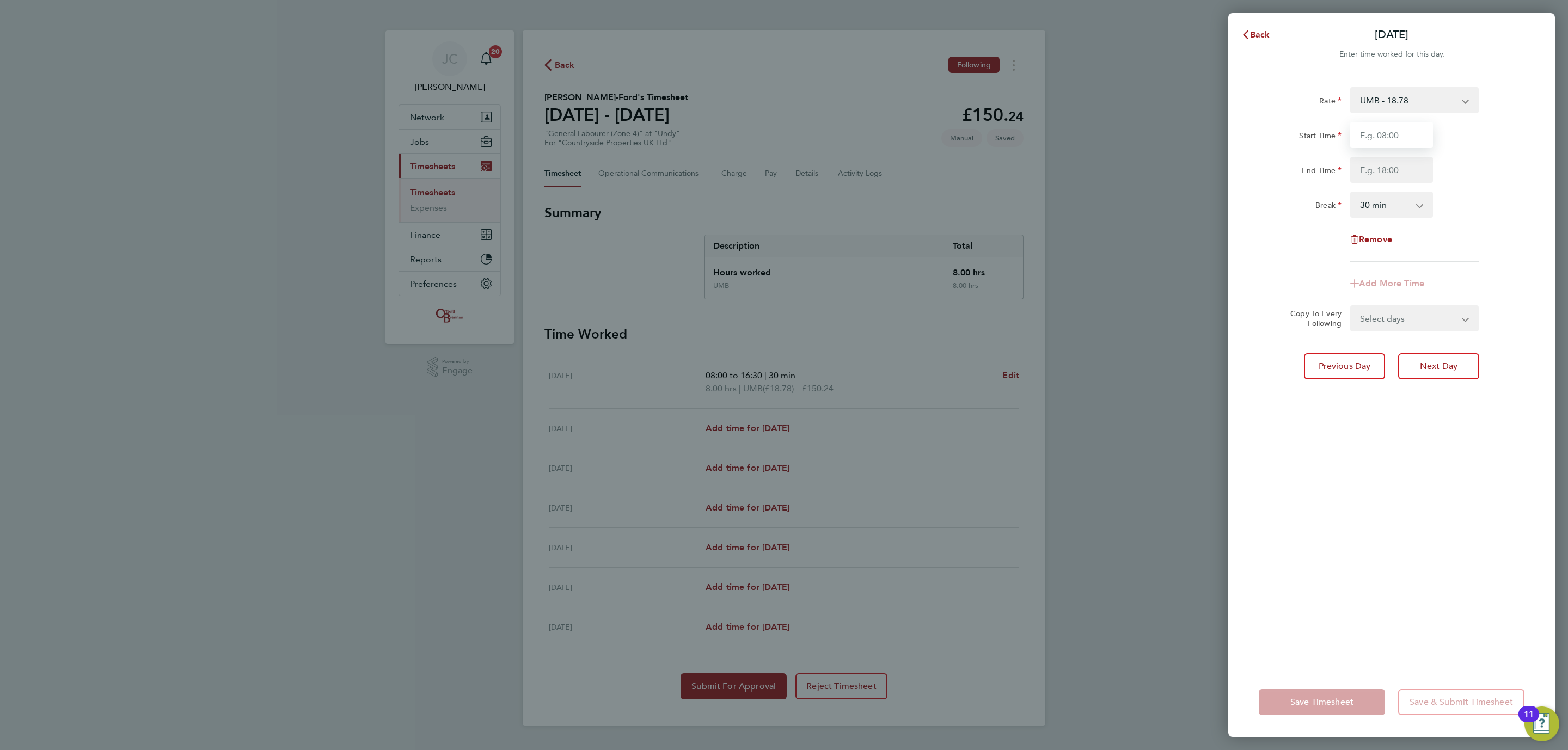
drag, startPoint x: 1387, startPoint y: 134, endPoint x: 1396, endPoint y: 142, distance: 12.0
click at [1387, 134] on input "Start Time" at bounding box center [1392, 135] width 83 height 26
type input "08:00"
click at [1392, 165] on input "End Time" at bounding box center [1392, 170] width 83 height 26
type input "16:30"
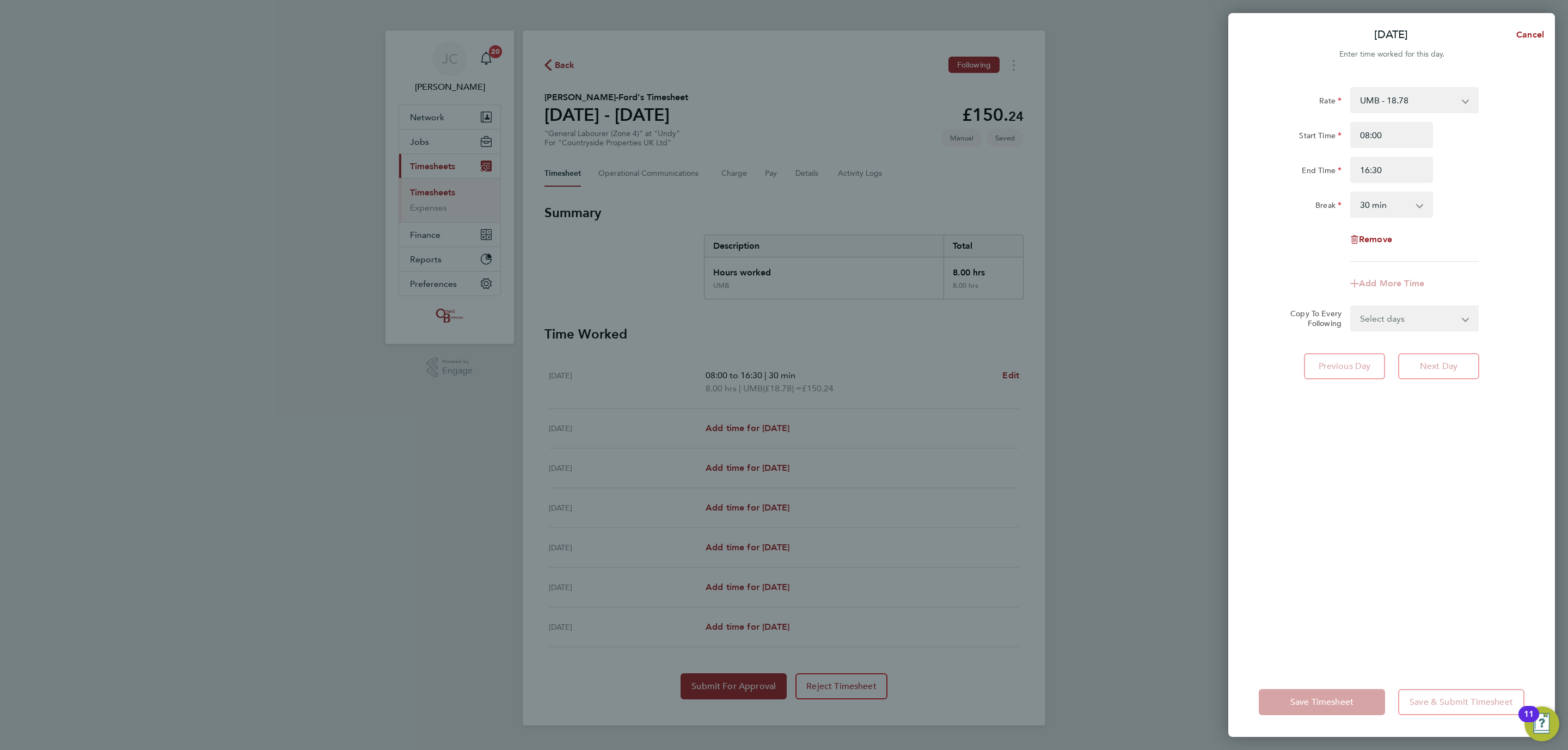
click at [1487, 184] on div "Rate UMB - 18.78 Start Time 08:00 End Time 16:30 Break 0 min 15 min 30 min 45 m…" at bounding box center [1392, 175] width 266 height 175
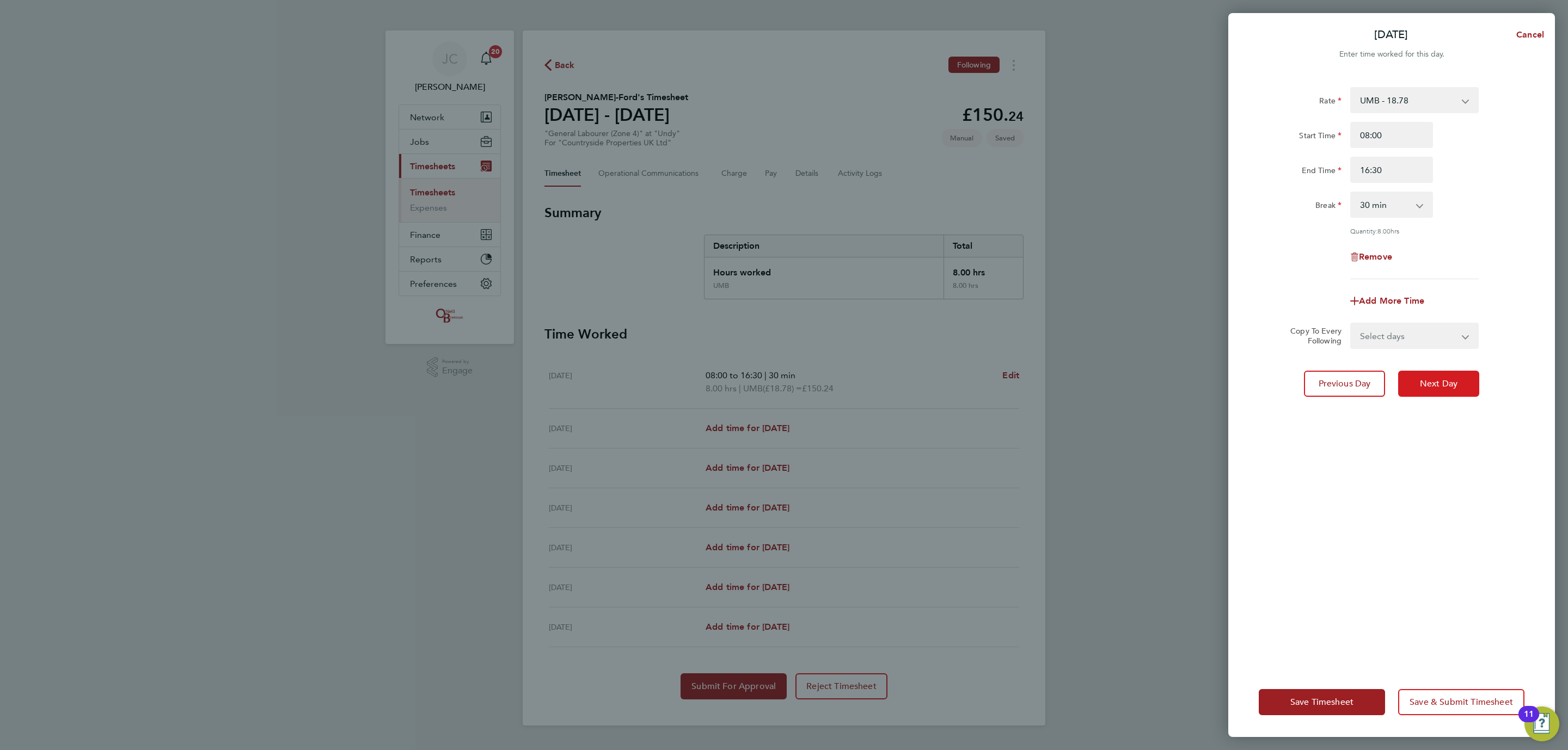
click at [1454, 381] on span "Next Day" at bounding box center [1438, 384] width 38 height 11
select select "30"
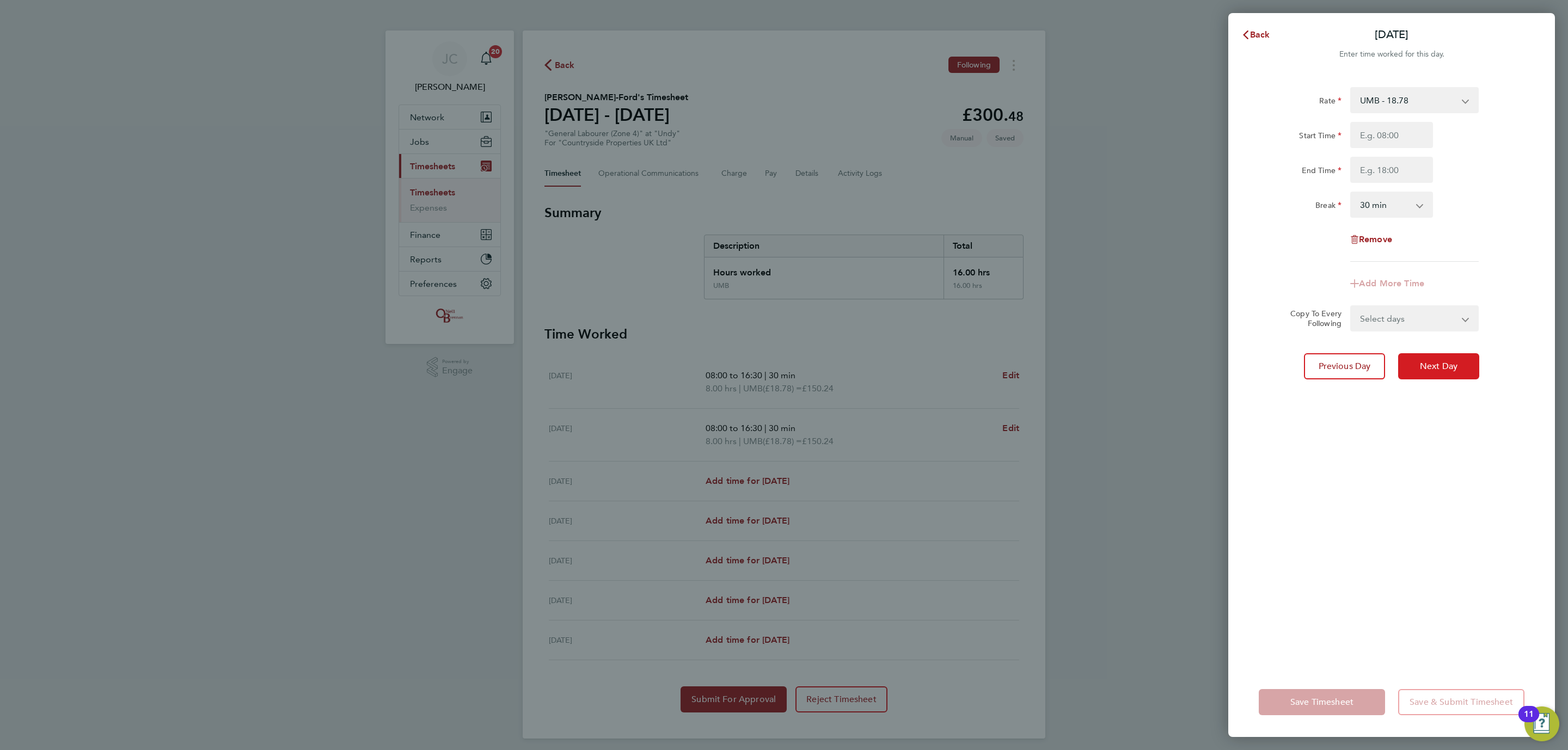
click at [1455, 364] on span "Next Day" at bounding box center [1438, 366] width 38 height 11
select select "30"
click at [1379, 141] on input "Start Time" at bounding box center [1392, 135] width 83 height 26
type input "08:00"
drag, startPoint x: 1379, startPoint y: 167, endPoint x: 1392, endPoint y: 180, distance: 18.4
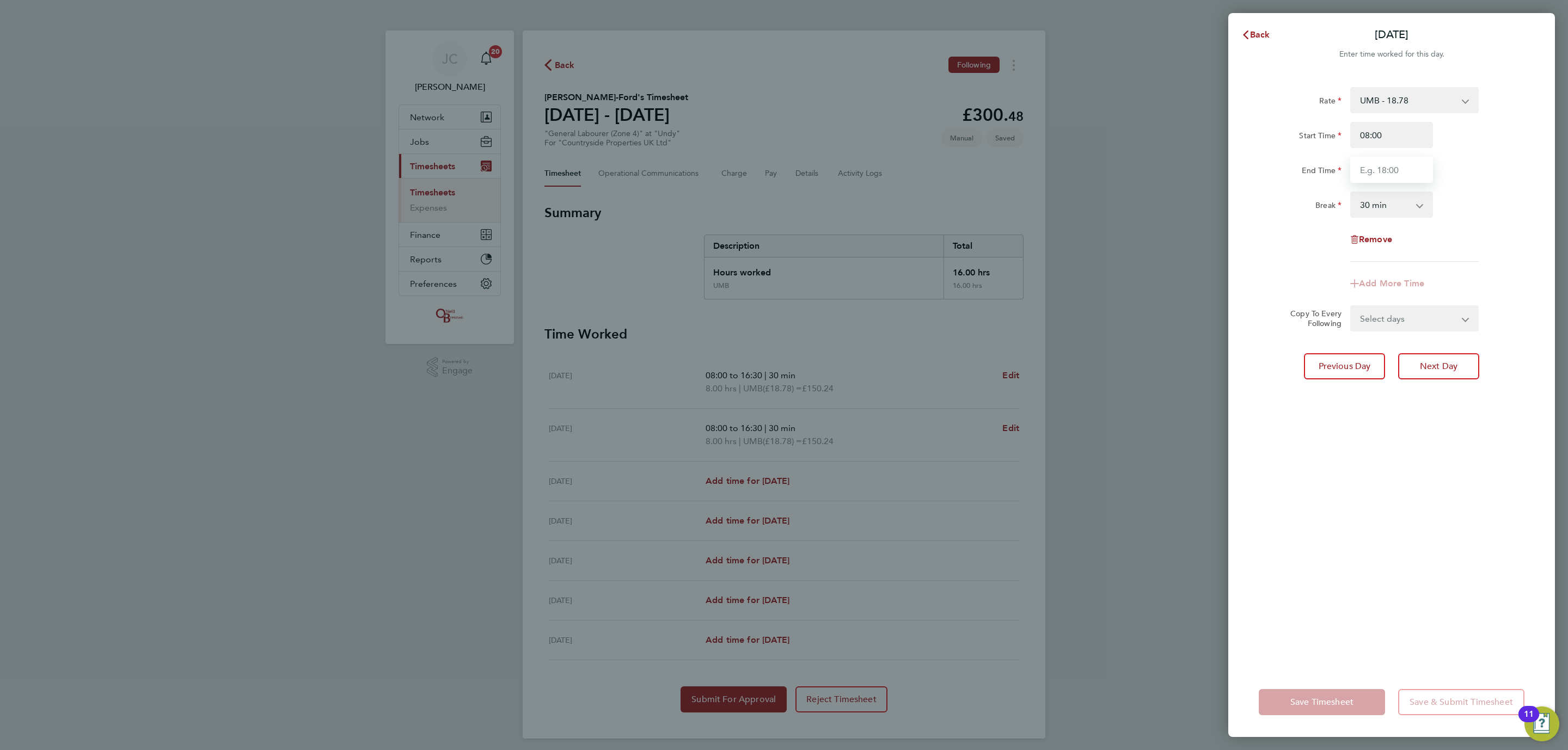
click at [1379, 167] on input "End Time" at bounding box center [1392, 170] width 83 height 26
type input "16:30"
drag, startPoint x: 1489, startPoint y: 176, endPoint x: 1491, endPoint y: 245, distance: 69.0
click at [1489, 175] on div "End Time 16:30" at bounding box center [1392, 170] width 274 height 26
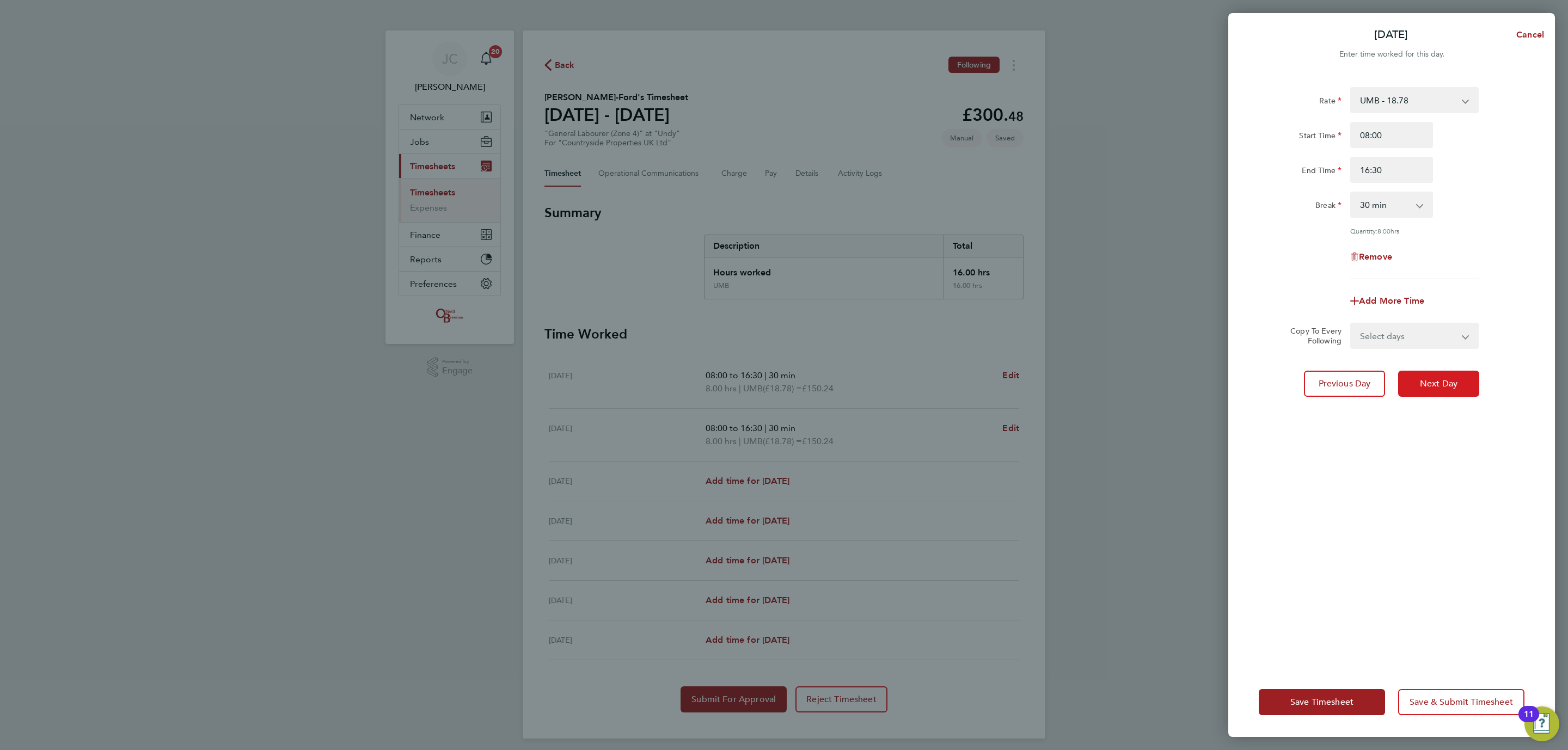
click at [1454, 378] on span "Next Day" at bounding box center [1438, 384] width 38 height 11
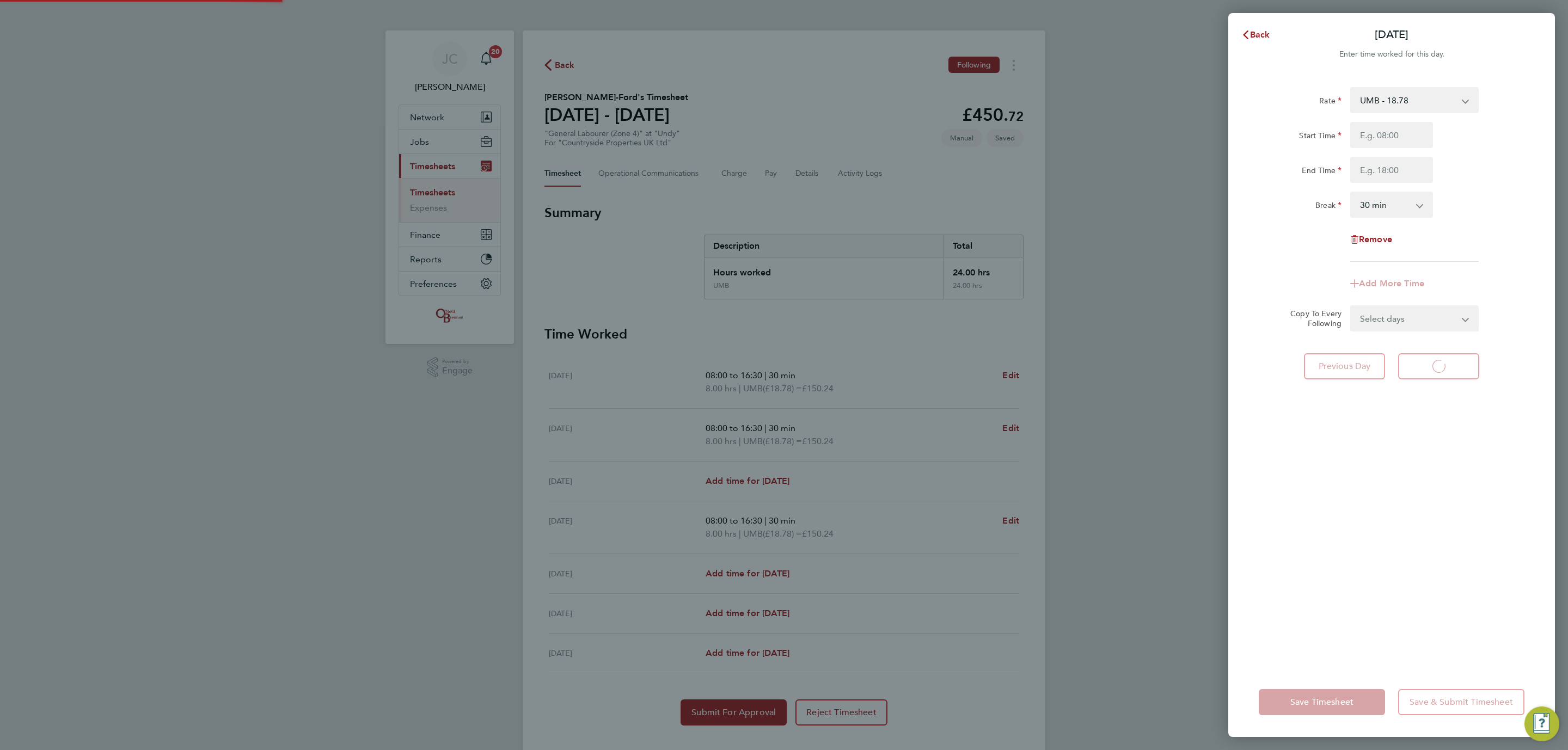
select select "30"
click at [1390, 141] on input "Start Time" at bounding box center [1392, 135] width 83 height 26
type input "08:00"
click at [1364, 164] on input "End Time" at bounding box center [1392, 170] width 83 height 26
type input "16:30"
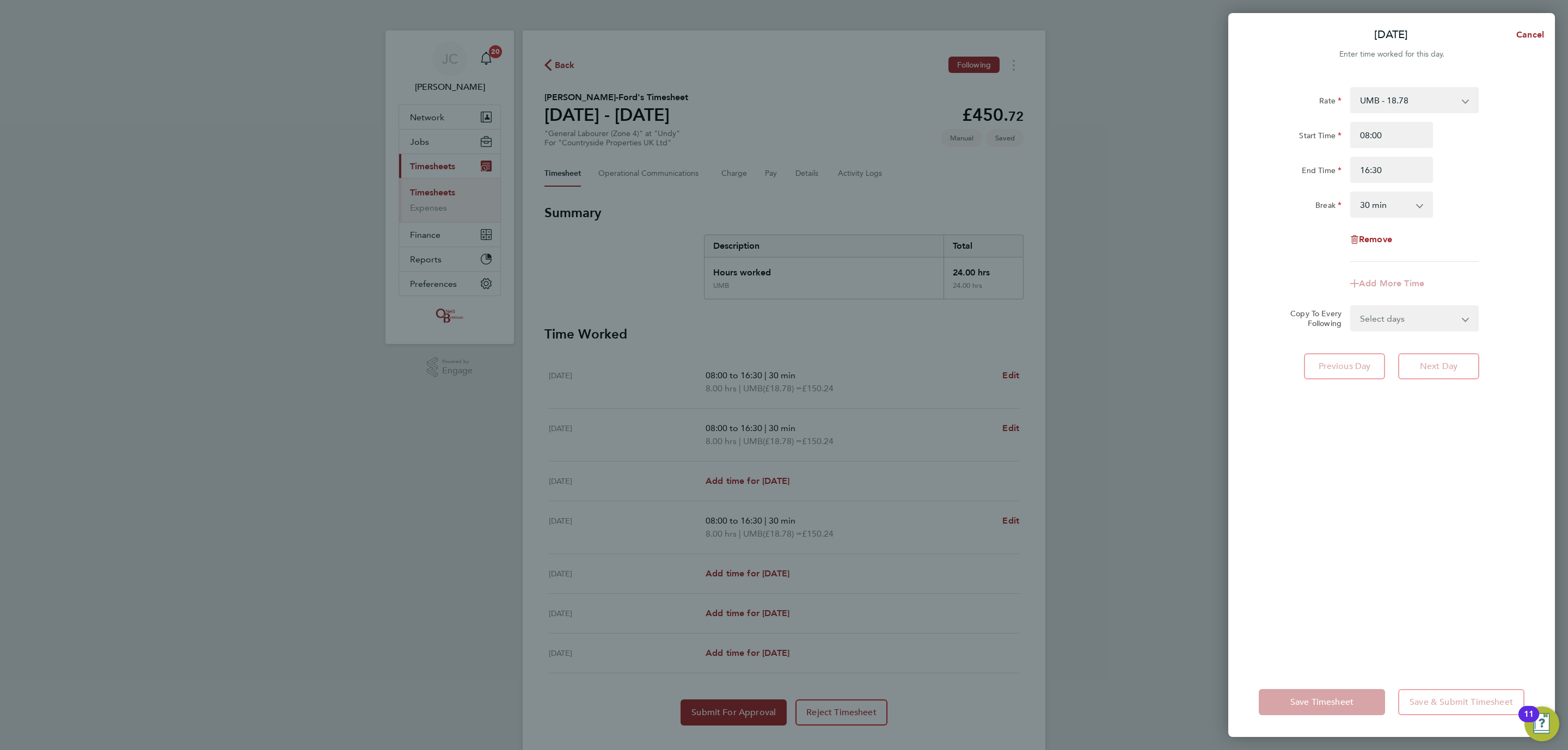
click at [1461, 192] on div "Break 0 min 15 min 30 min 45 min 60 min 75 min 90 min" at bounding box center [1392, 205] width 274 height 26
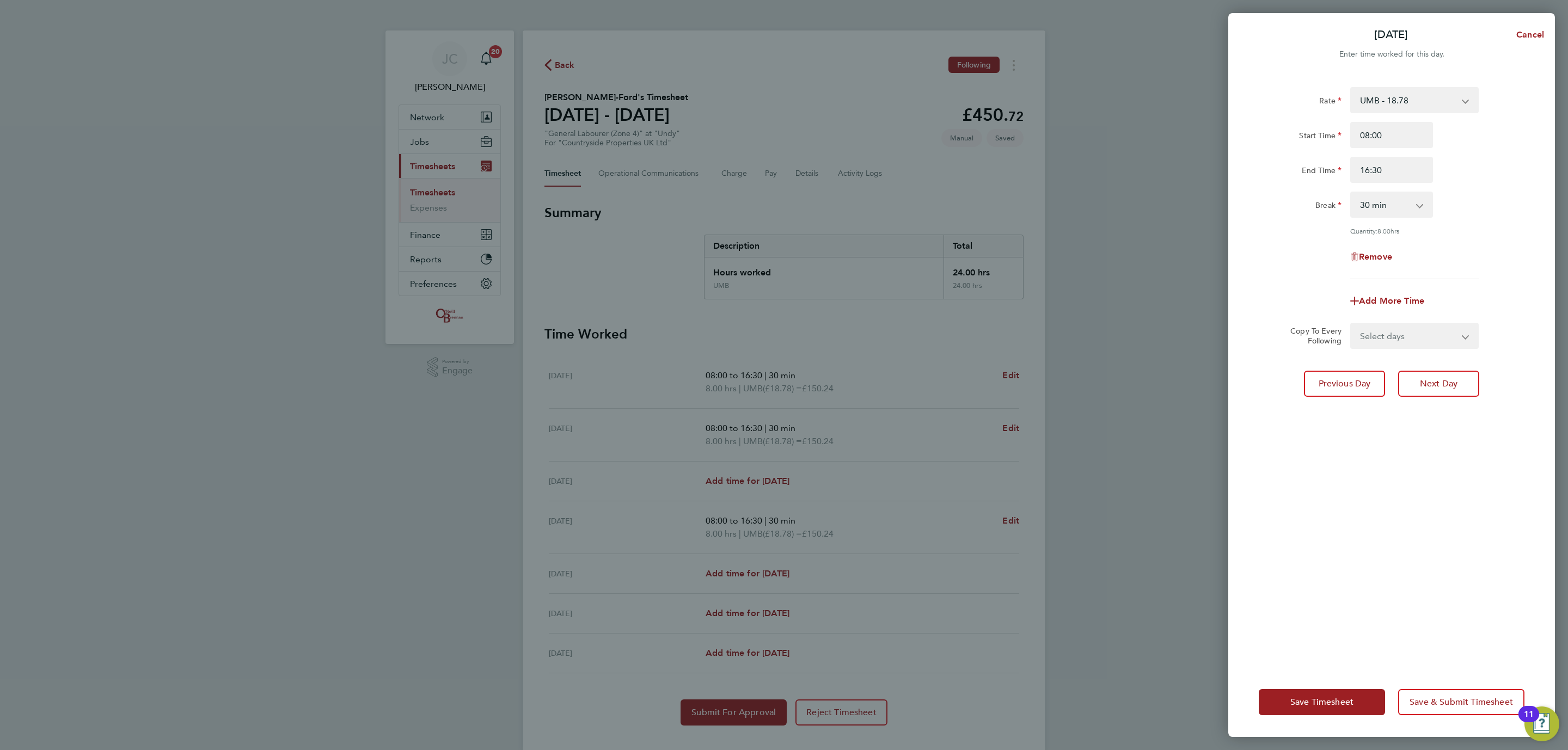
click at [1441, 398] on div "Rate UMB - 18.78 Start Time 08:00 End Time 16:30 Break 0 min 15 min 30 min 45 m…" at bounding box center [1391, 370] width 327 height 593
click at [1437, 387] on span "Next Day" at bounding box center [1438, 384] width 38 height 11
select select "30"
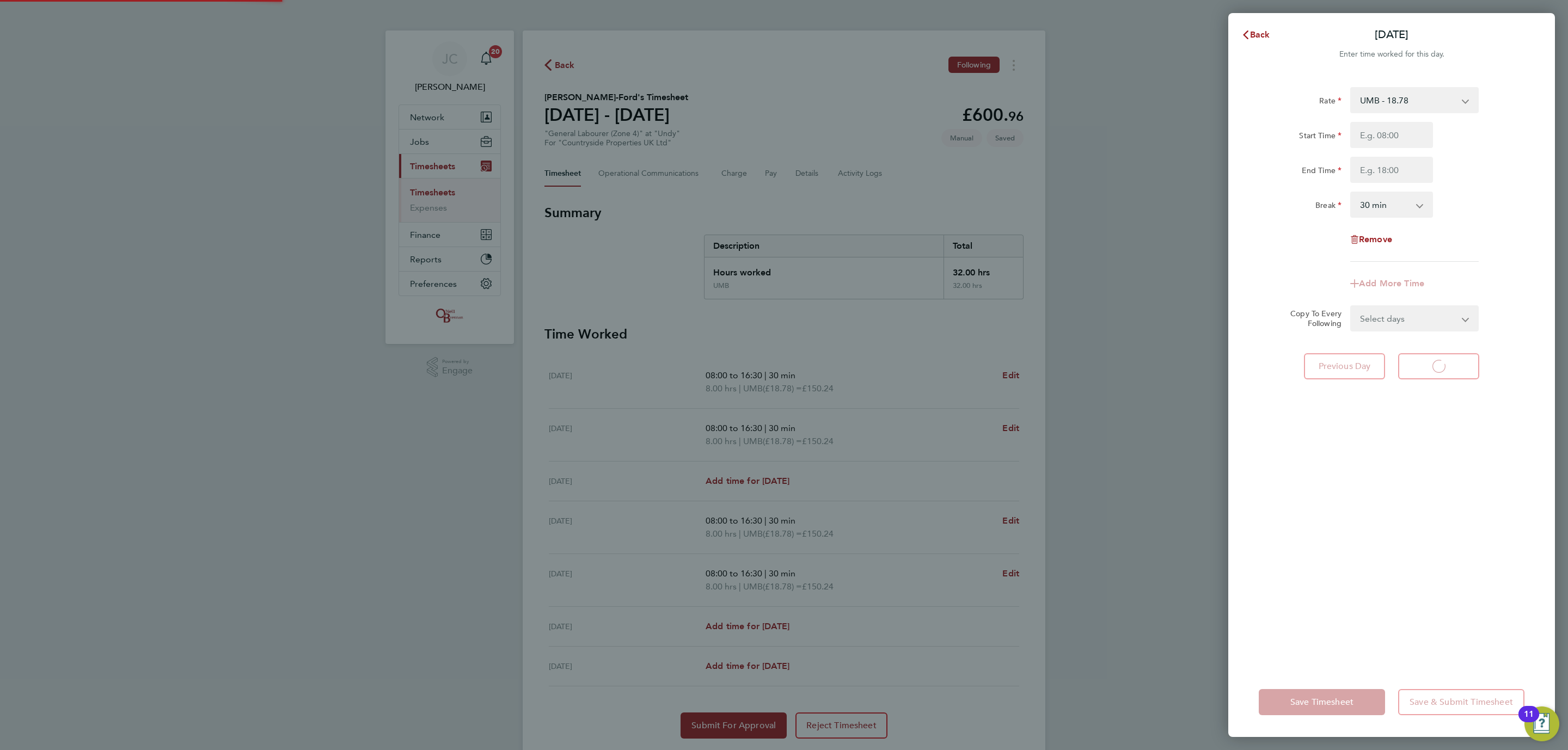
select select "30"
click at [1341, 435] on div "Rate UMB - 18.78 Start Time End Time Break 0 min 15 min 30 min 45 min 60 min 75…" at bounding box center [1391, 370] width 327 height 593
click at [1263, 30] on span "Back" at bounding box center [1260, 34] width 20 height 10
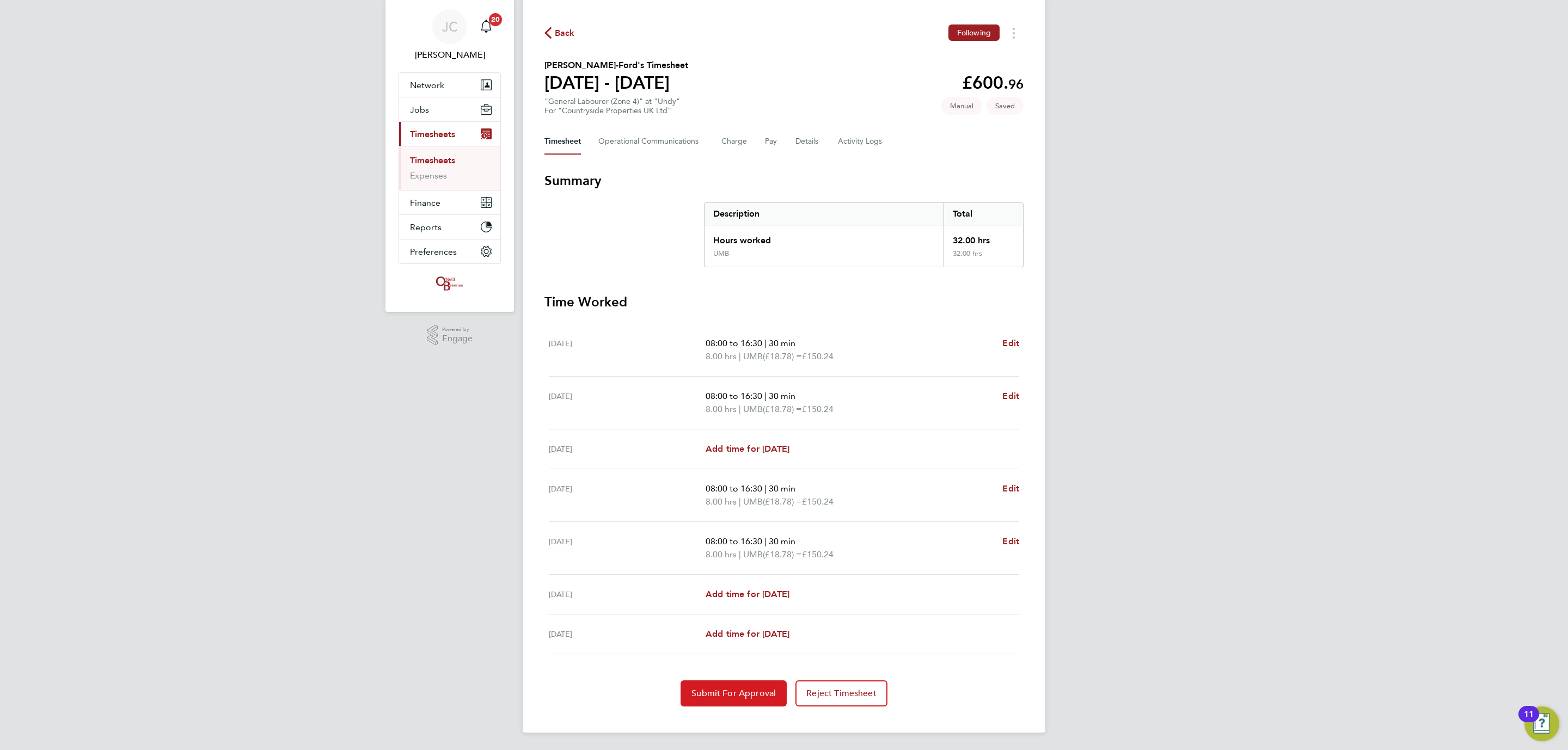
click at [745, 695] on span "Submit For Approval" at bounding box center [733, 693] width 84 height 11
click at [806, 140] on button "Details" at bounding box center [808, 141] width 25 height 26
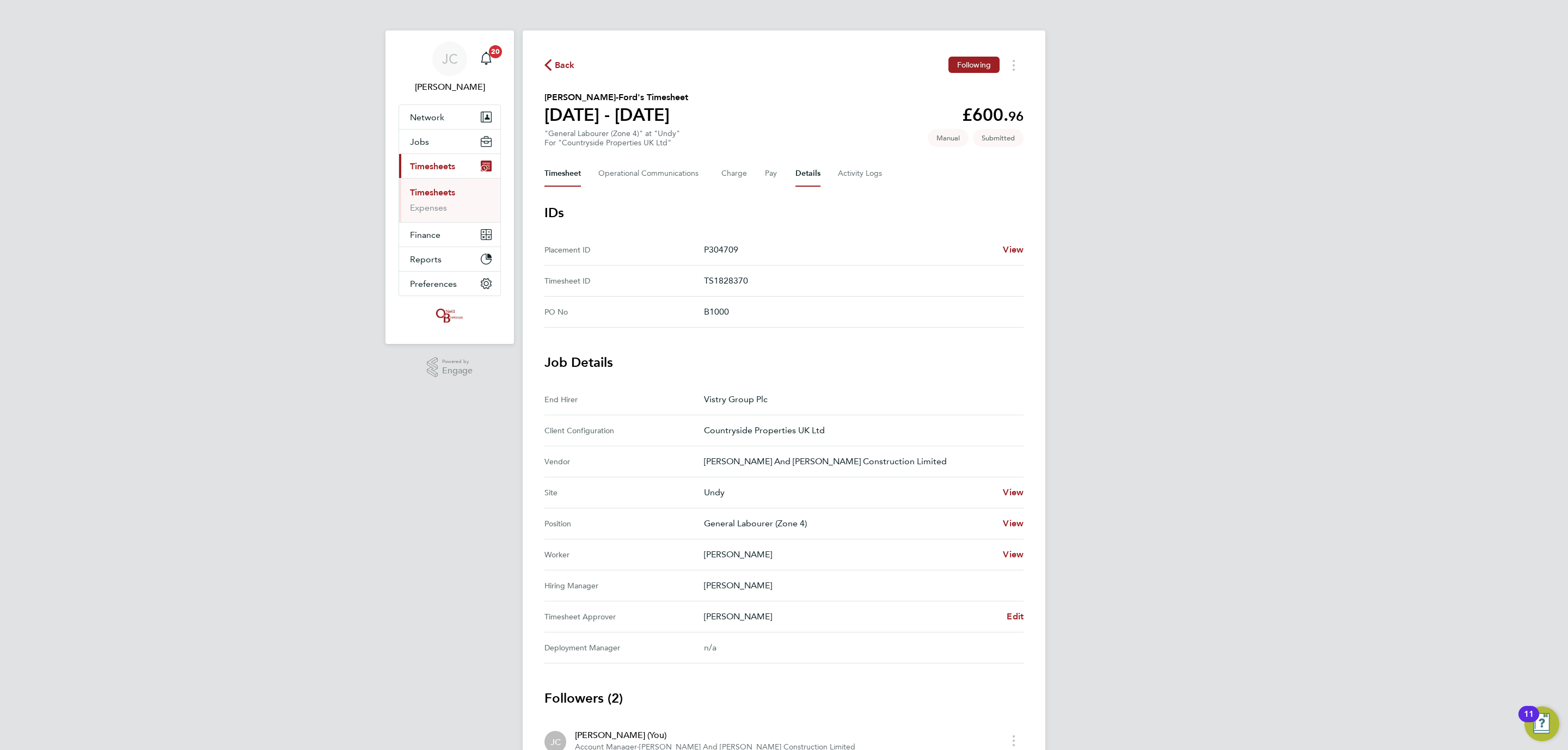
click at [566, 173] on button "Timesheet" at bounding box center [562, 173] width 36 height 26
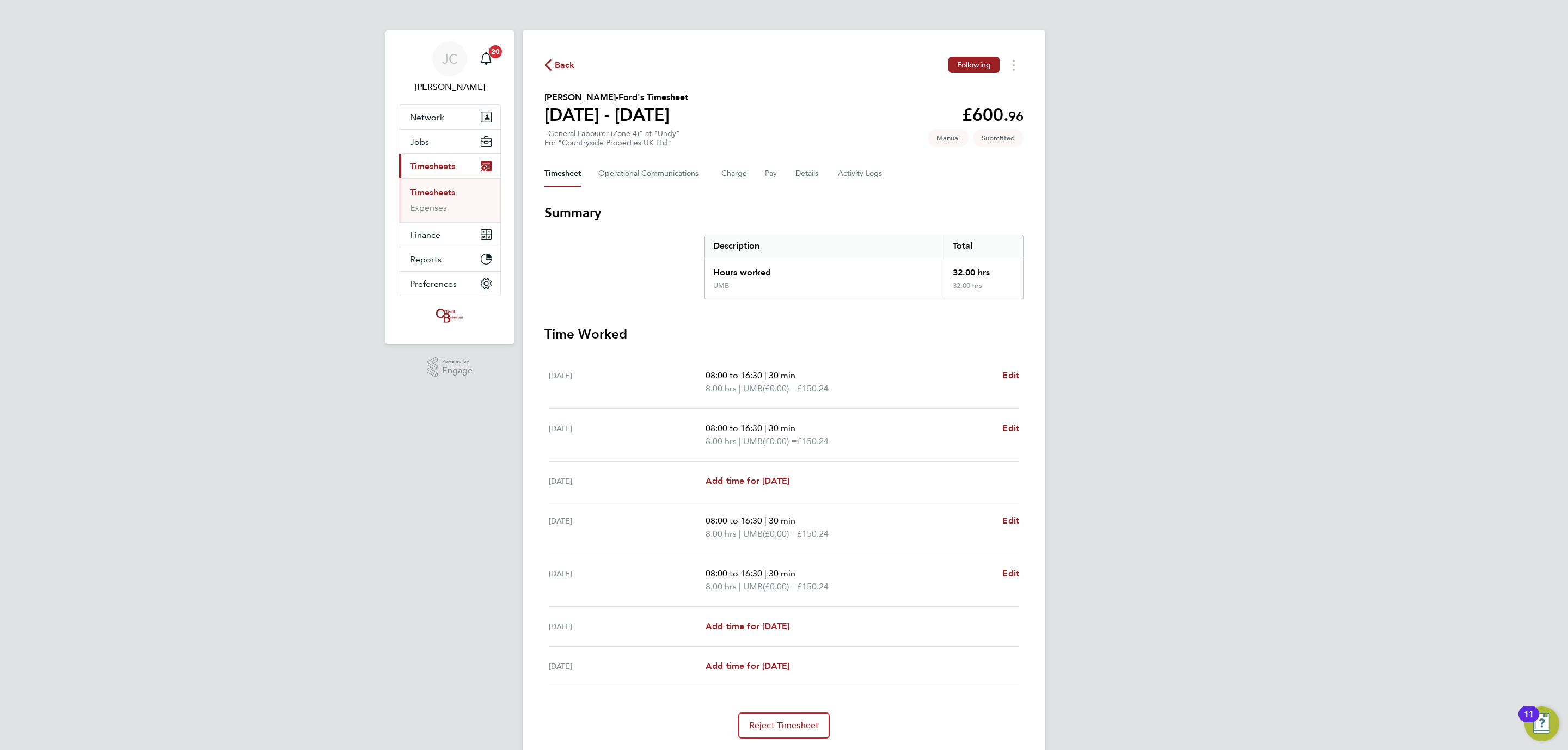
click at [422, 194] on link "Timesheets" at bounding box center [432, 192] width 45 height 10
click at [430, 197] on link "Timesheets" at bounding box center [432, 192] width 45 height 10
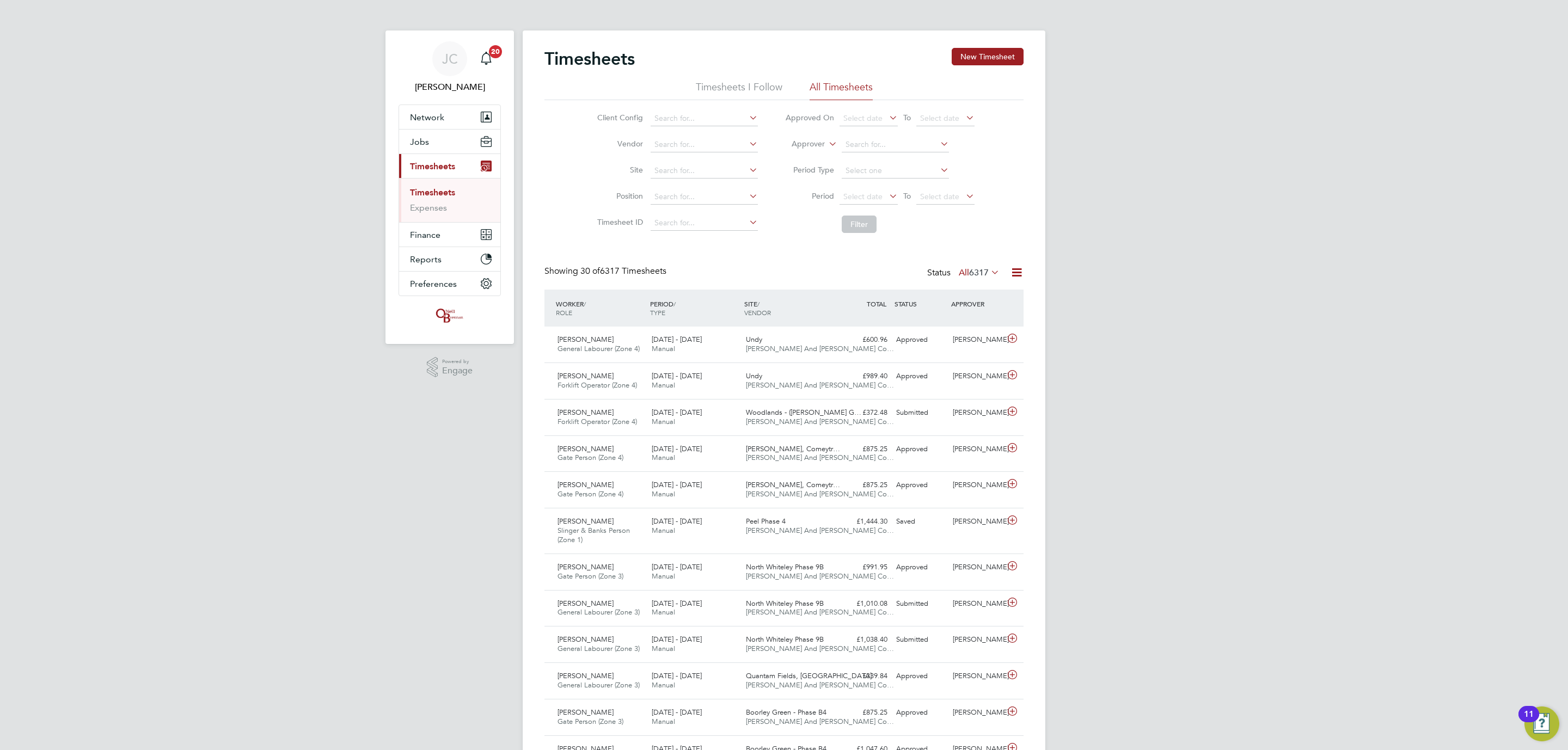
click at [687, 160] on li "Site" at bounding box center [676, 171] width 191 height 26
click at [677, 173] on input at bounding box center [704, 171] width 107 height 15
click at [718, 186] on li "Undy" at bounding box center [703, 186] width 108 height 15
type input "Undy"
click at [848, 231] on button "Filter" at bounding box center [859, 224] width 35 height 17
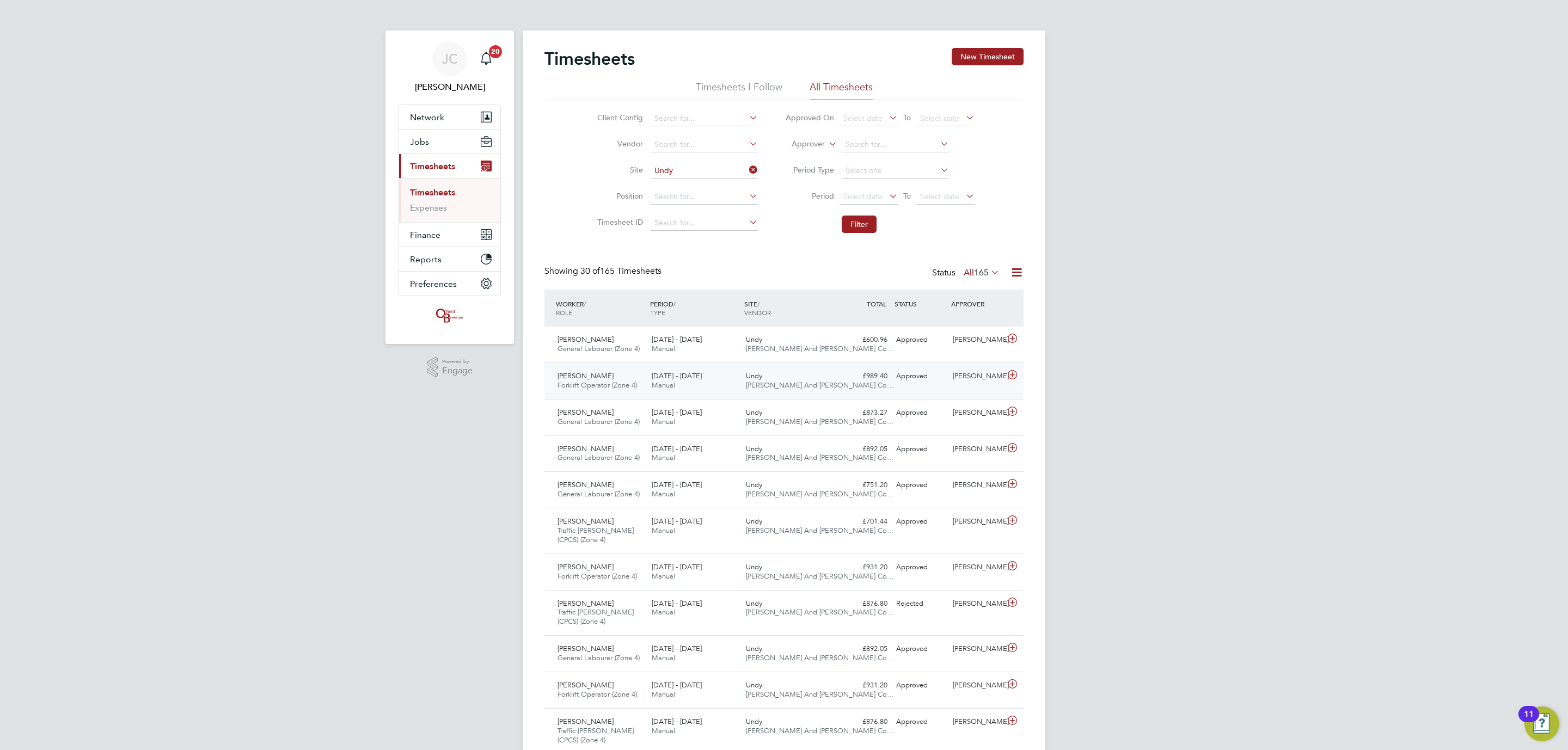
click at [755, 396] on div "Aleksandrs Sedovs Forklift Operator (Zone 4) 15 - 21 Sep 2025 15 - 21 Sep 2025 …" at bounding box center [783, 381] width 479 height 36
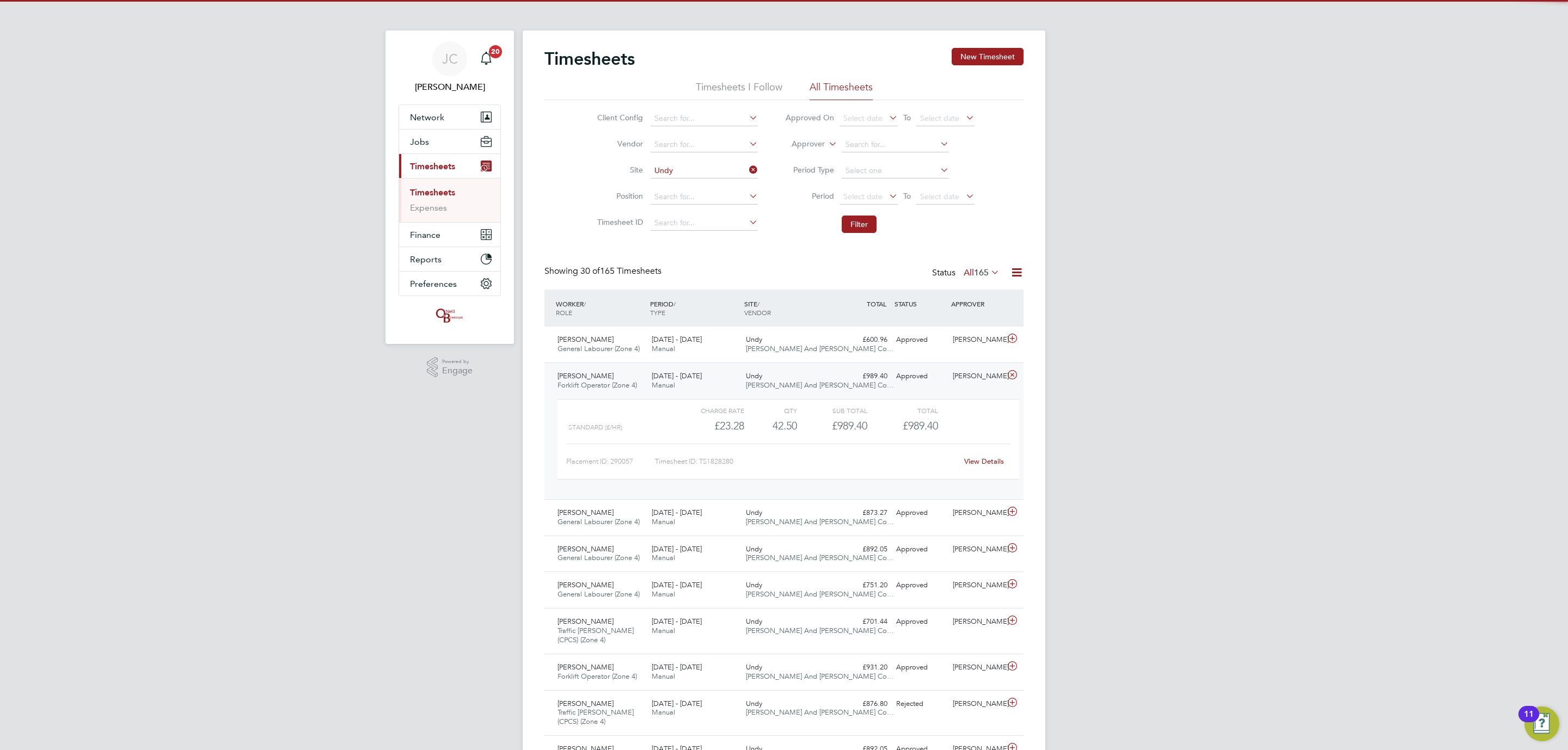
click at [993, 463] on link "View Details" at bounding box center [984, 461] width 40 height 9
